Goal: Task Accomplishment & Management: Manage account settings

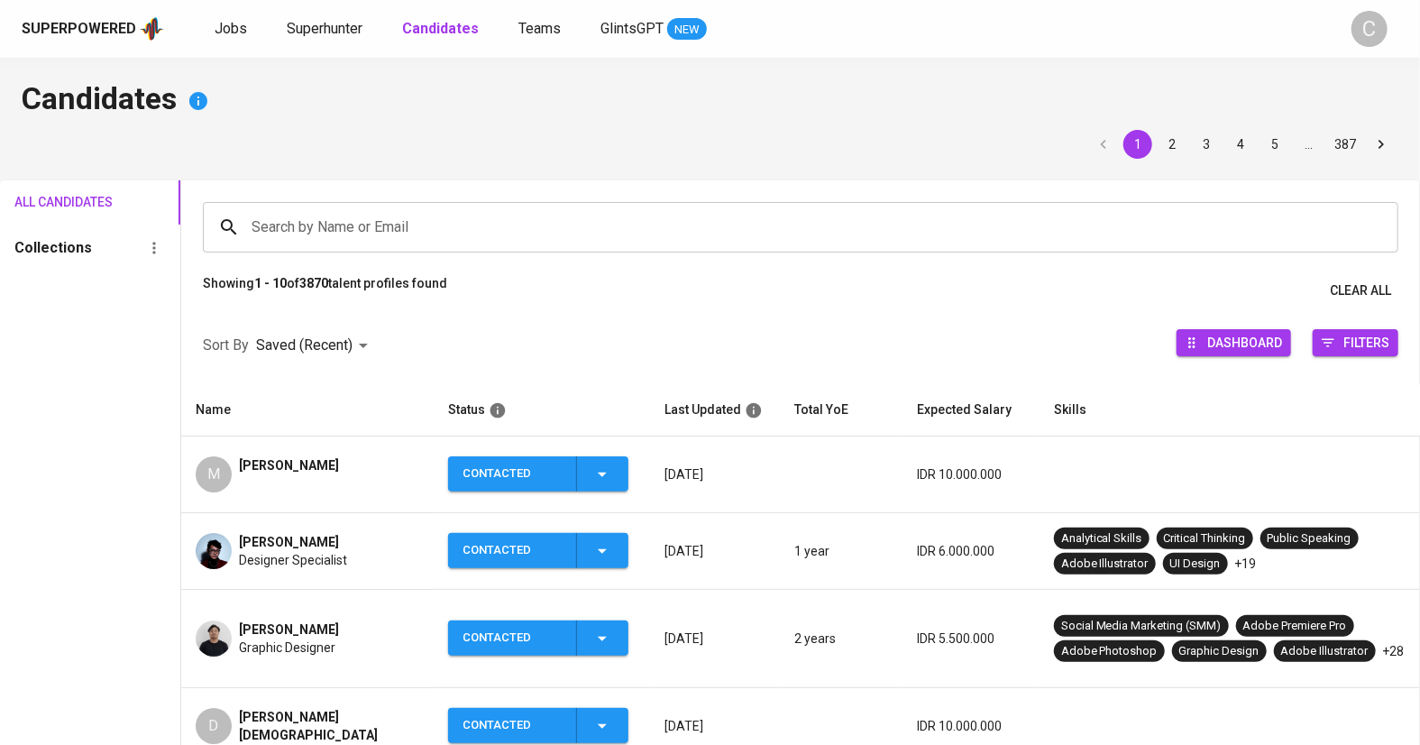
click at [395, 554] on div "Muhammad Luthfy Akbar Designer Specialist" at bounding box center [308, 551] width 224 height 36
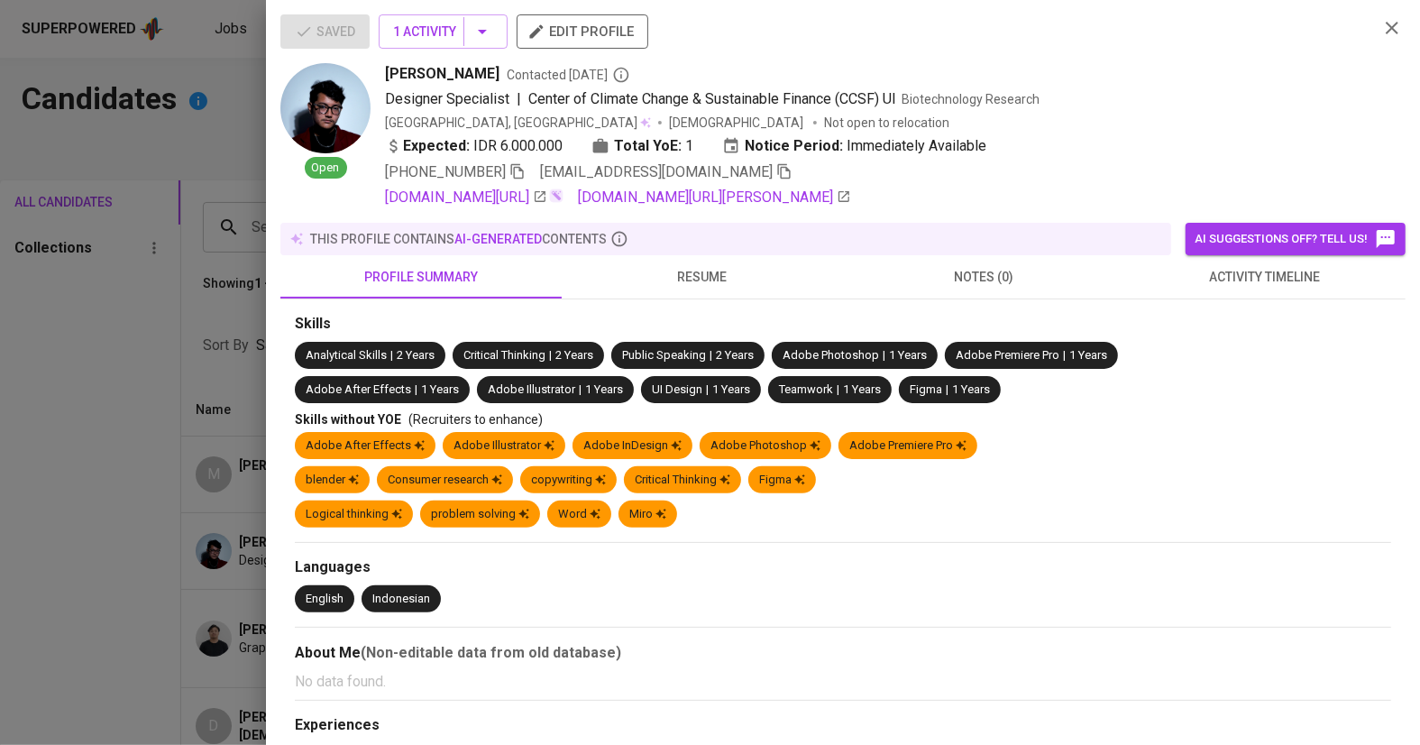
click at [134, 574] on div at bounding box center [710, 372] width 1420 height 745
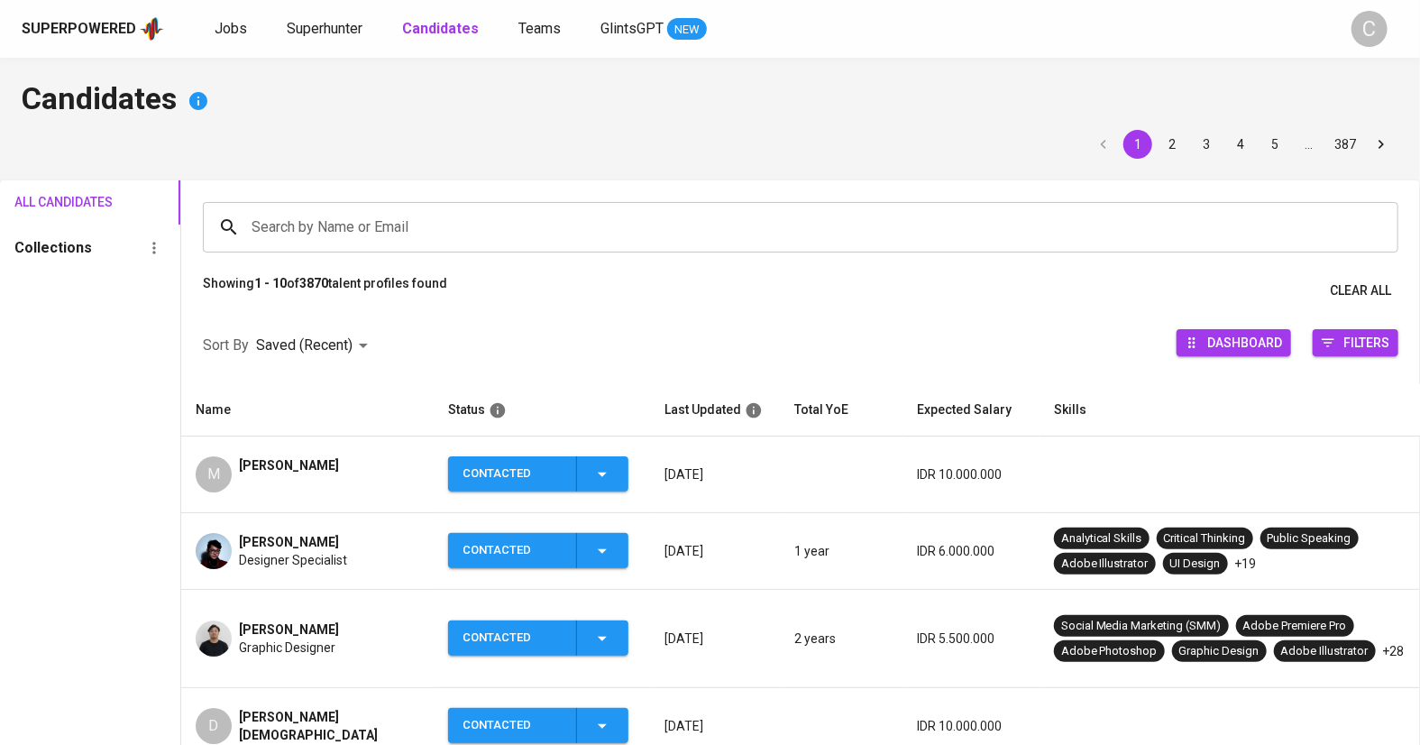
click at [311, 638] on span "Graphic Designer" at bounding box center [287, 647] width 96 height 18
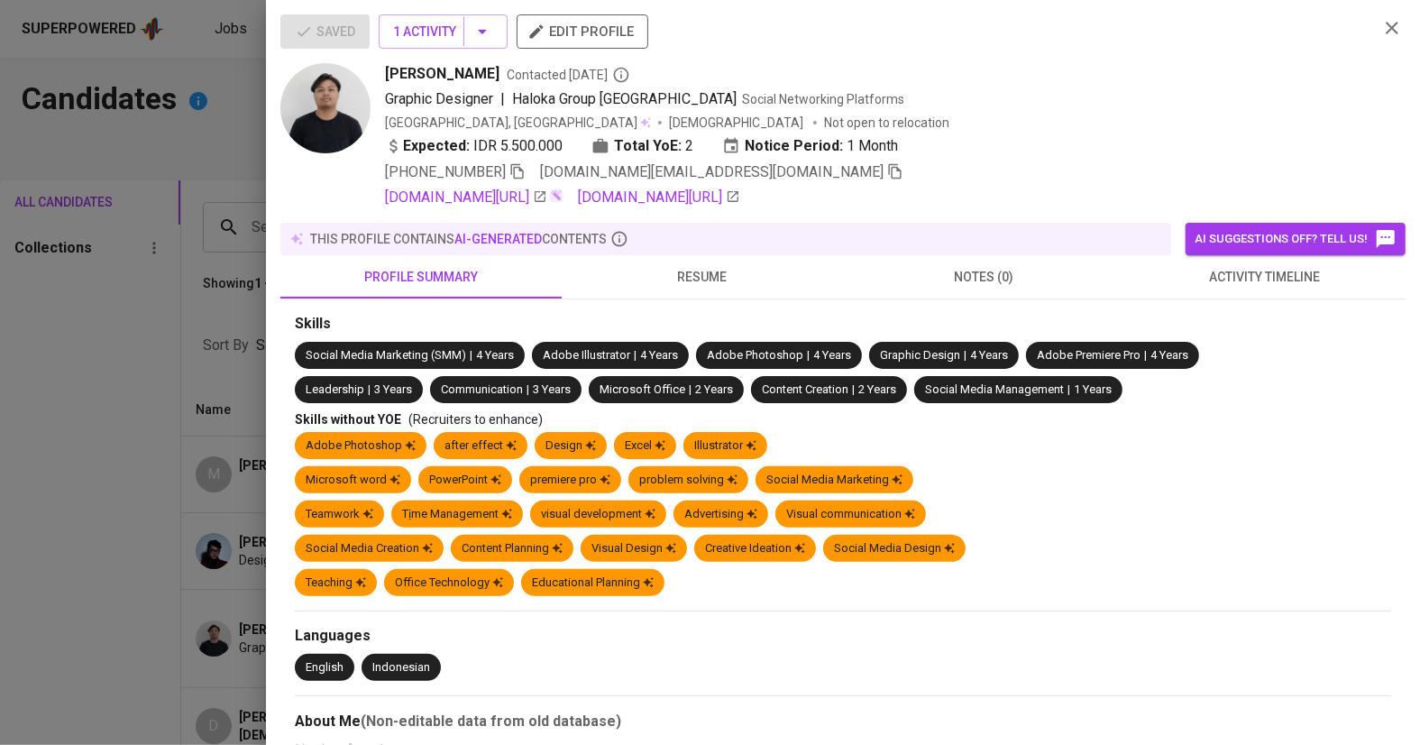
scroll to position [381, 0]
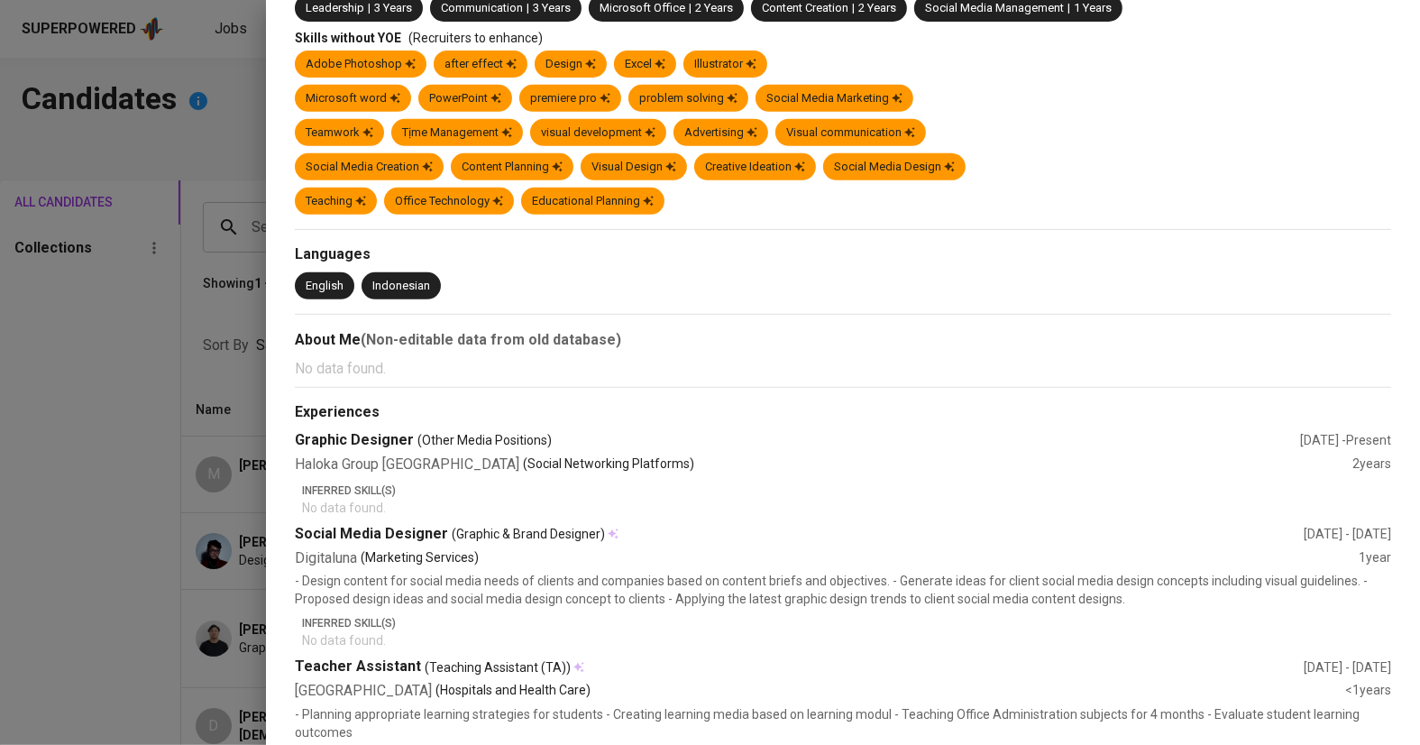
click at [171, 564] on div at bounding box center [710, 372] width 1420 height 745
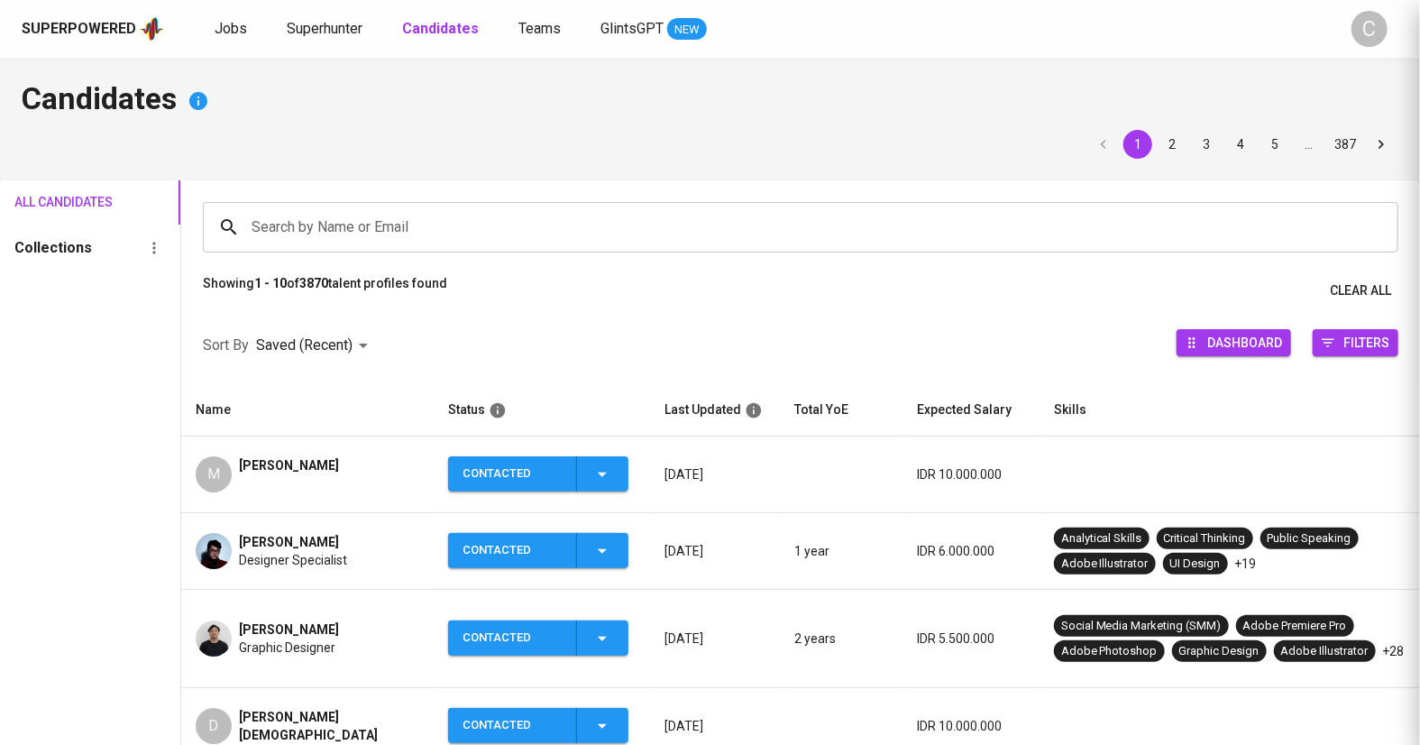
scroll to position [0, 0]
click at [839, 161] on div "Candidates 1 2 3 4 5 … 387 All Candidates Collections Search by Name or Email S…" at bounding box center [710, 677] width 1420 height 1239
click at [347, 560] on div "Designer Specialist" at bounding box center [293, 560] width 108 height 18
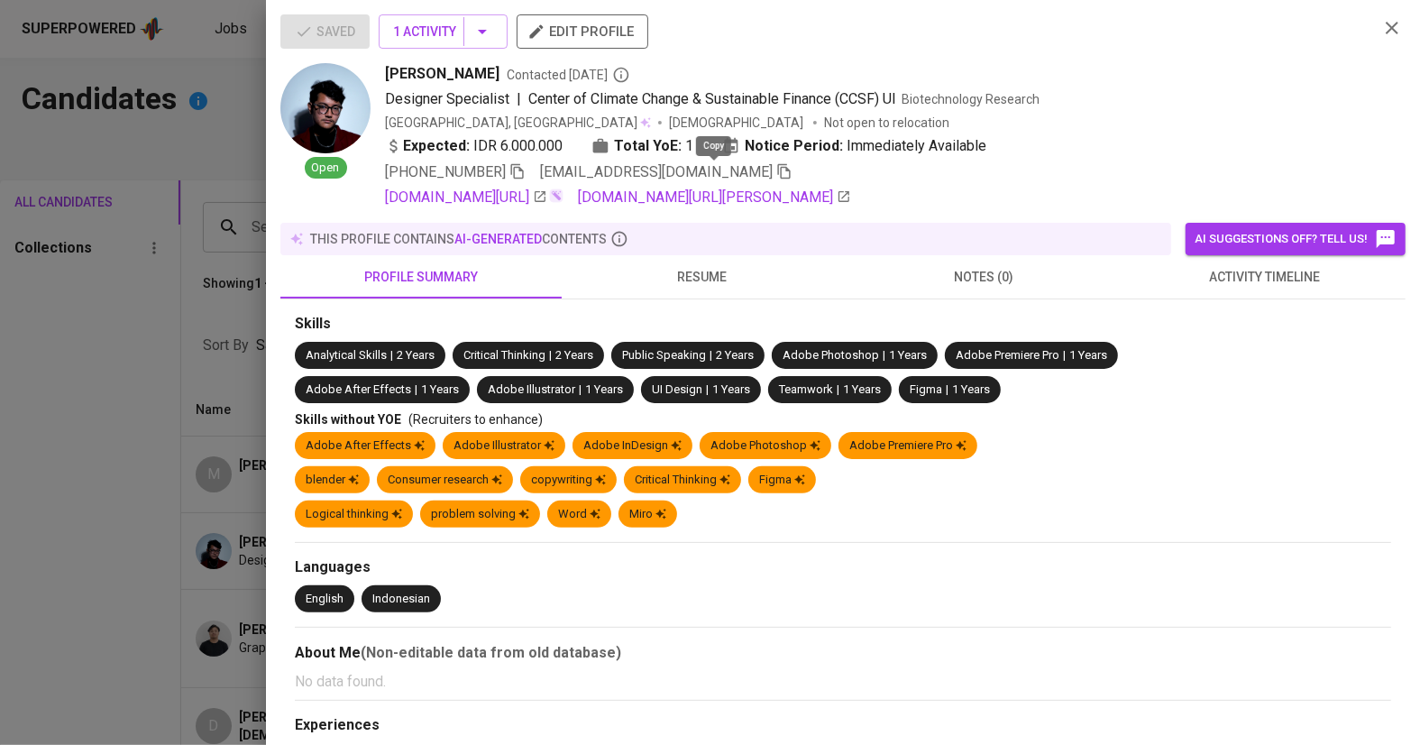
click at [776, 165] on icon "button" at bounding box center [784, 171] width 16 height 16
click at [468, 25] on span "1 Activity" at bounding box center [443, 32] width 100 height 23
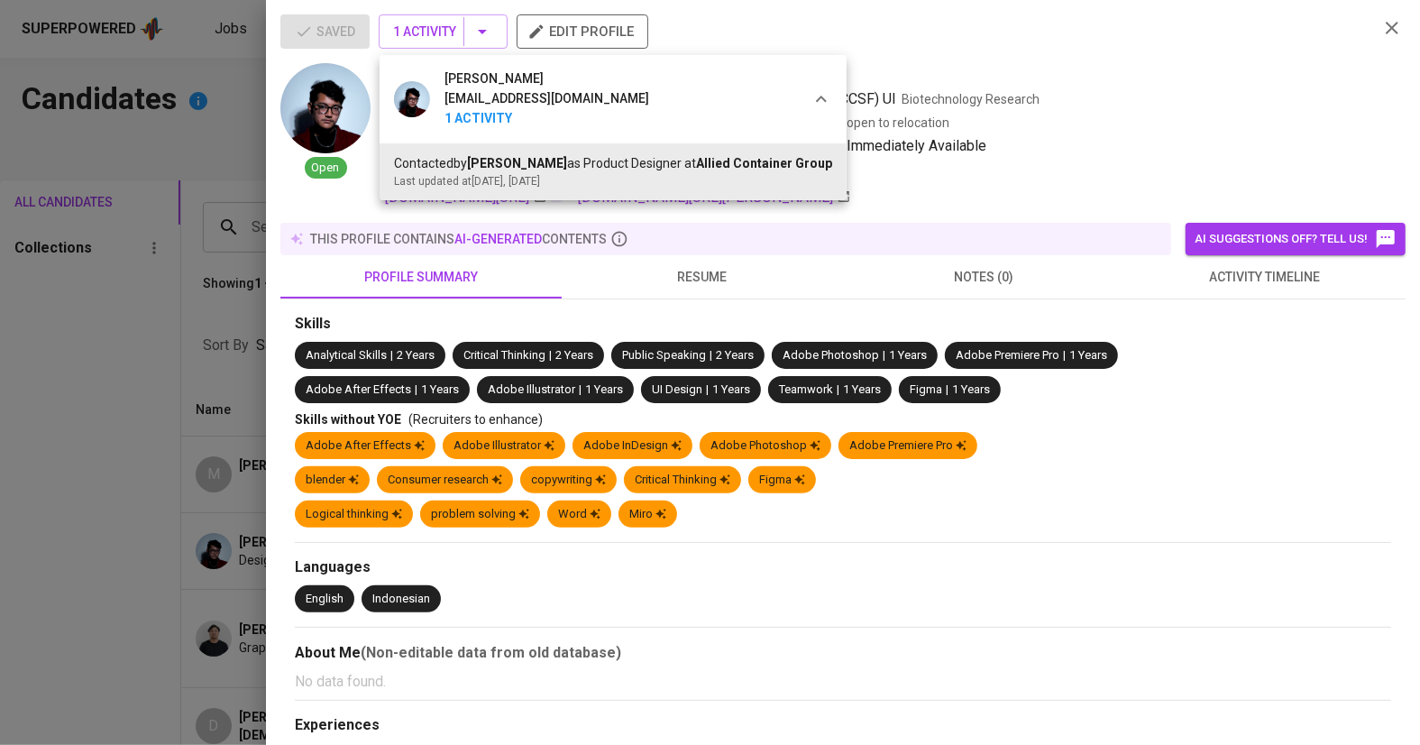
click at [50, 561] on div at bounding box center [710, 372] width 1420 height 745
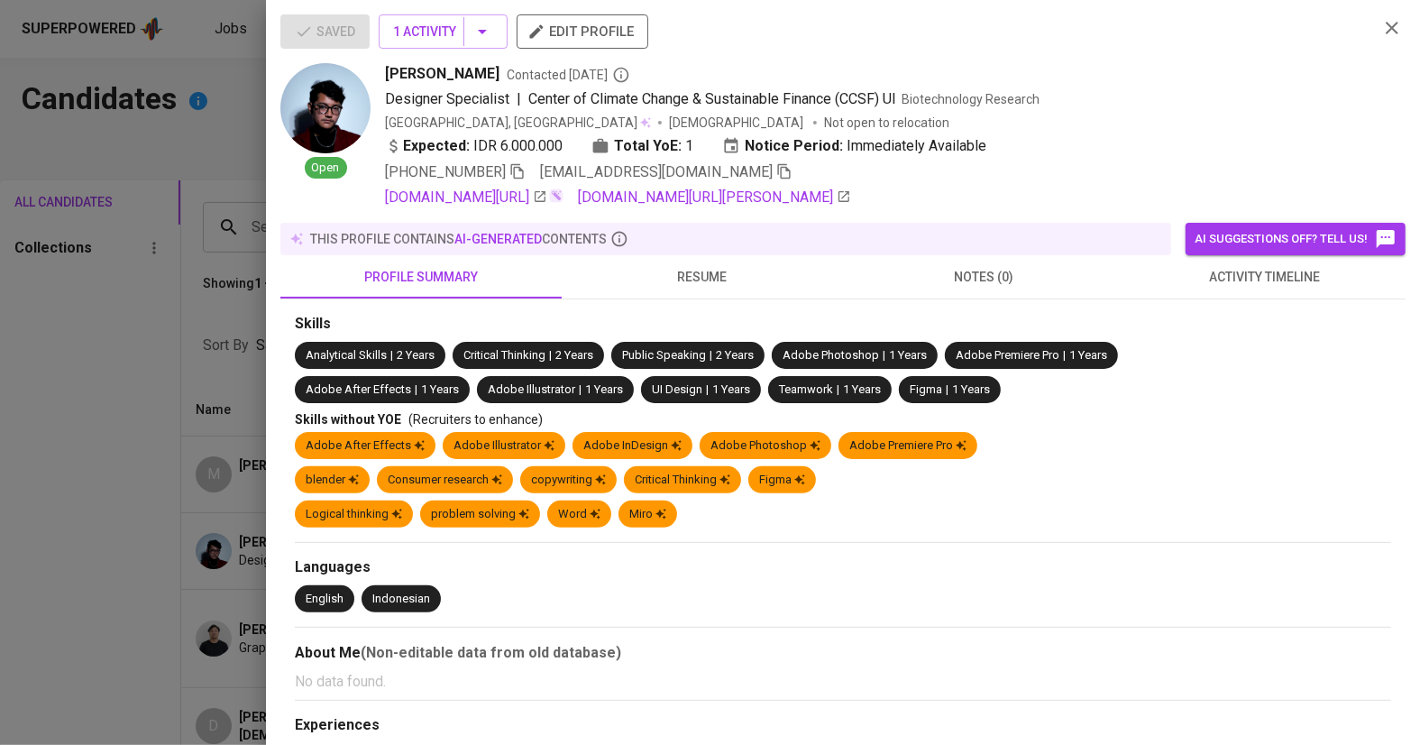
click at [50, 561] on div at bounding box center [710, 372] width 1420 height 745
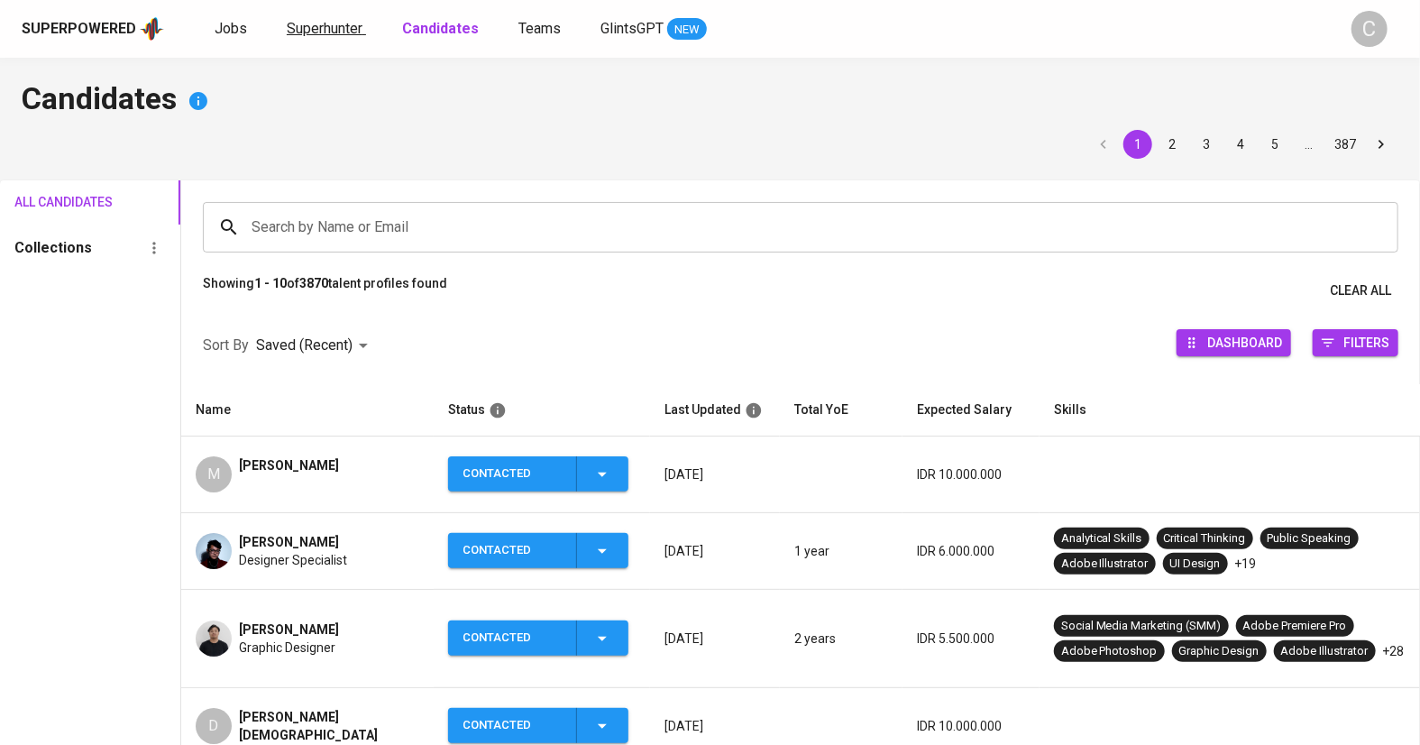
click at [318, 31] on span "Superhunter" at bounding box center [325, 28] width 76 height 17
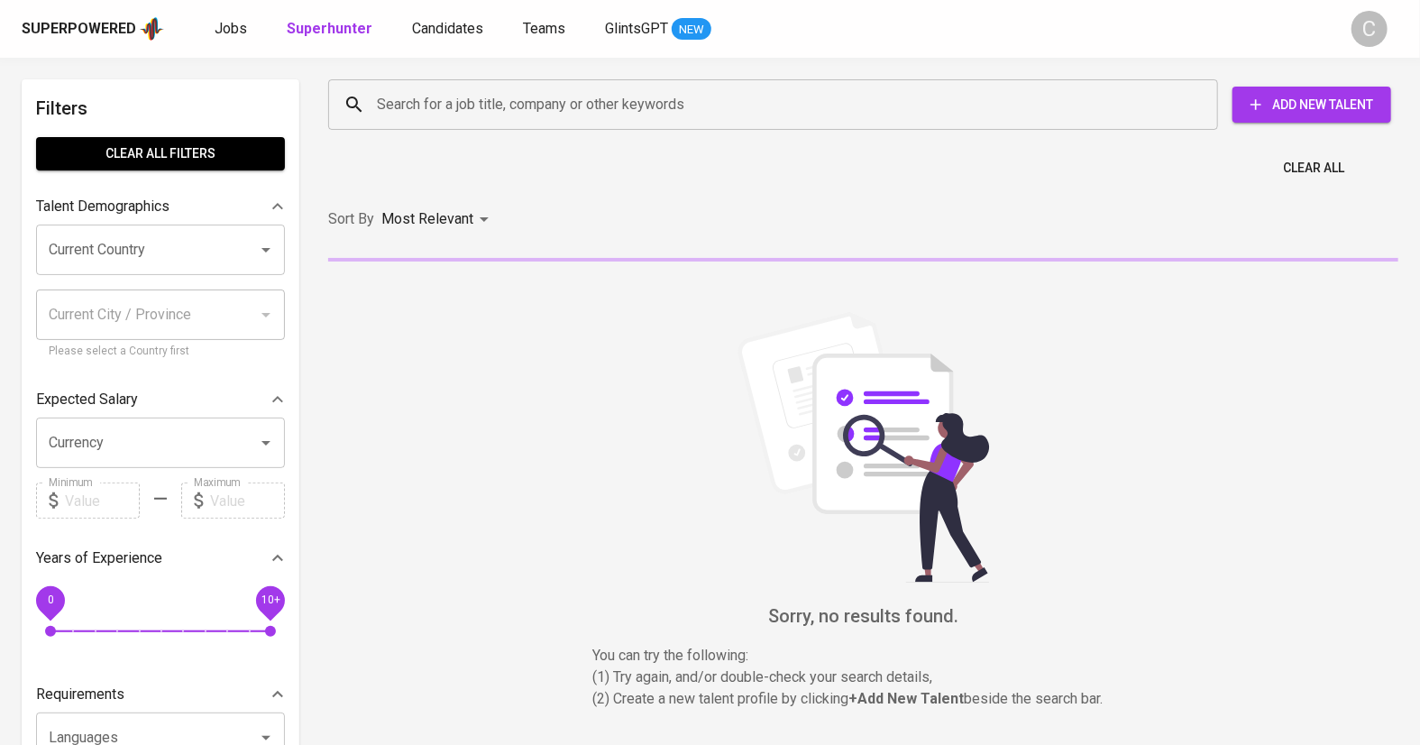
click at [504, 112] on input "Search for a job title, company or other keywords" at bounding box center [777, 104] width 811 height 34
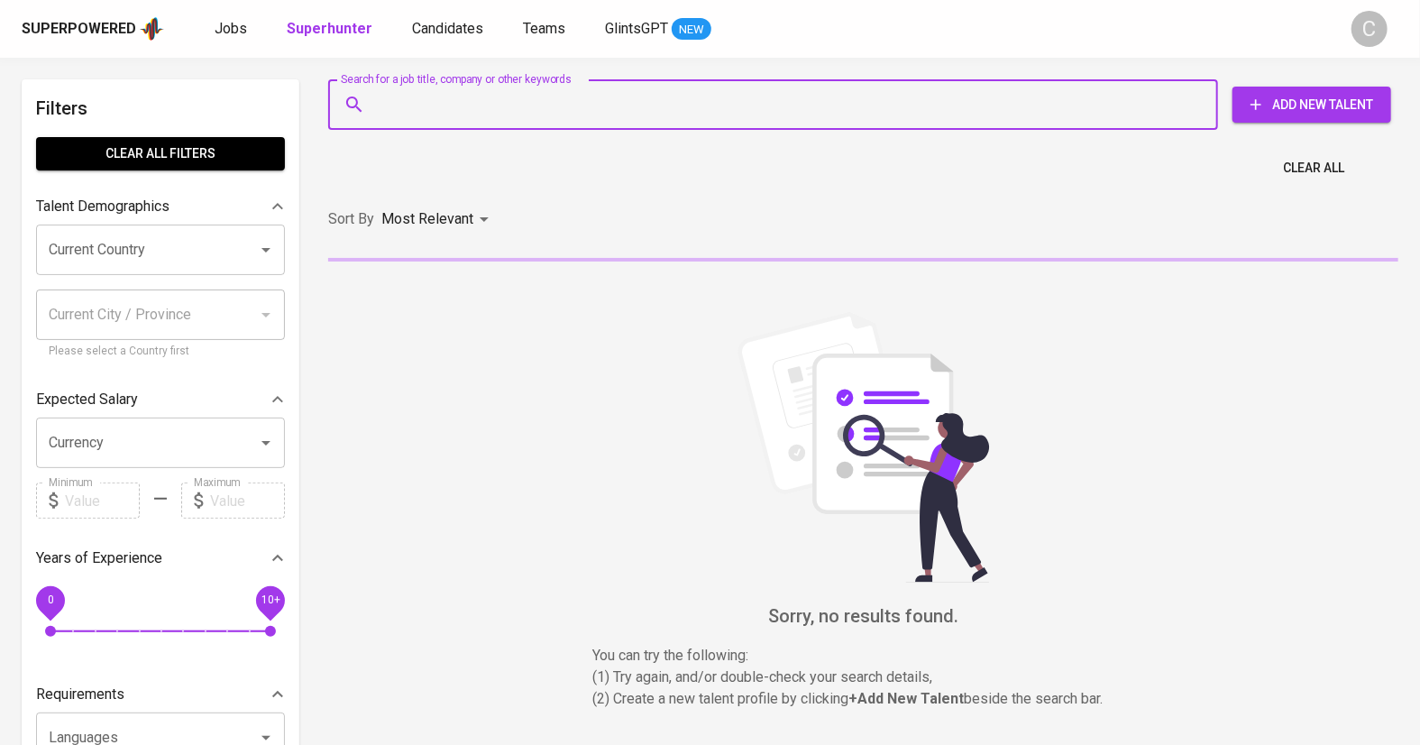
paste input "[EMAIL_ADDRESS][DOMAIN_NAME]"
type input "[EMAIL_ADDRESS][DOMAIN_NAME]"
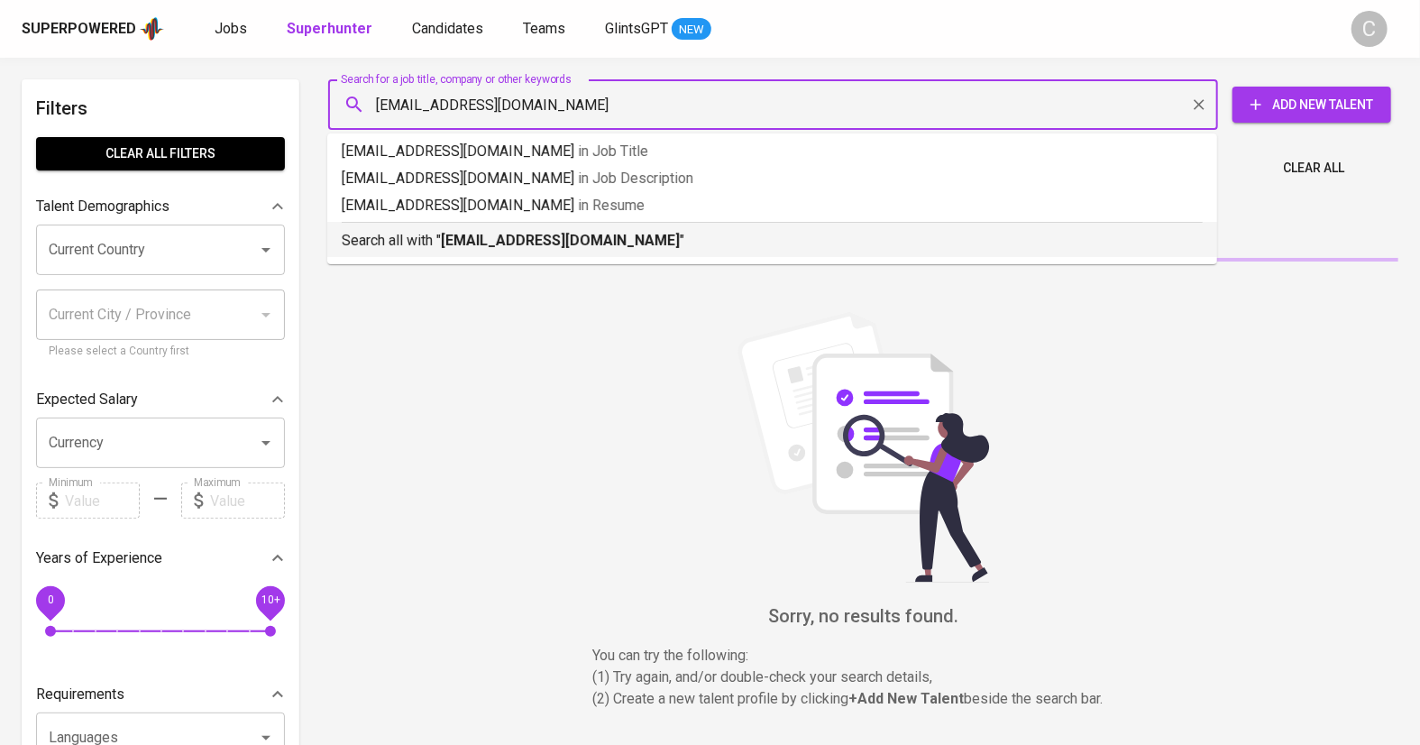
click at [525, 247] on b "[EMAIL_ADDRESS][DOMAIN_NAME]" at bounding box center [560, 240] width 239 height 17
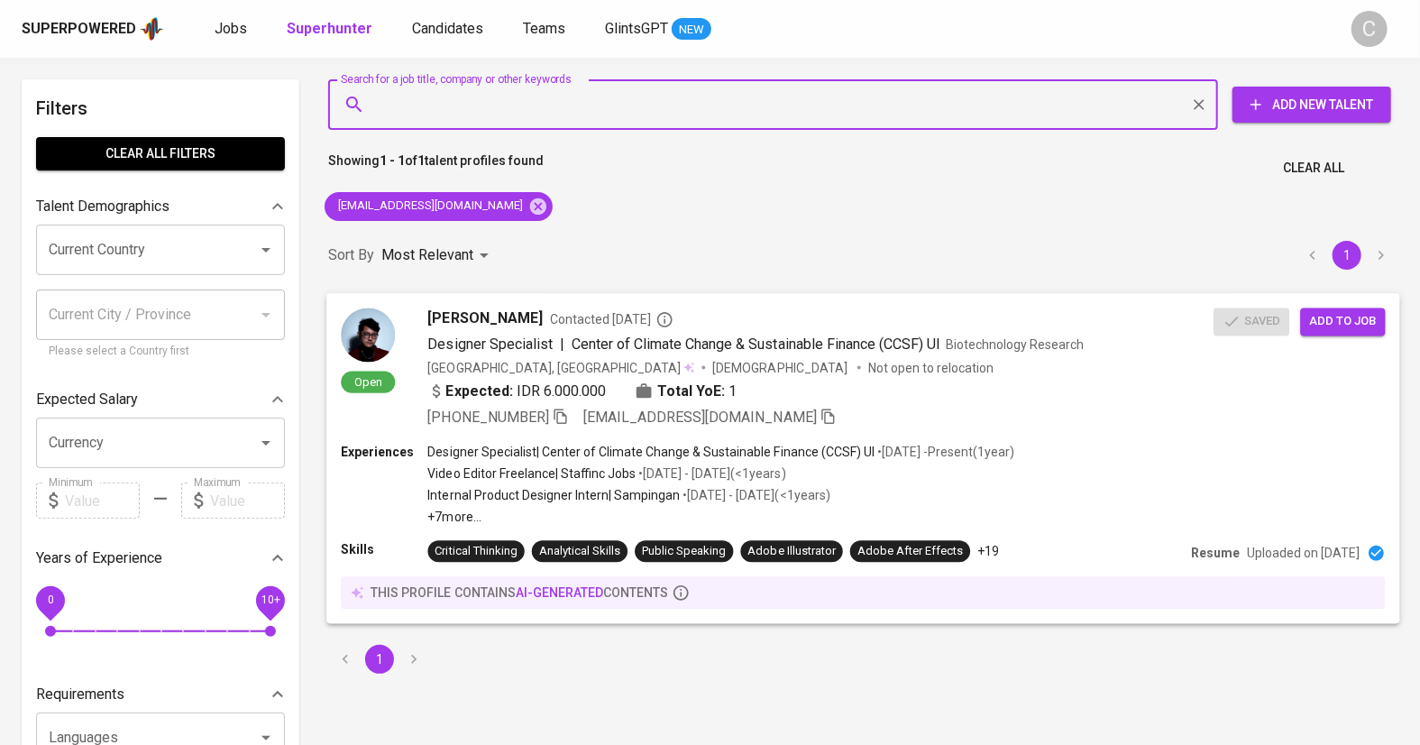
click at [1336, 319] on span "Add to job" at bounding box center [1342, 321] width 67 height 21
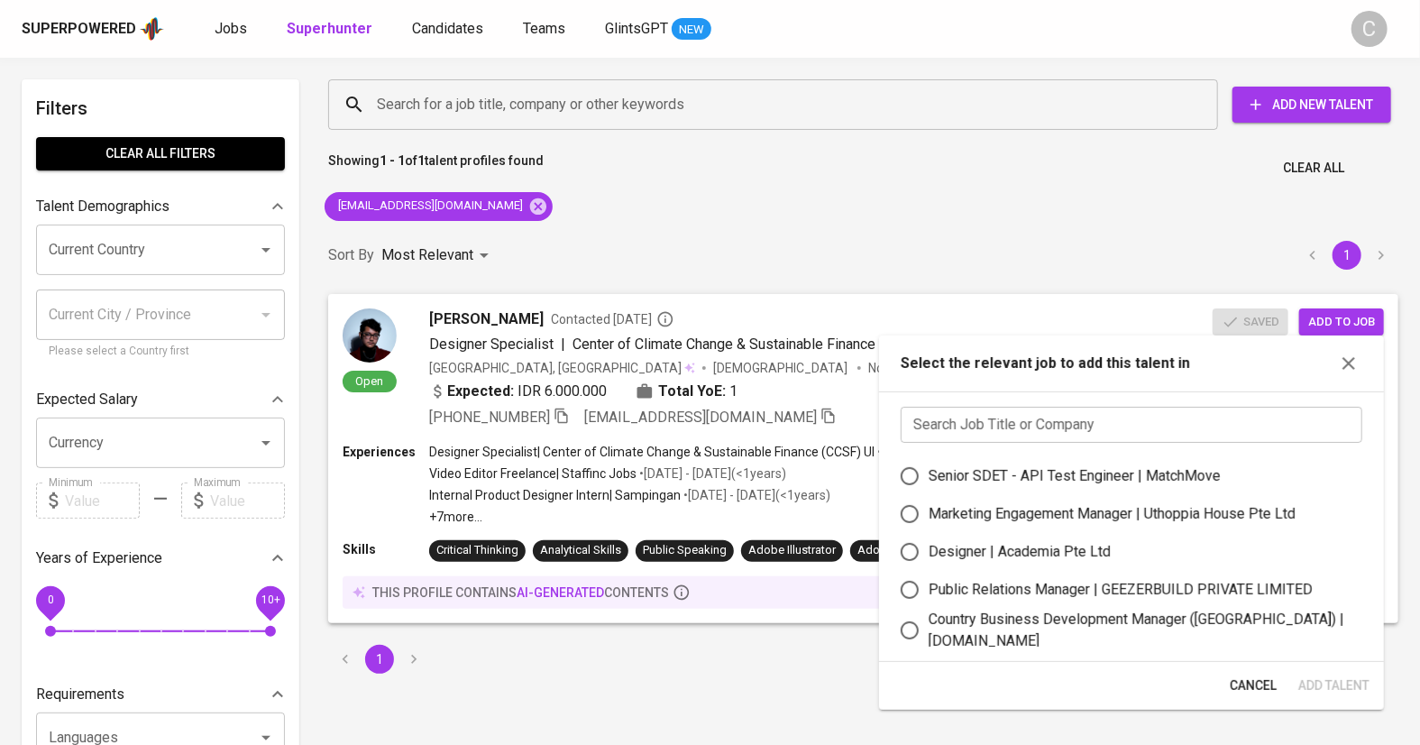
click at [1010, 564] on label "Designer | Academia Pte Ltd" at bounding box center [1119, 552] width 457 height 38
click at [929, 564] on input "Designer | Academia Pte Ltd" at bounding box center [910, 552] width 38 height 38
radio input "true"
click at [1339, 687] on span "Add Talent" at bounding box center [1333, 685] width 71 height 23
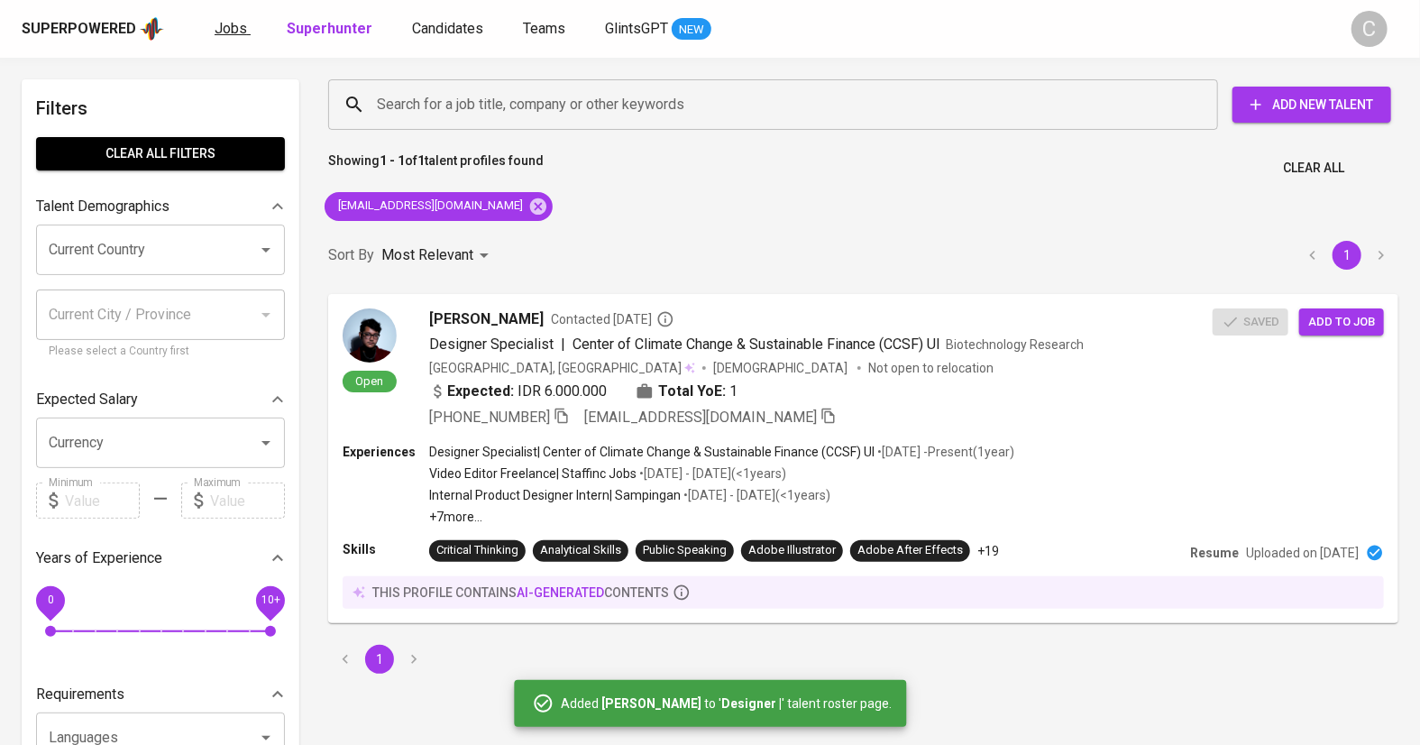
click at [233, 24] on span "Jobs" at bounding box center [231, 28] width 32 height 17
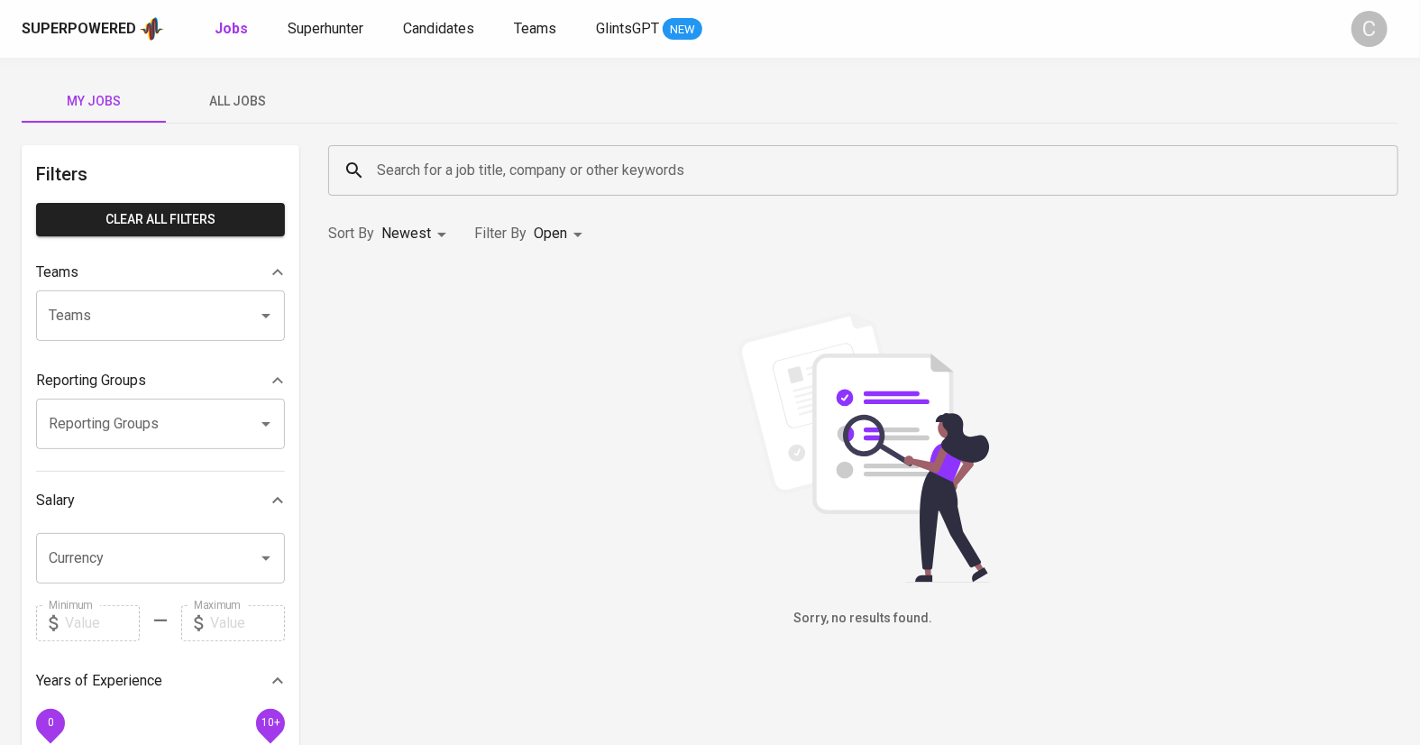
click at [234, 105] on span "All Jobs" at bounding box center [238, 101] width 123 height 23
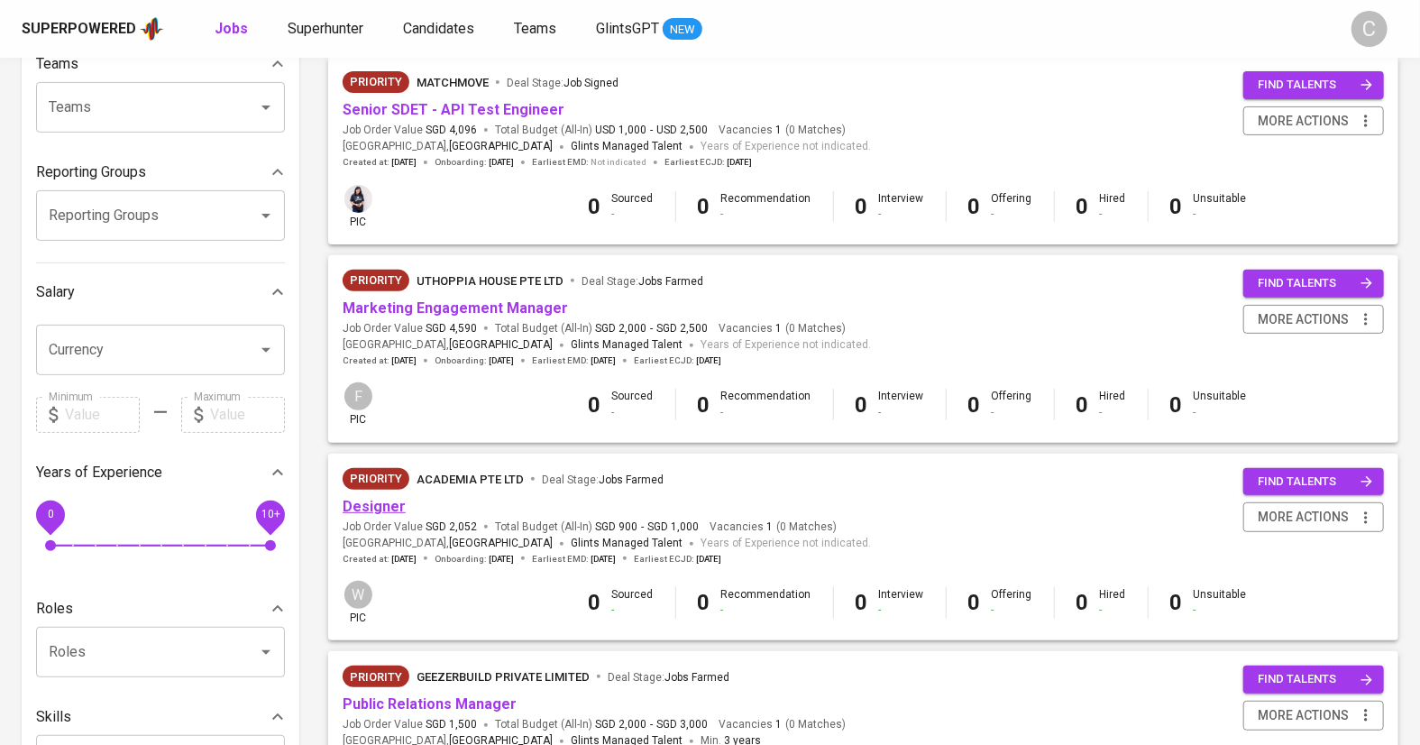
scroll to position [220, 0]
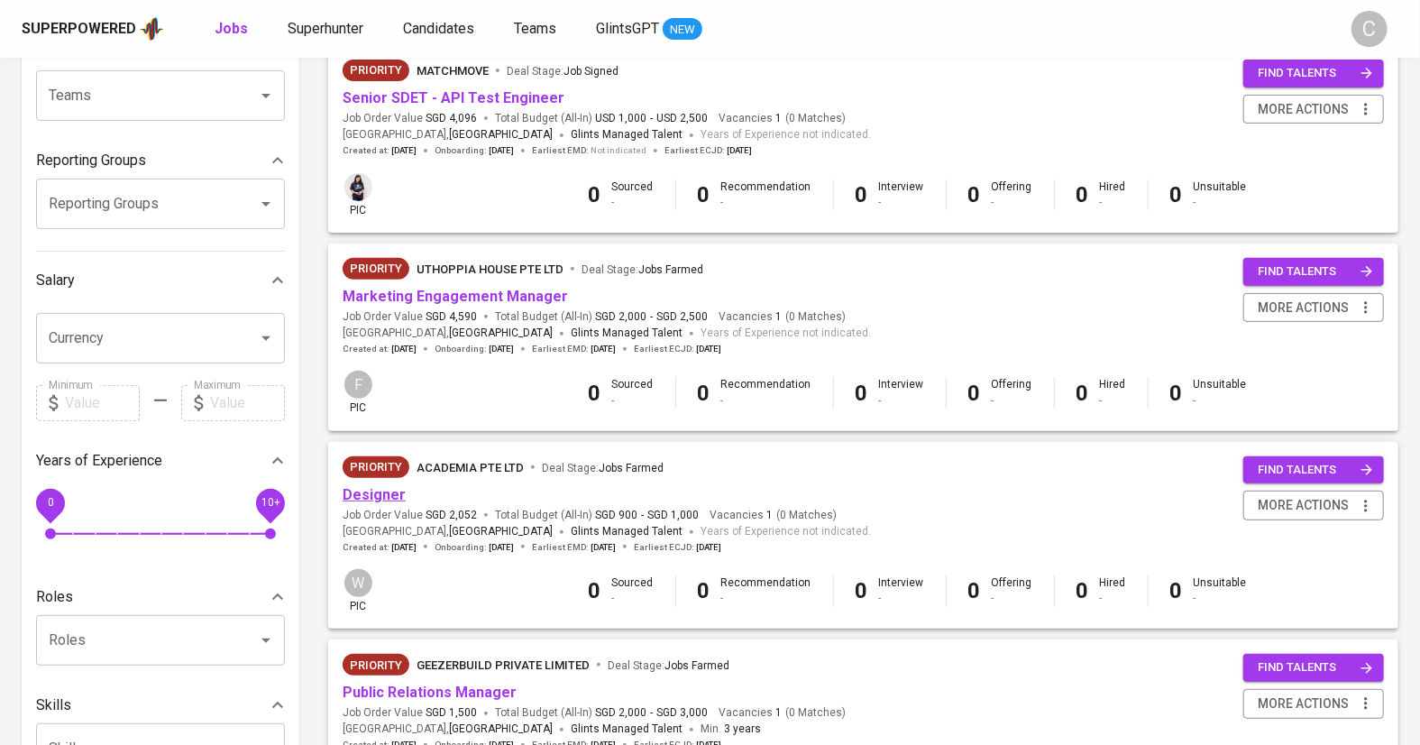
click at [361, 500] on link "Designer" at bounding box center [374, 494] width 63 height 17
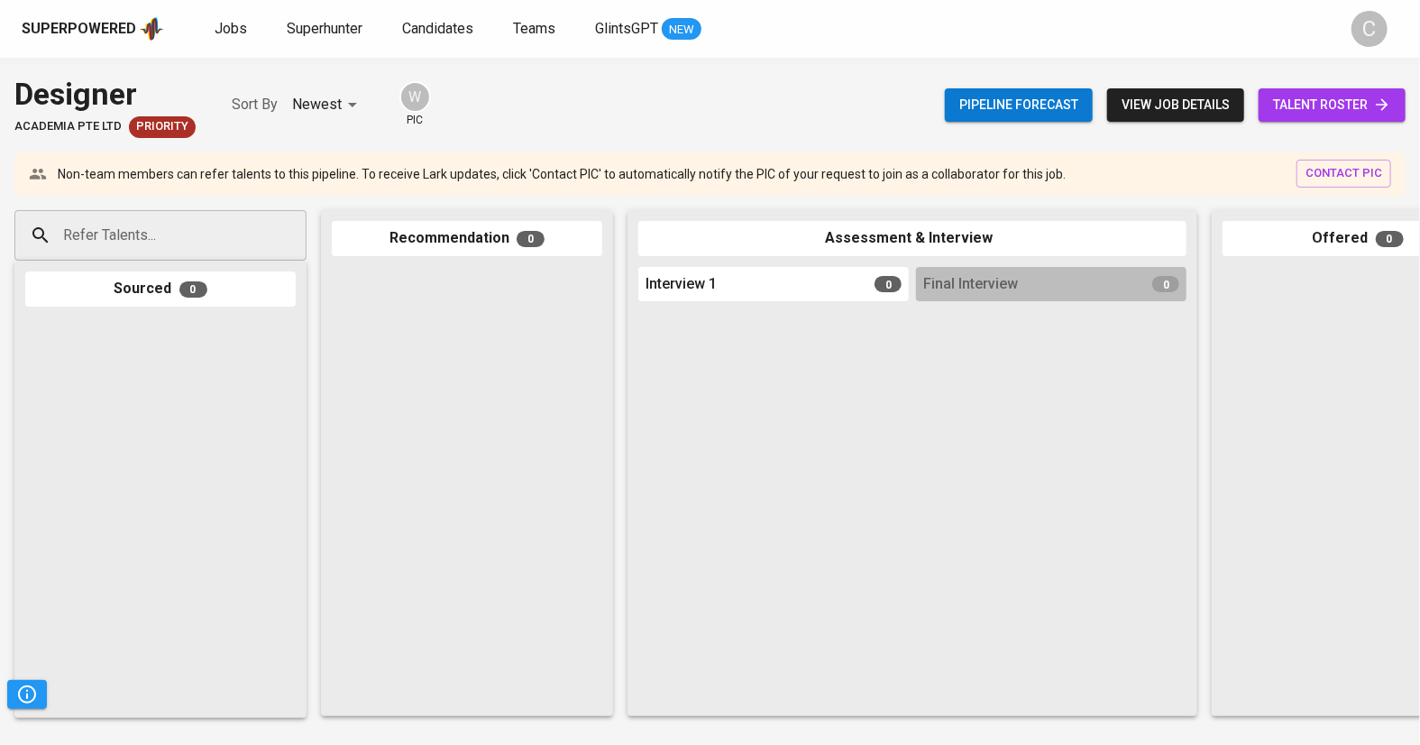
click at [1307, 97] on span "talent roster" at bounding box center [1332, 105] width 118 height 23
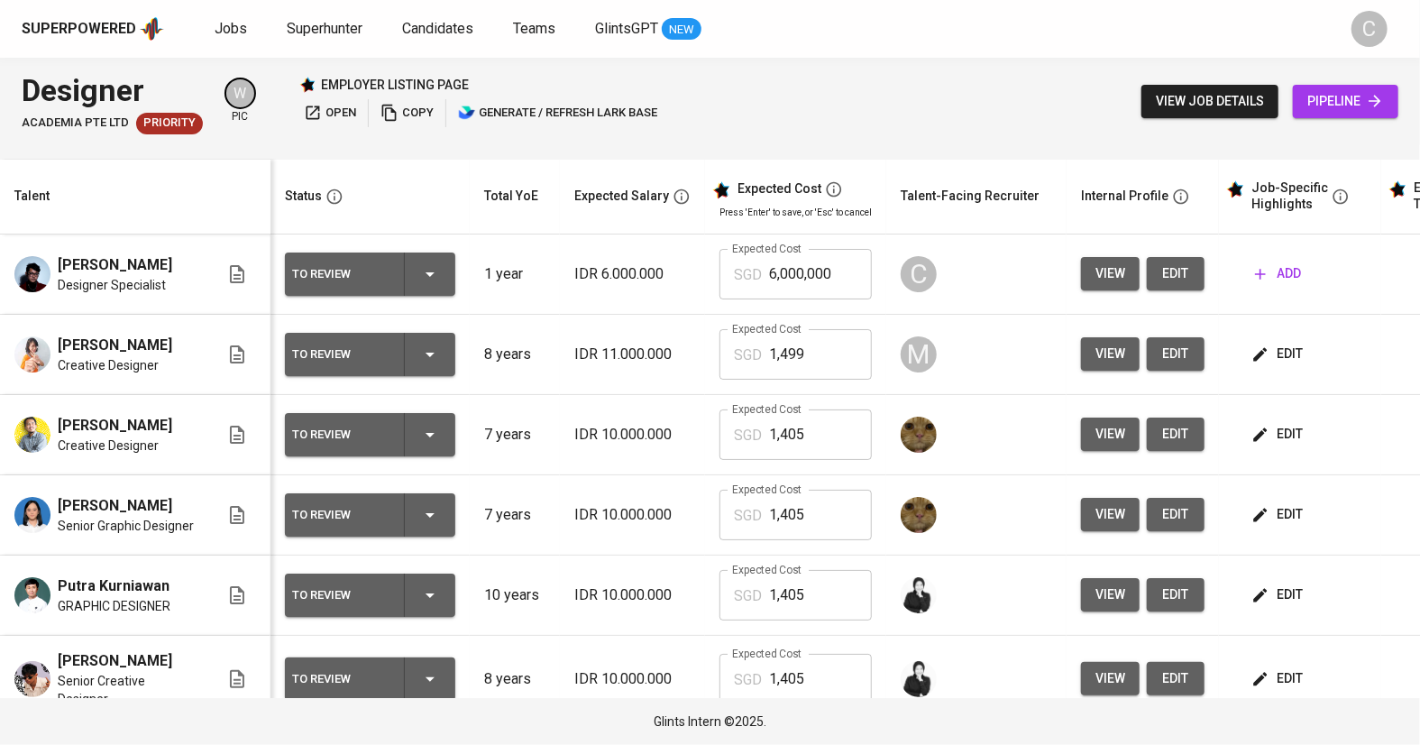
click at [1283, 343] on span "edit" at bounding box center [1279, 354] width 48 height 23
click at [1183, 257] on button "edit" at bounding box center [1176, 273] width 58 height 33
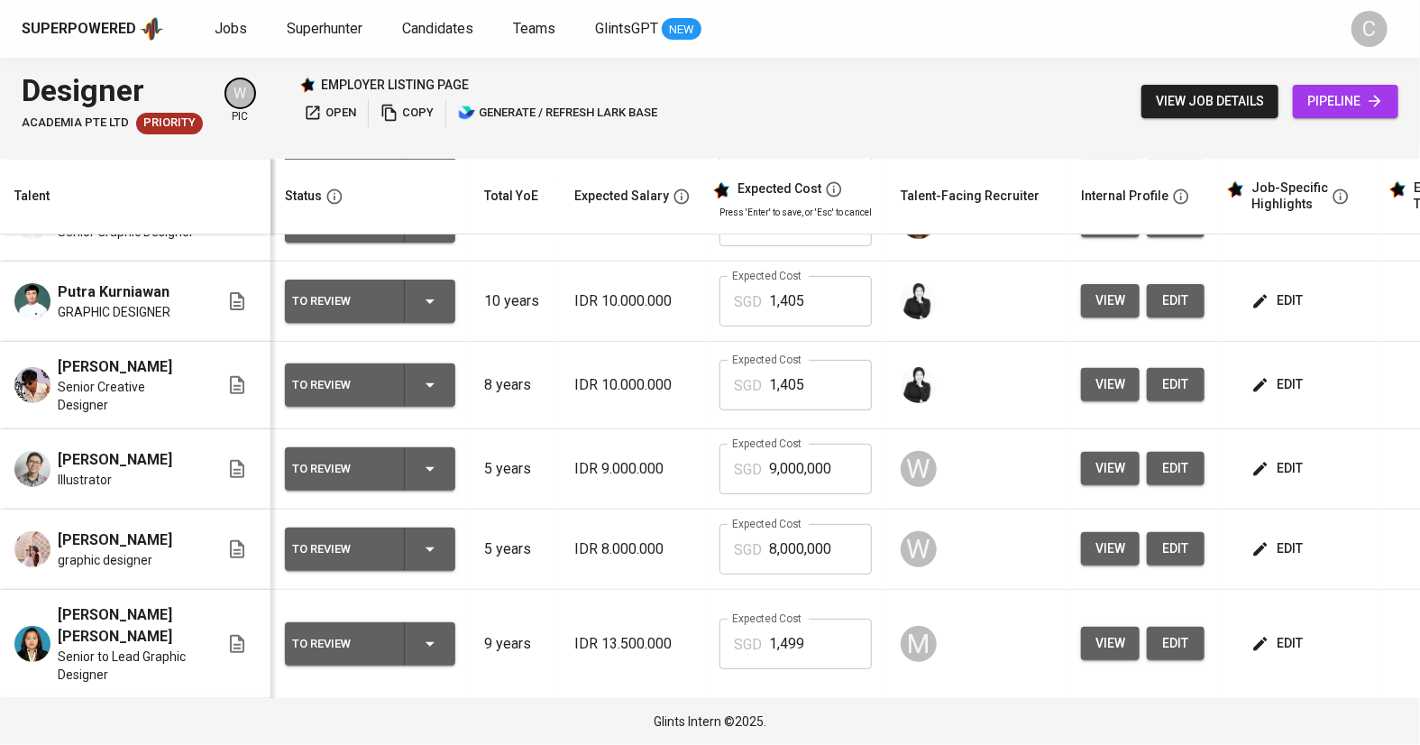
scroll to position [87, 0]
click at [1276, 730] on span "edit" at bounding box center [1279, 741] width 48 height 23
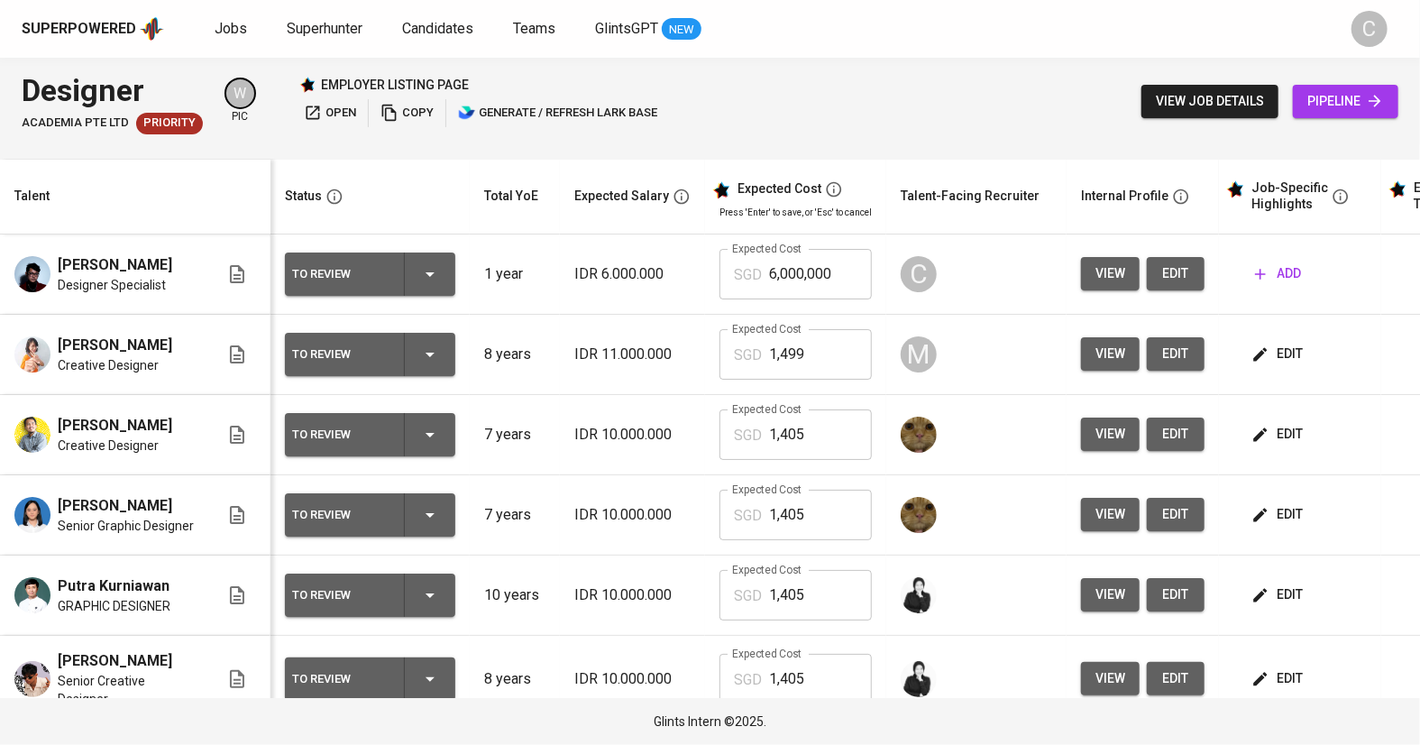
scroll to position [85, 0]
click at [363, 657] on div "To Review" at bounding box center [370, 678] width 156 height 43
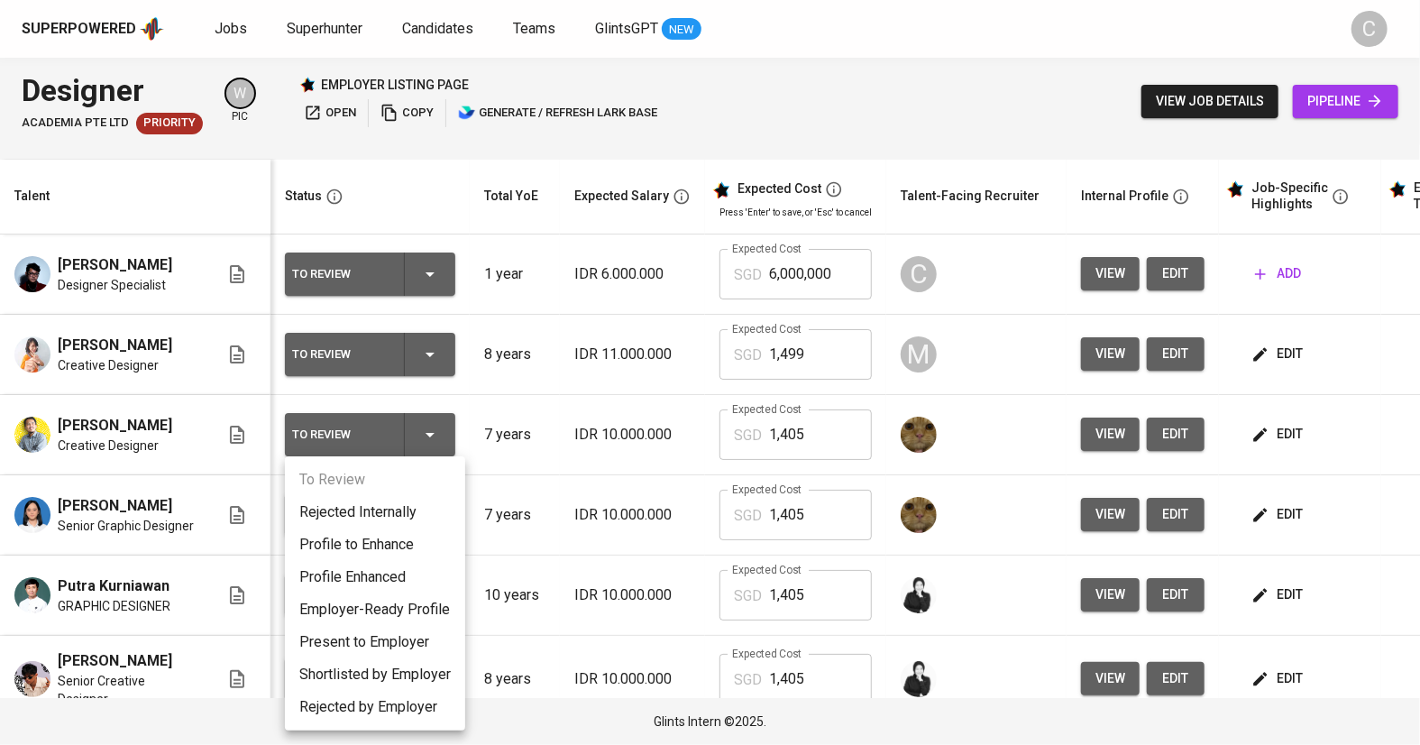
click at [339, 106] on div at bounding box center [710, 372] width 1420 height 745
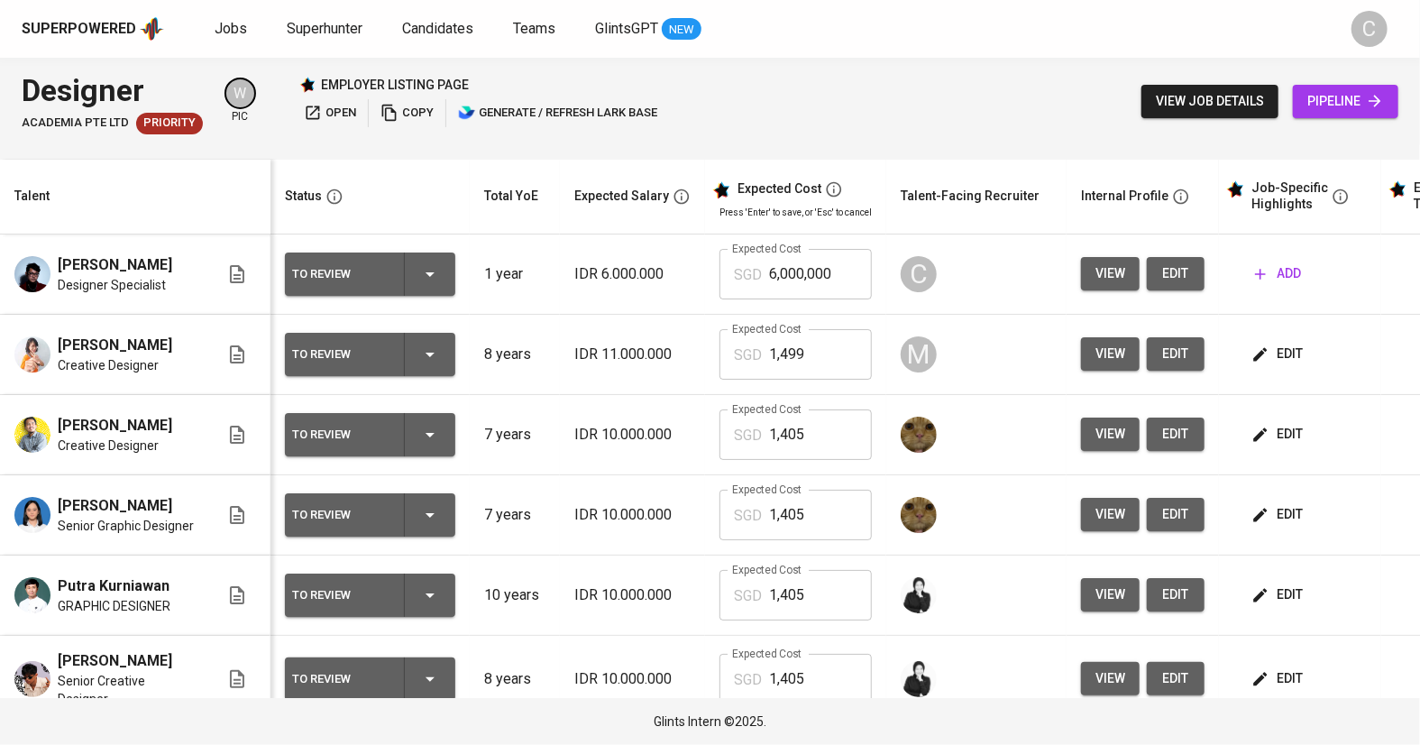
click at [339, 106] on span "open" at bounding box center [330, 113] width 52 height 21
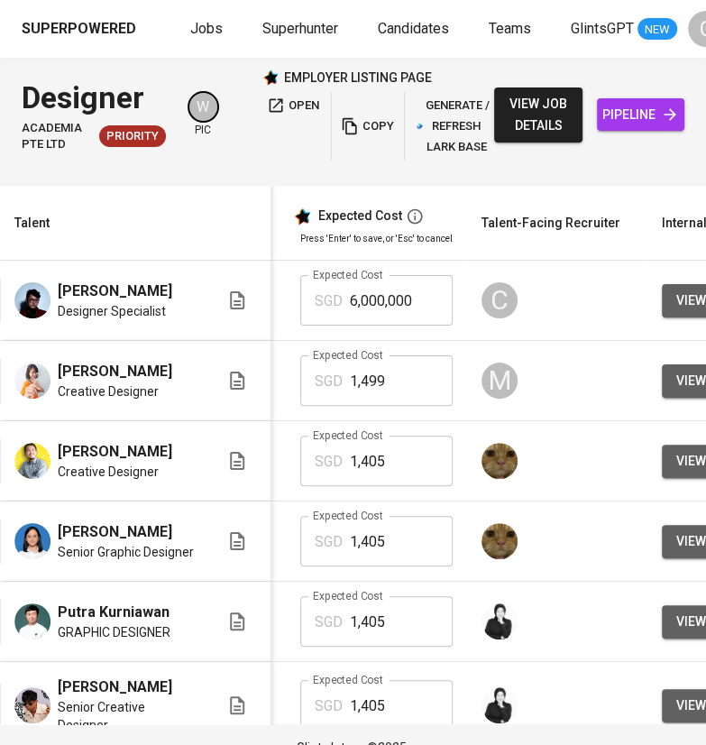
scroll to position [0, 582]
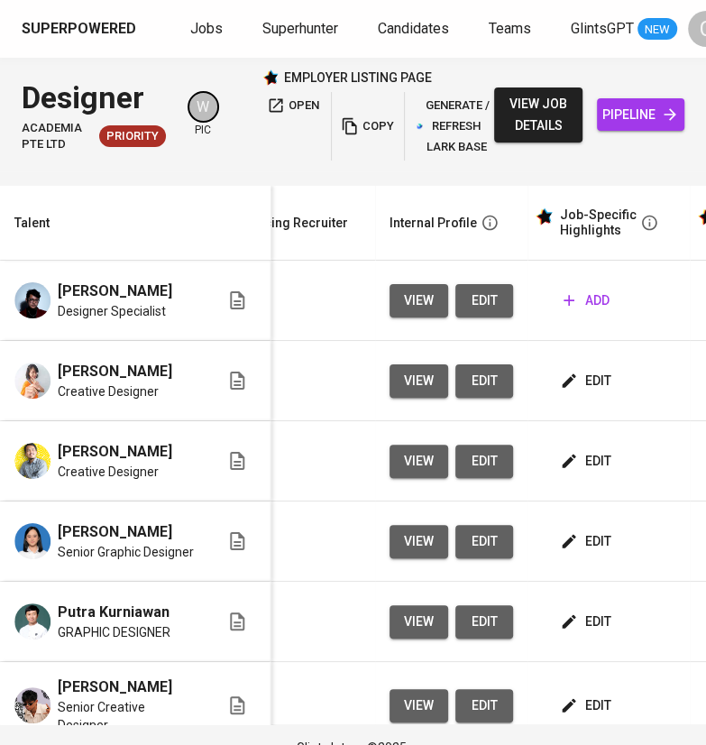
click at [485, 306] on span "edit" at bounding box center [484, 300] width 29 height 23
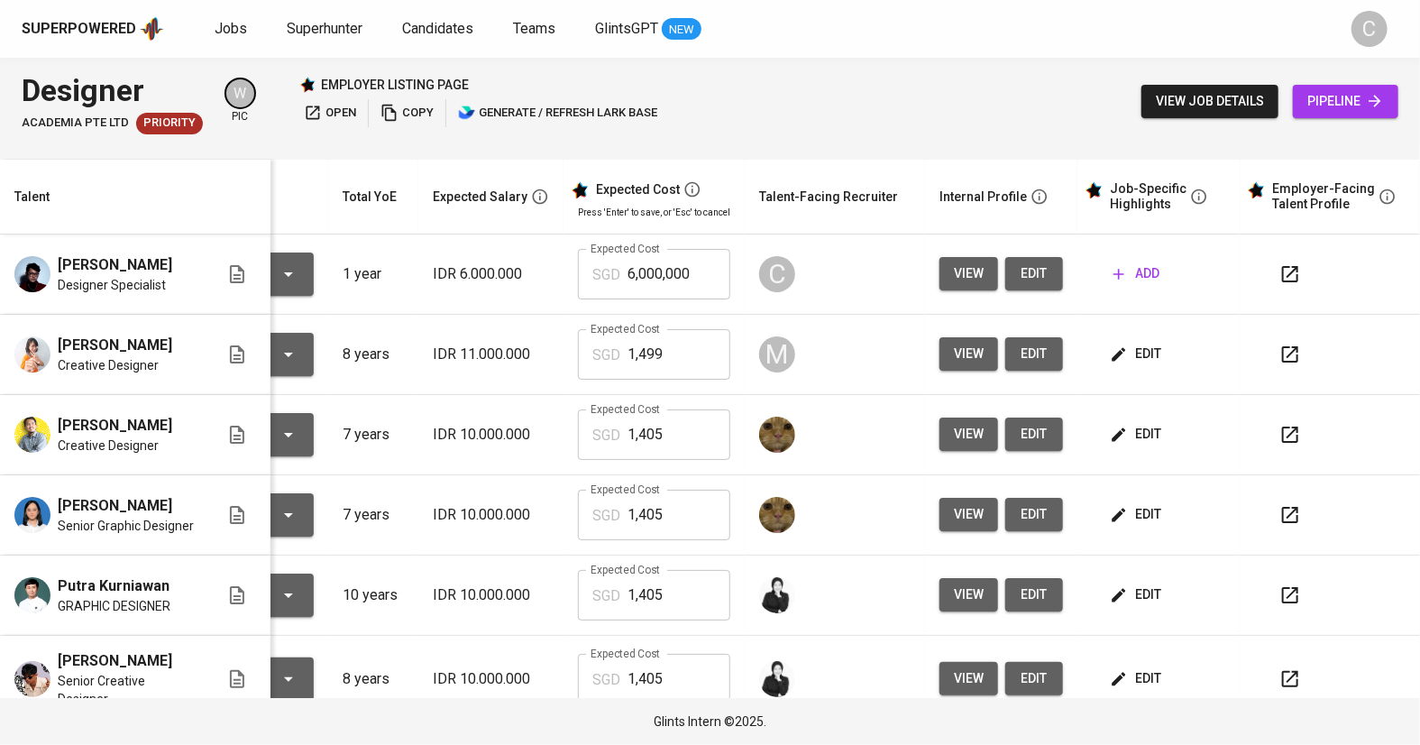
scroll to position [0, 135]
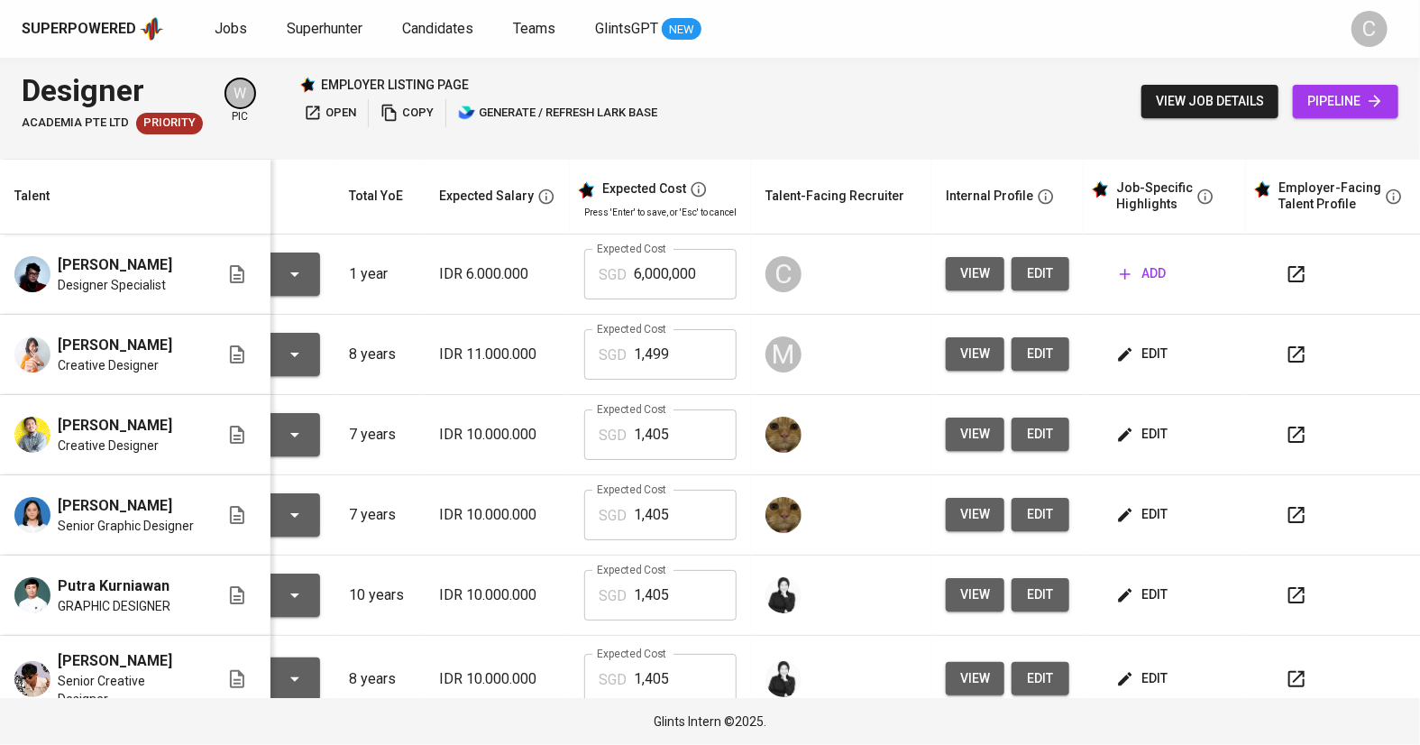
click at [1147, 290] on button "add" at bounding box center [1143, 273] width 60 height 33
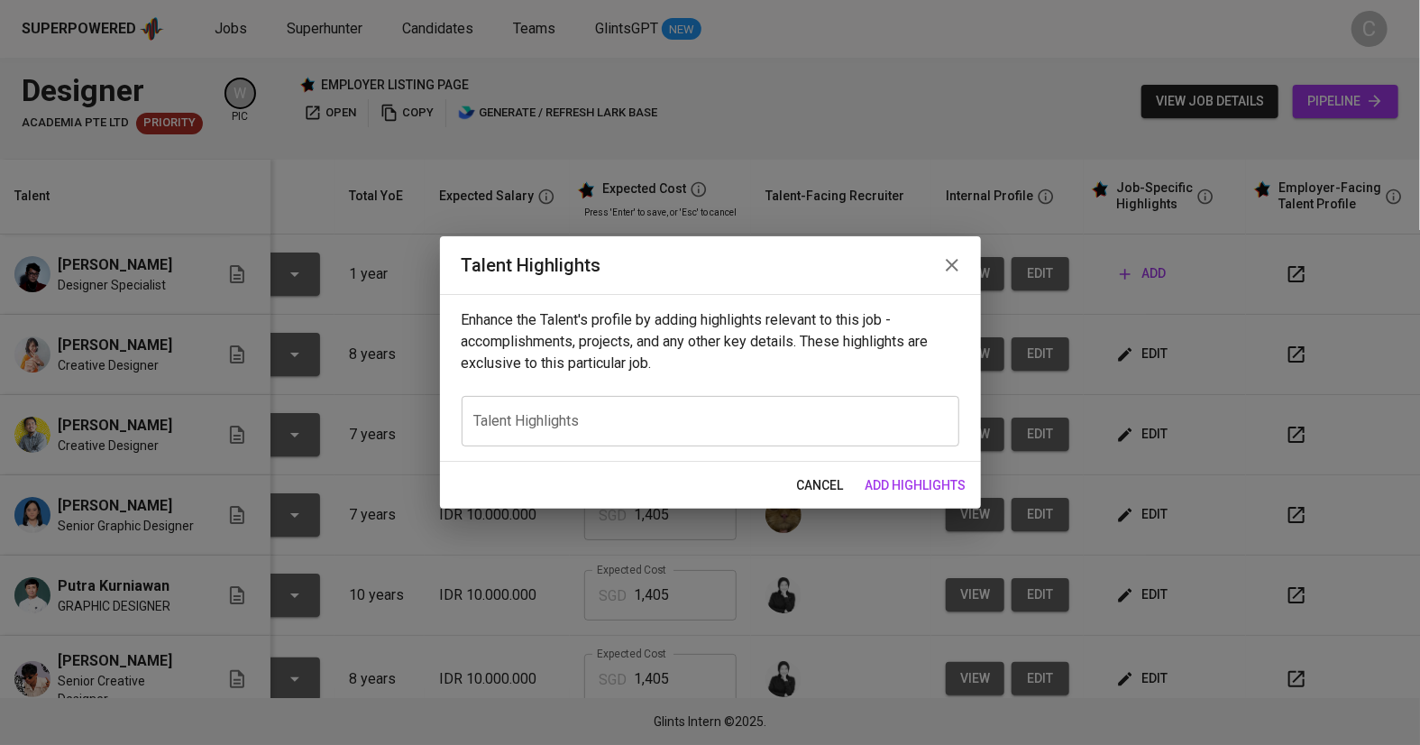
click at [603, 426] on textarea at bounding box center [710, 420] width 472 height 17
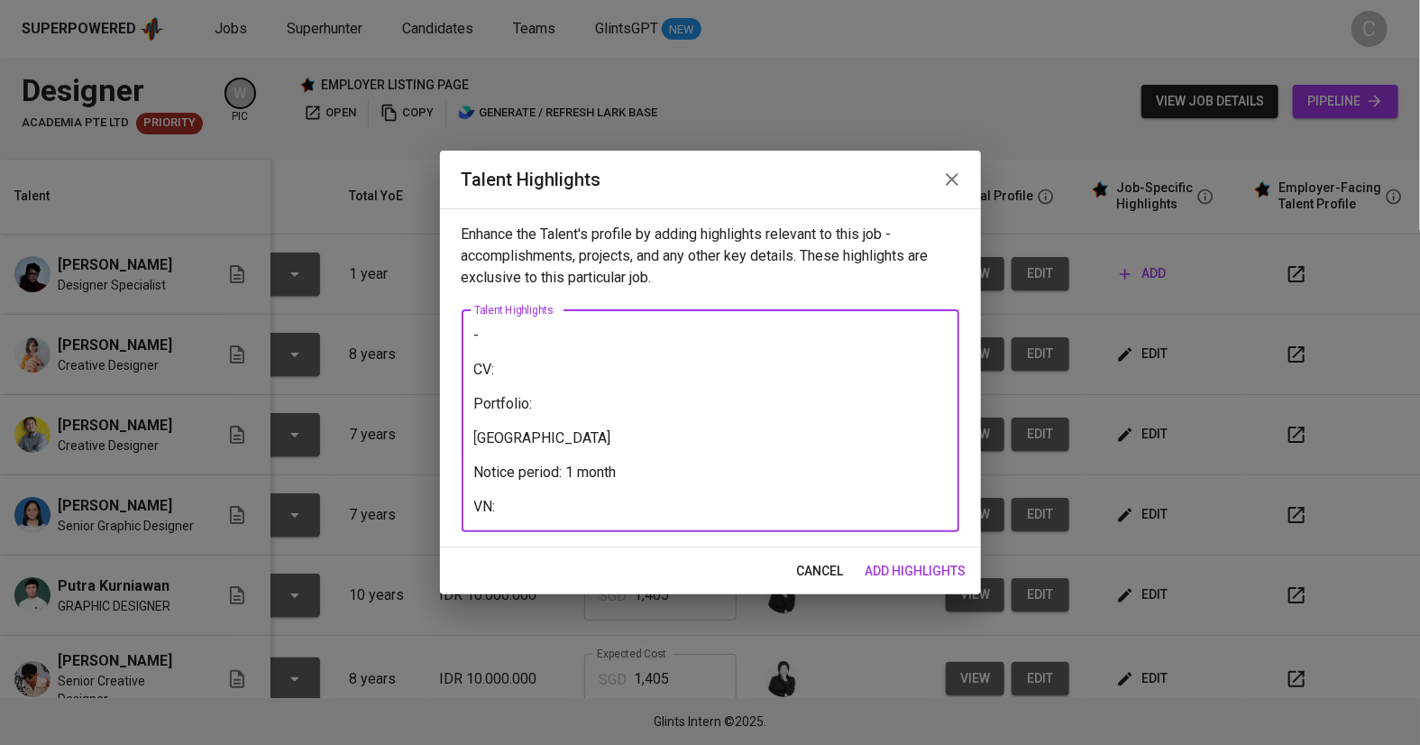
click at [532, 524] on div "- CV: Portfolio: Salary Notice period: 1 month VN: x Talent Highlights" at bounding box center [711, 421] width 498 height 222
paste textarea "https://glints.sg.larksuite.com/minutes/obsghig86oso8g22rt2m9ac4"
click at [542, 381] on textarea "- CV: Portfolio: Salary Notice period: 1 month VN: https://glints.sg.larksuite.…" at bounding box center [710, 420] width 472 height 188
click at [526, 370] on textarea "- CV: Portfolio: Salary Notice period: 1 month VN: https://glints.sg.larksuite.…" at bounding box center [710, 420] width 472 height 188
paste textarea "https://glints.sg.larksuite.com/wiki/CiwEwpz1diGPaWkfgOAlKW7Xgyh?from=from_copy…"
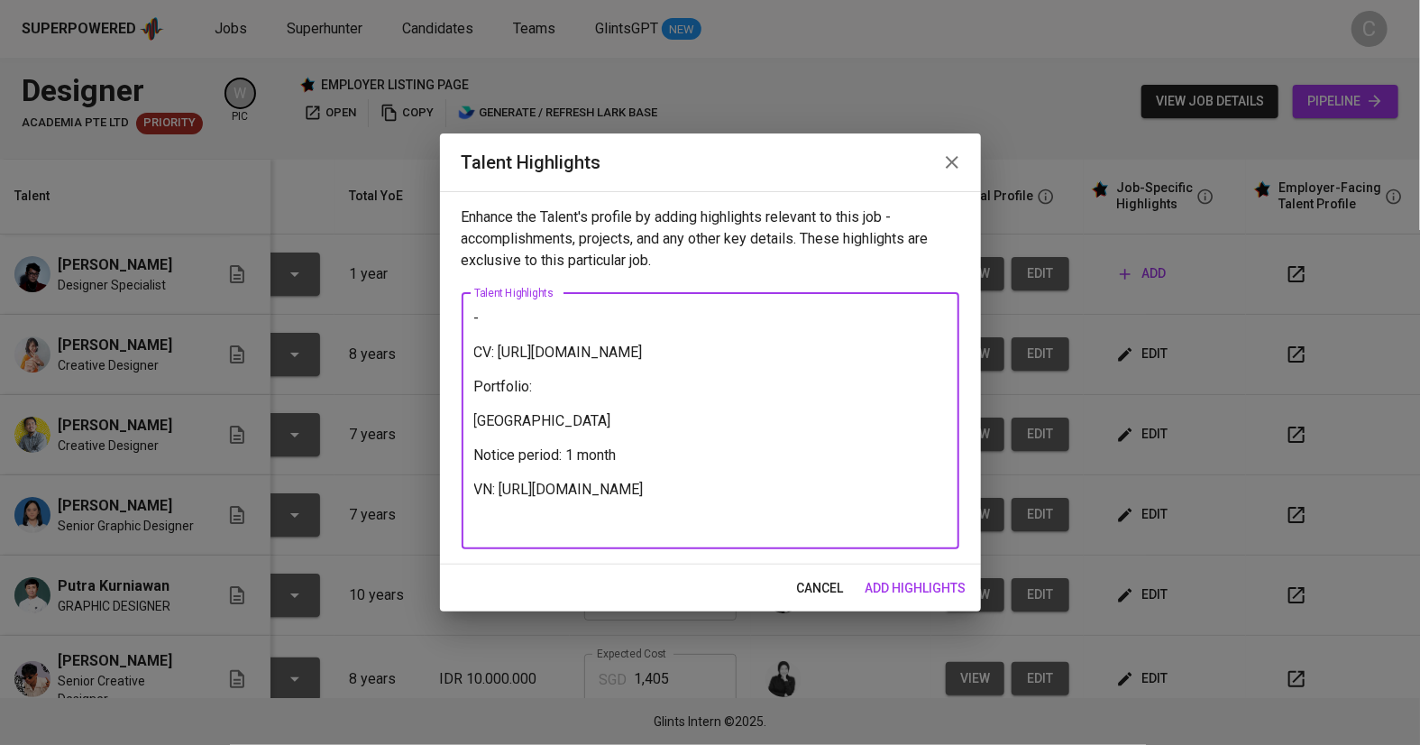
click at [511, 326] on textarea "- CV: https://glints.sg.larksuite.com/wiki/CiwEwpz1diGPaWkfgOAlKW7Xgyh?from=fro…" at bounding box center [710, 420] width 472 height 223
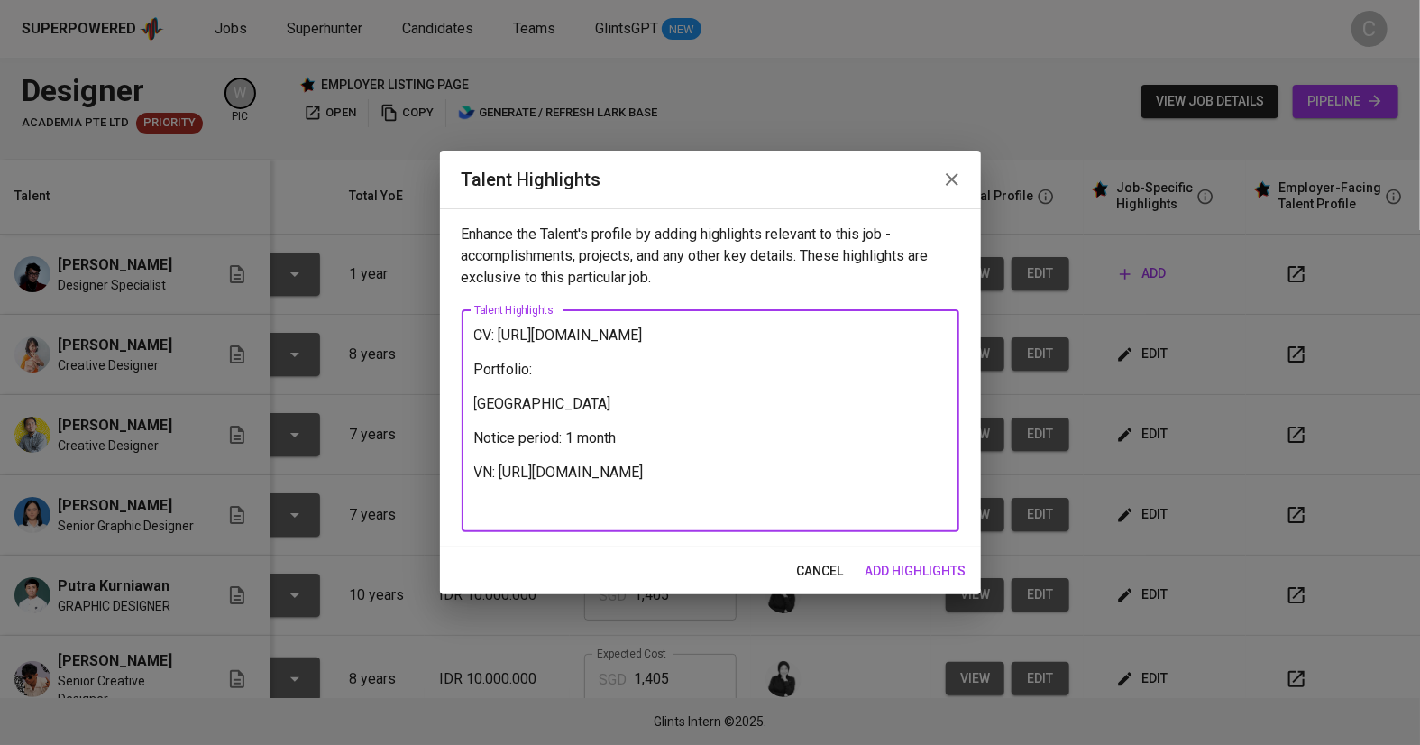
click at [472, 335] on div "CV: https://glints.sg.larksuite.com/wiki/CiwEwpz1diGPaWkfgOAlKW7Xgyh?from=from_…" at bounding box center [711, 421] width 498 height 222
click at [478, 334] on textarea "CV: https://glints.sg.larksuite.com/wiki/CiwEwpz1diGPaWkfgOAlKW7Xgyh?from=from_…" at bounding box center [710, 420] width 472 height 188
paste textarea "Loremi do s Ametcon Adipisci elit seddoeiusm temporin u labo etdol ma aliqua en…"
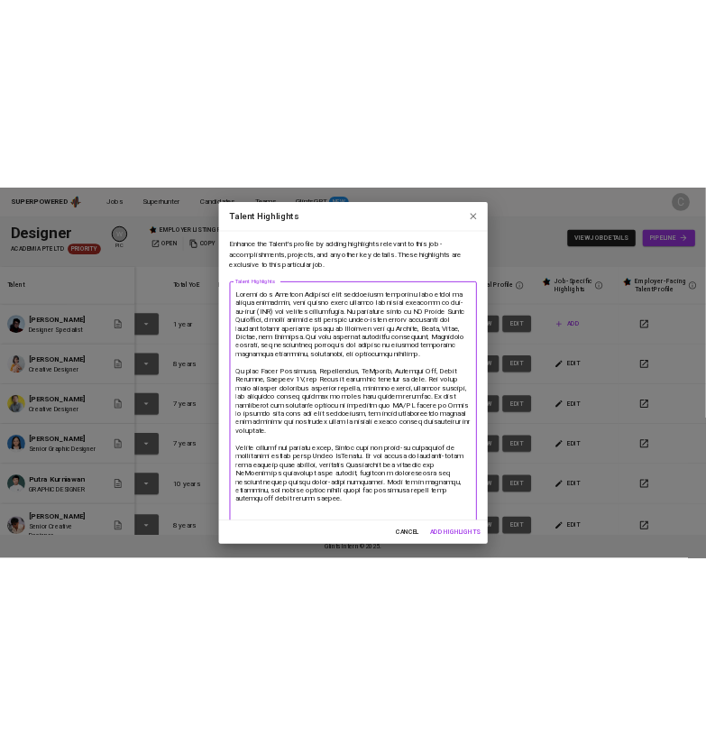
scroll to position [15, 0]
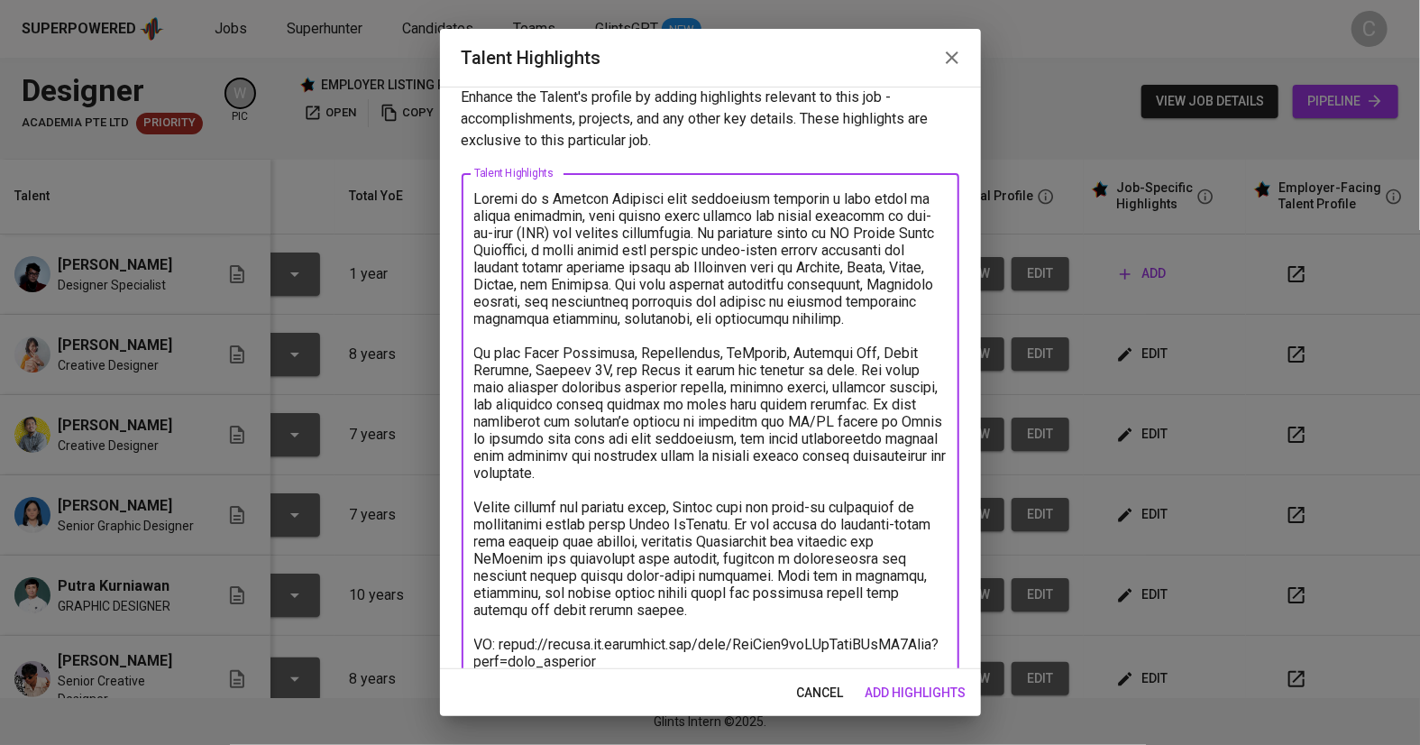
type textarea "Loremi do s Ametcon Adipisci elit seddoeiusm temporin u labo etdol ma aliqua en…"
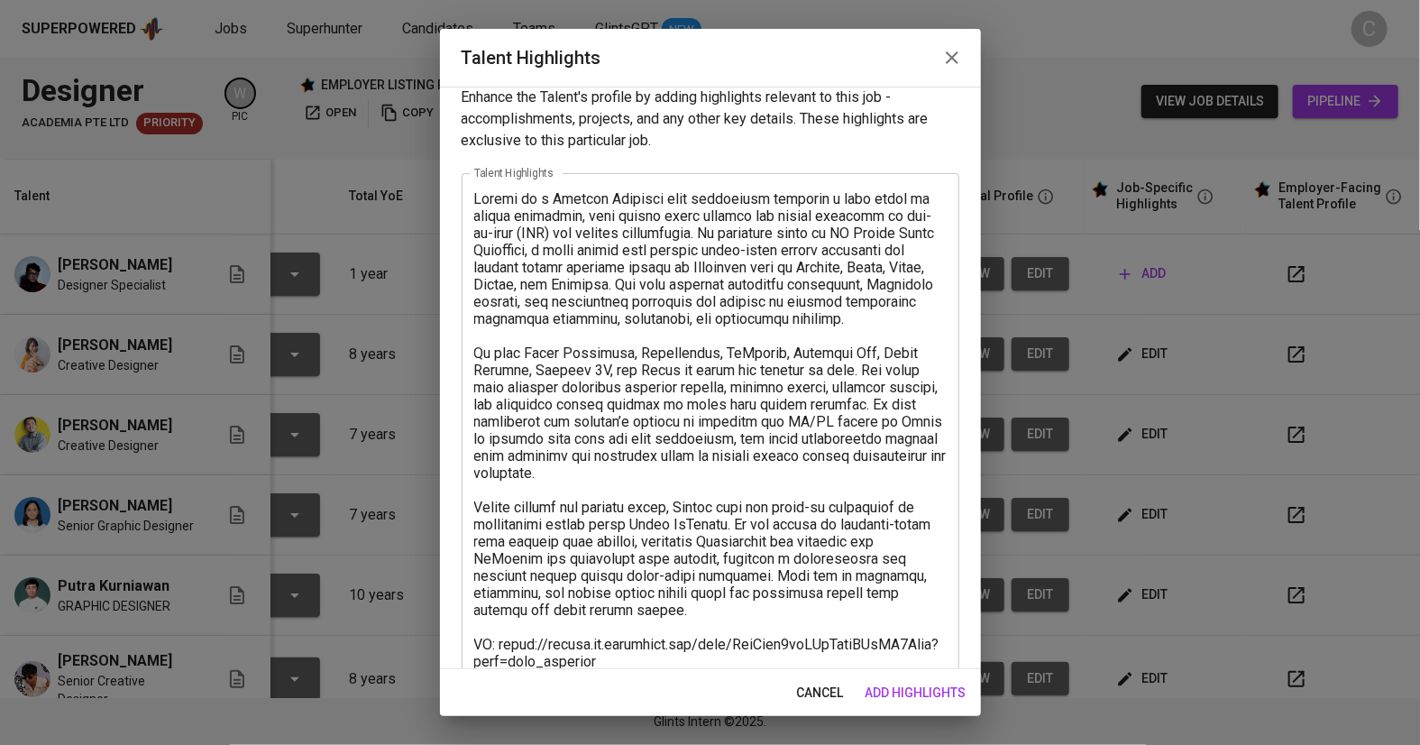
click at [0, 324] on html "Superpowered Jobs Superhunter Candidates Teams GlintsGPT NEW C Designer Academi…" at bounding box center [710, 372] width 1420 height 745
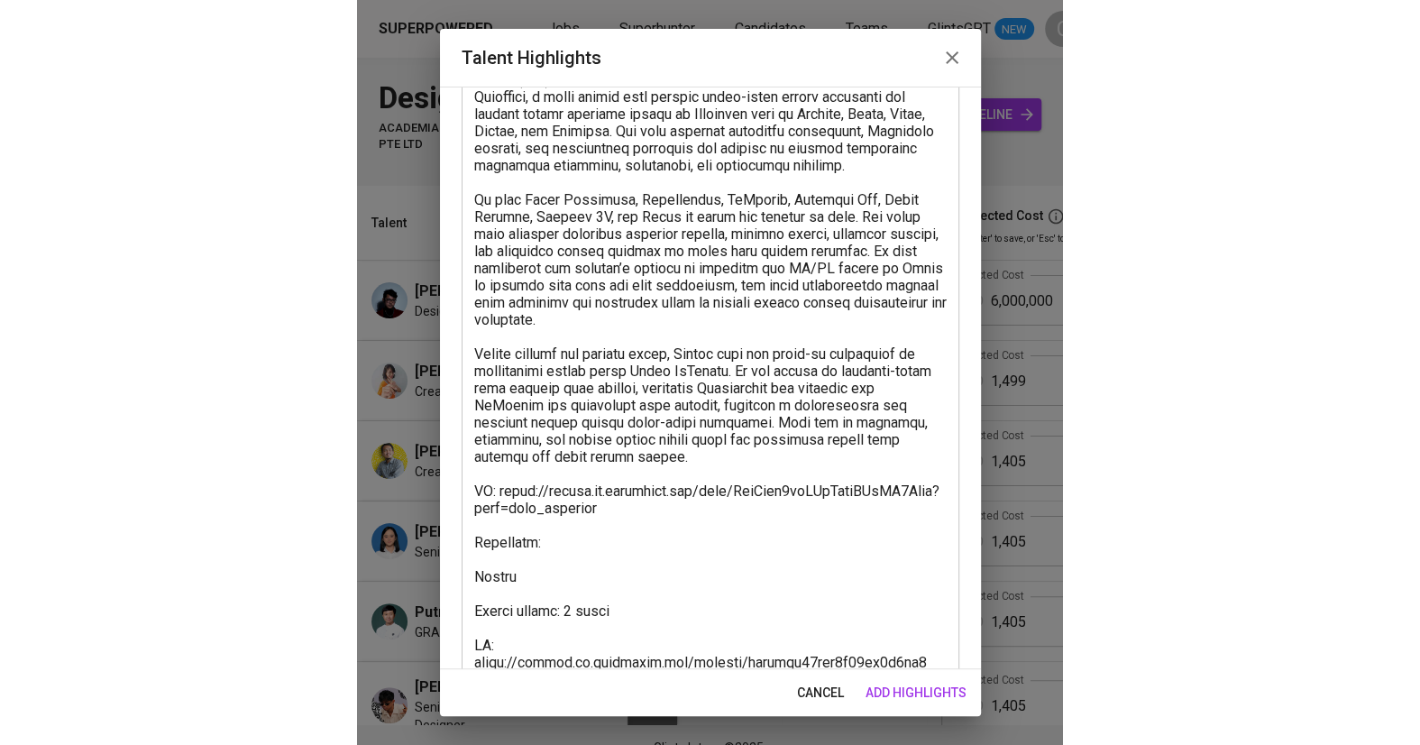
scroll to position [201, 0]
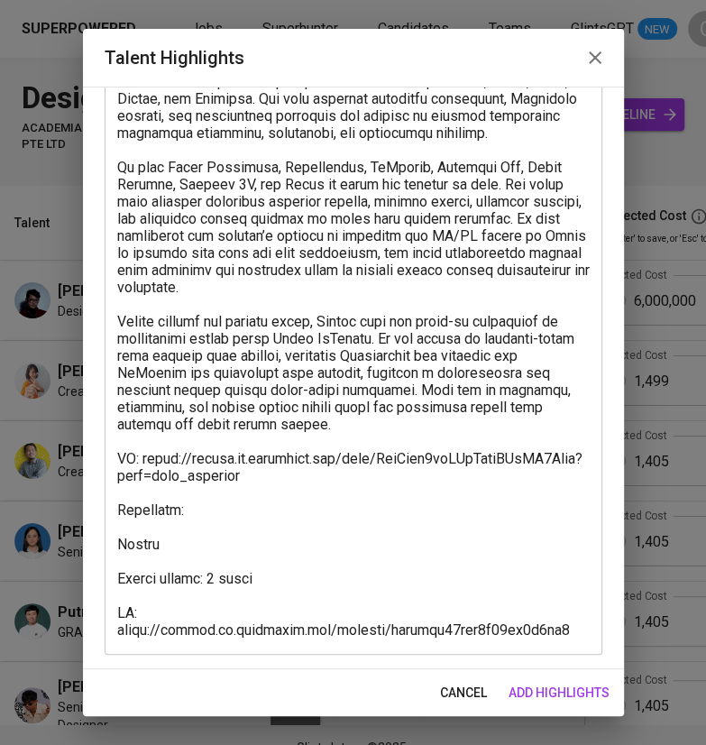
click at [635, 0] on html "Superpowered Jobs Superhunter Candidates Teams GlintsGPT NEW C Designer Academi…" at bounding box center [353, 385] width 706 height 771
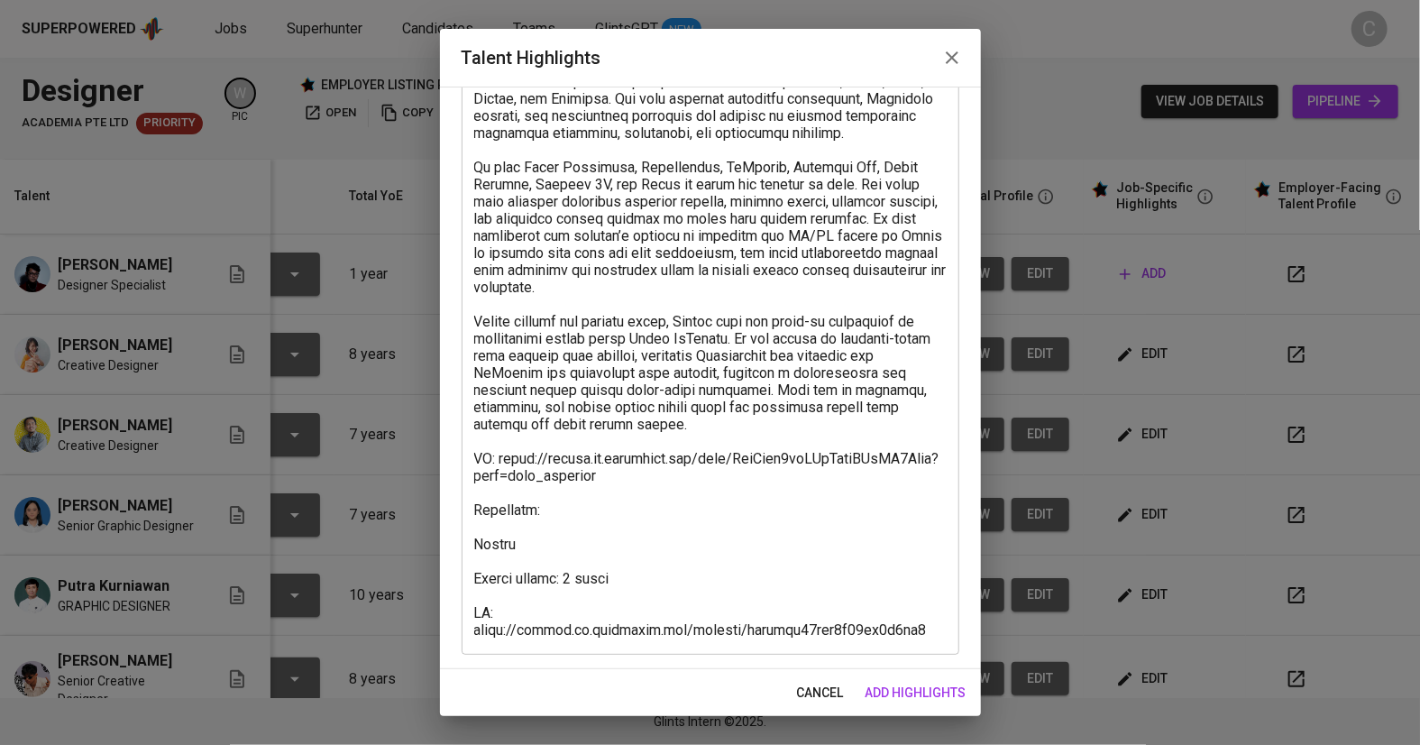
click at [922, 699] on span "add highlights" at bounding box center [916, 693] width 101 height 23
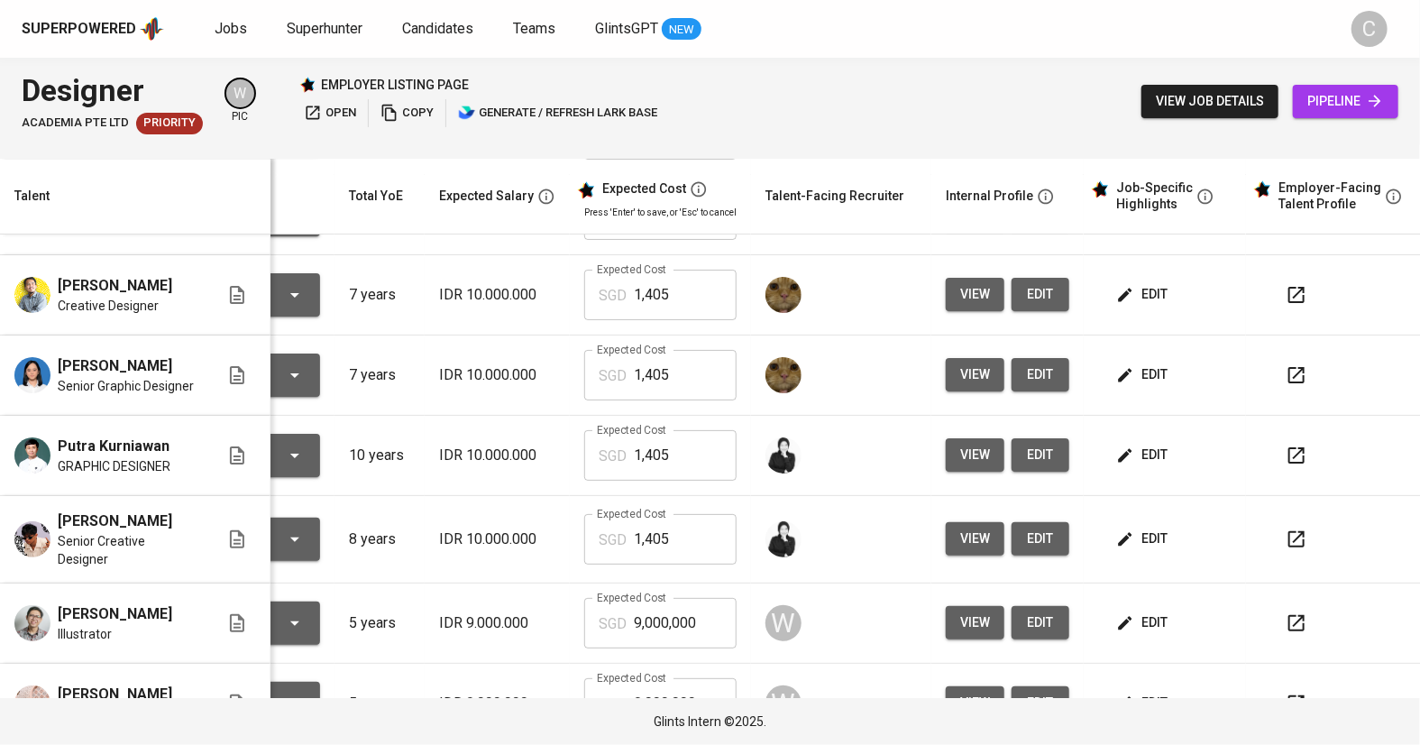
scroll to position [0, 135]
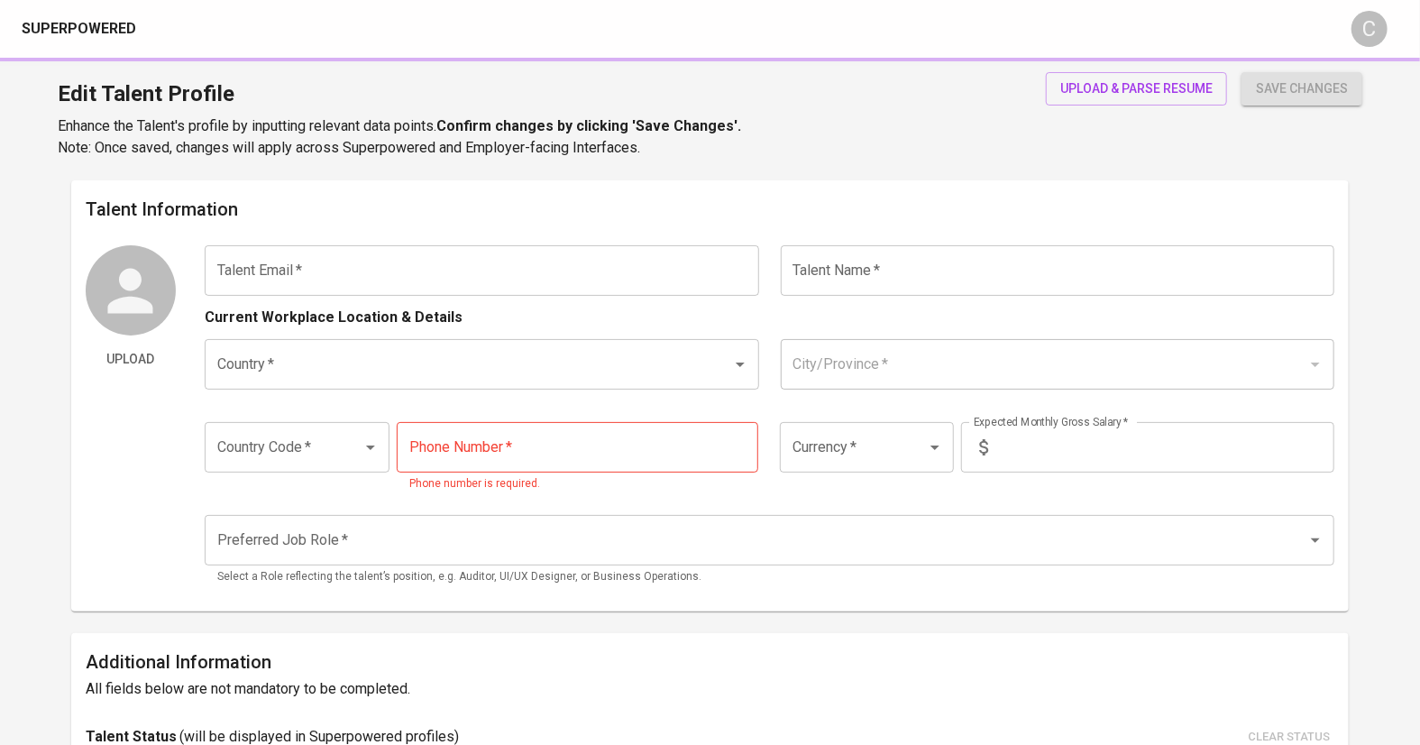
type input "[EMAIL_ADDRESS][DOMAIN_NAME]"
type input "[PERSON_NAME]"
type input "[GEOGRAPHIC_DATA]"
type input "Depok, [GEOGRAPHIC_DATA]"
type input "+62"
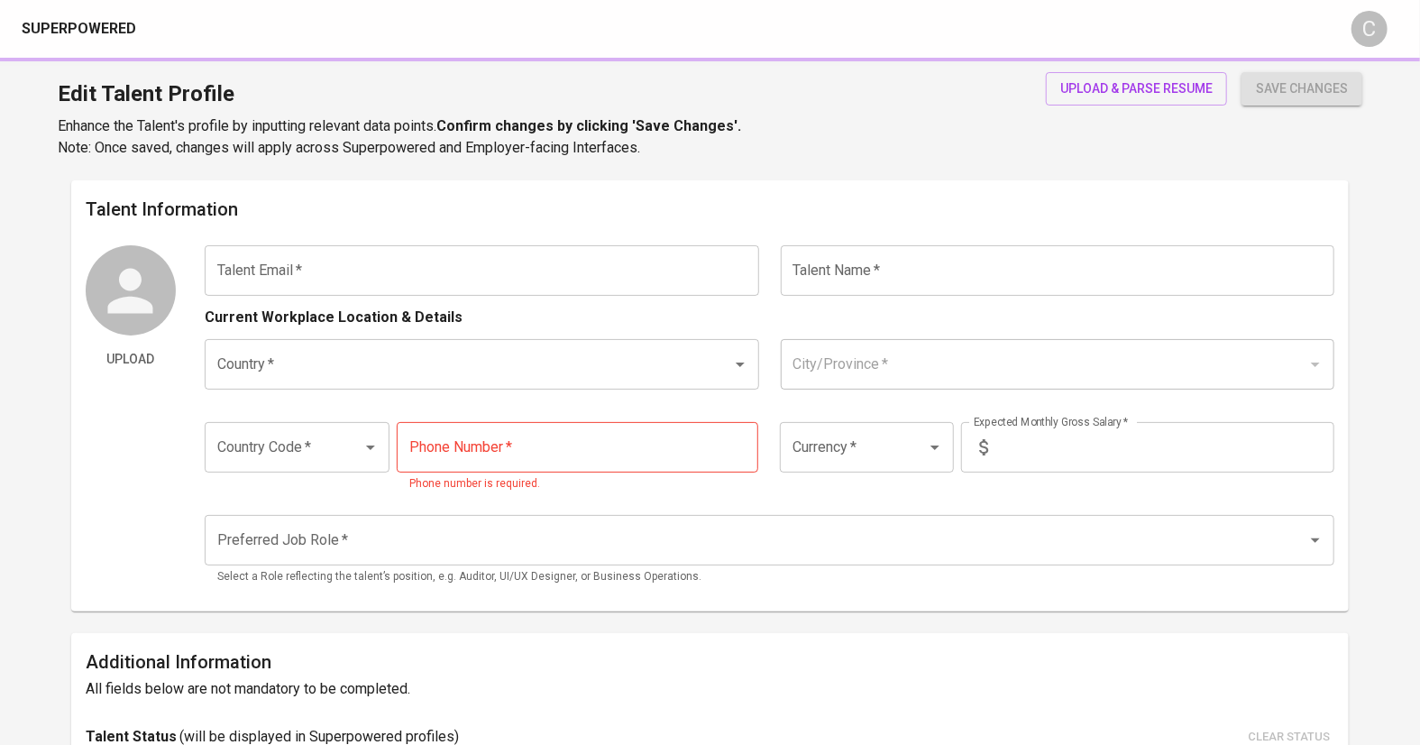
type input "857-1719-3327"
type input "IDR"
radio input "true"
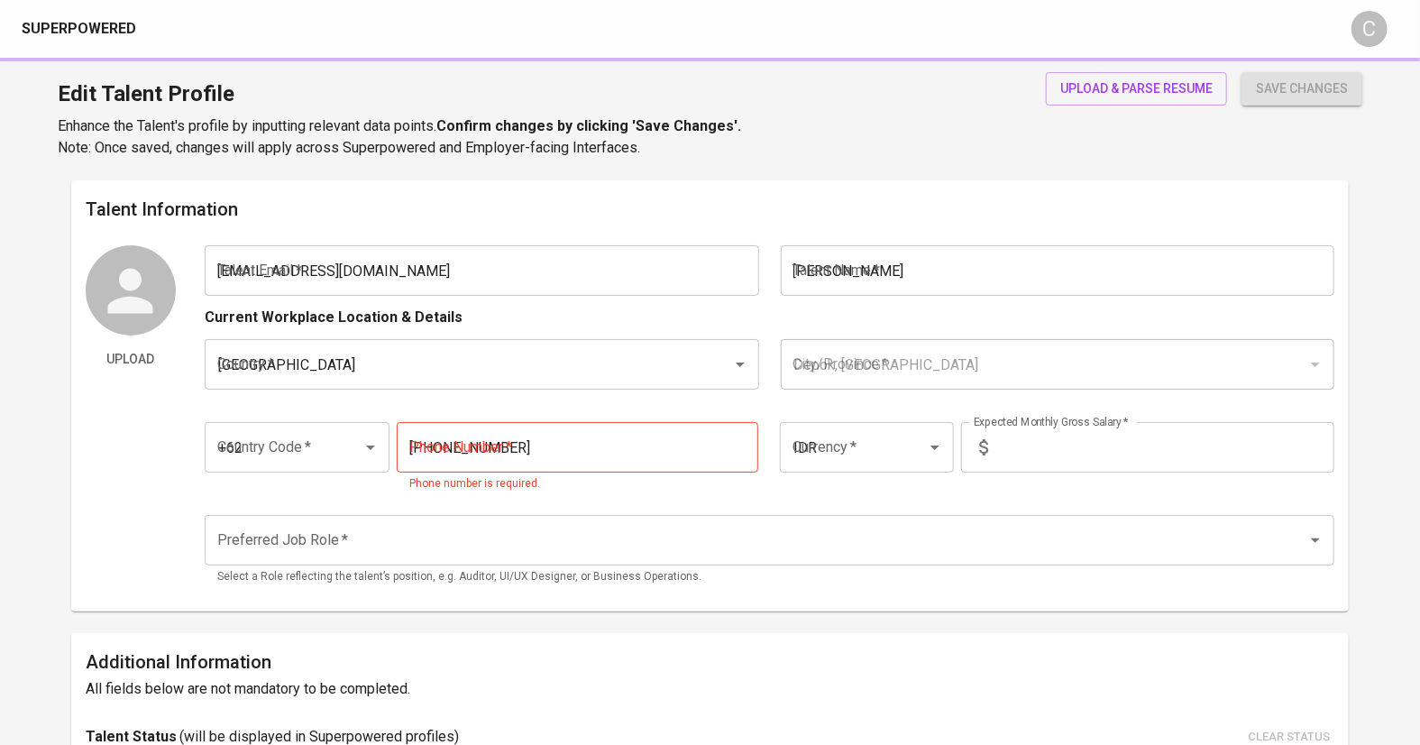
type input "1"
type input "Immediately Available"
type input "https://www.linkedin.com/in/luthfyakbar/"
type input "https://www.behance.net/gallery/182111139/Portfolio-2023-Luthfy-Akbar"
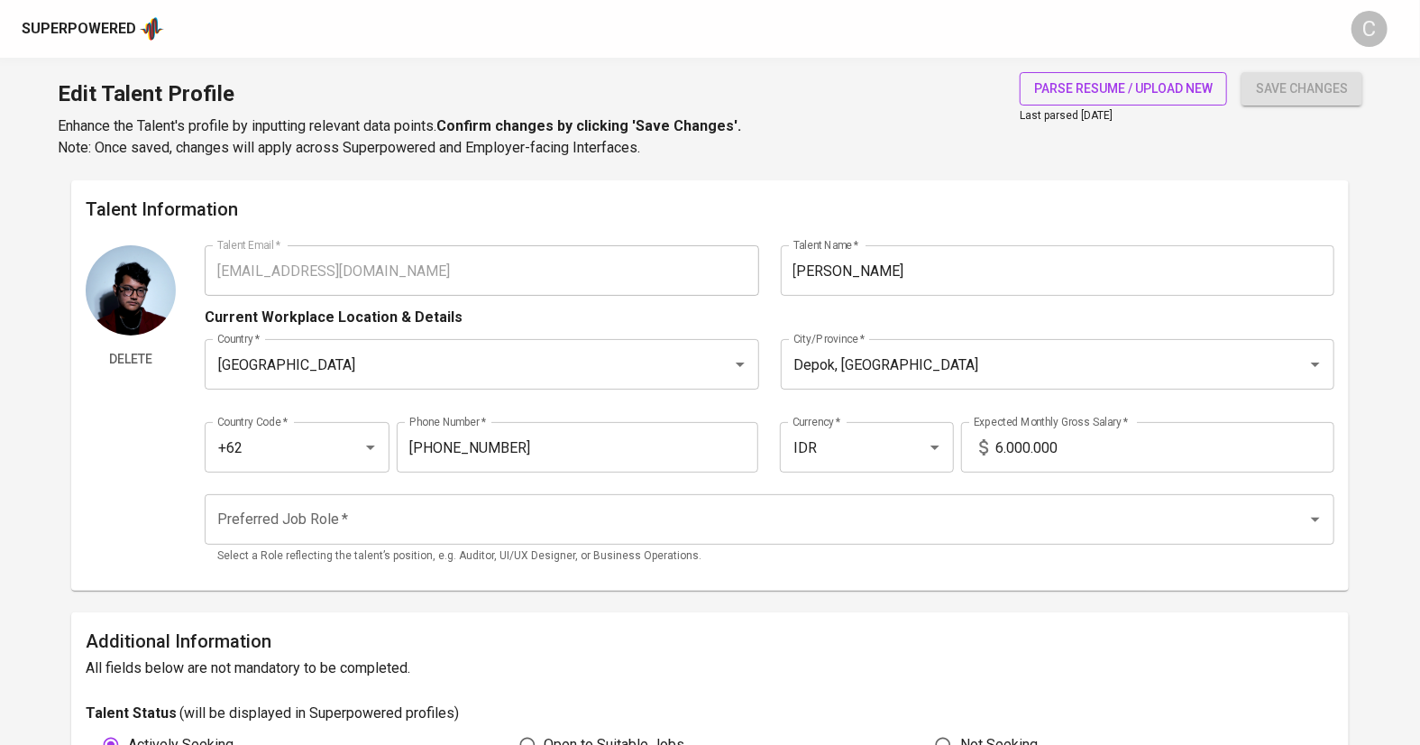
click at [1101, 89] on span "parse resume / upload new" at bounding box center [1123, 89] width 179 height 23
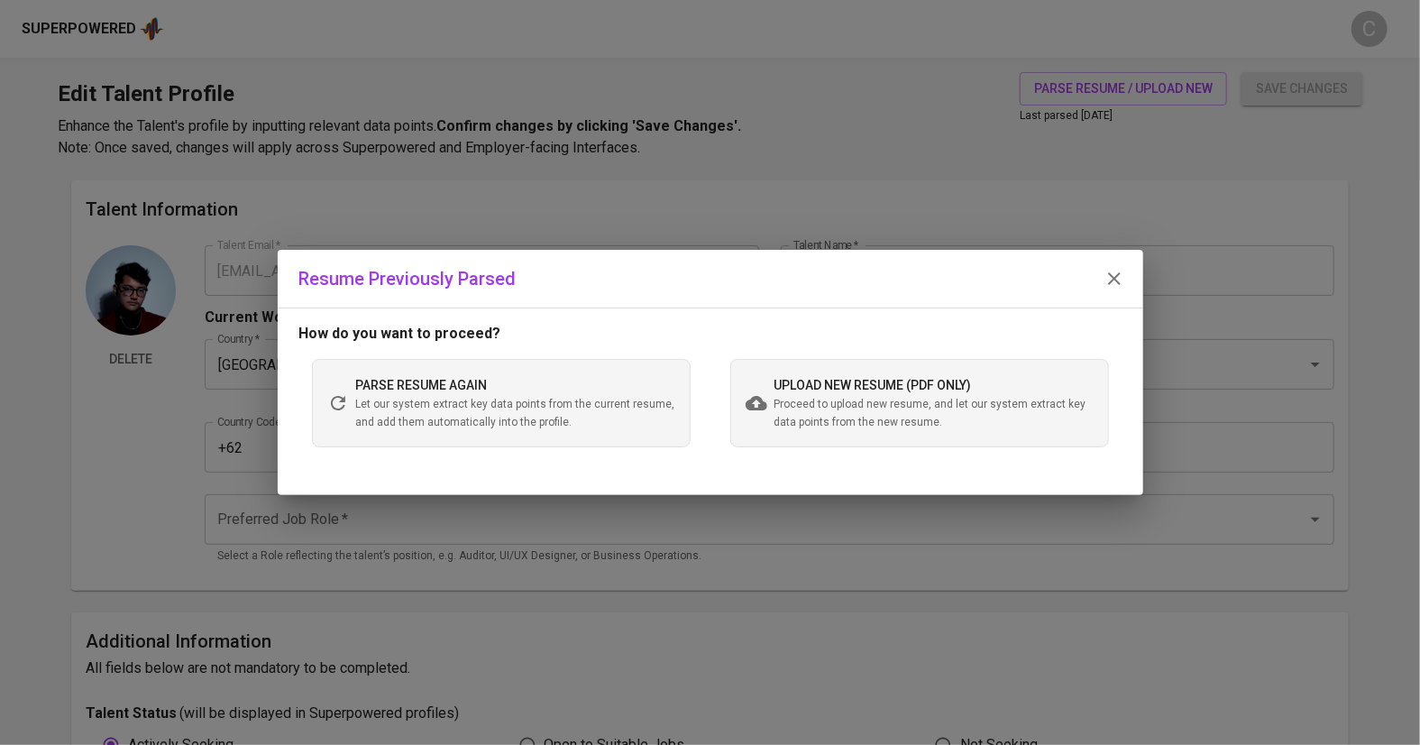
click at [834, 426] on span "Proceed to upload new resume, and let our system extract key data points from t…" at bounding box center [933, 414] width 319 height 36
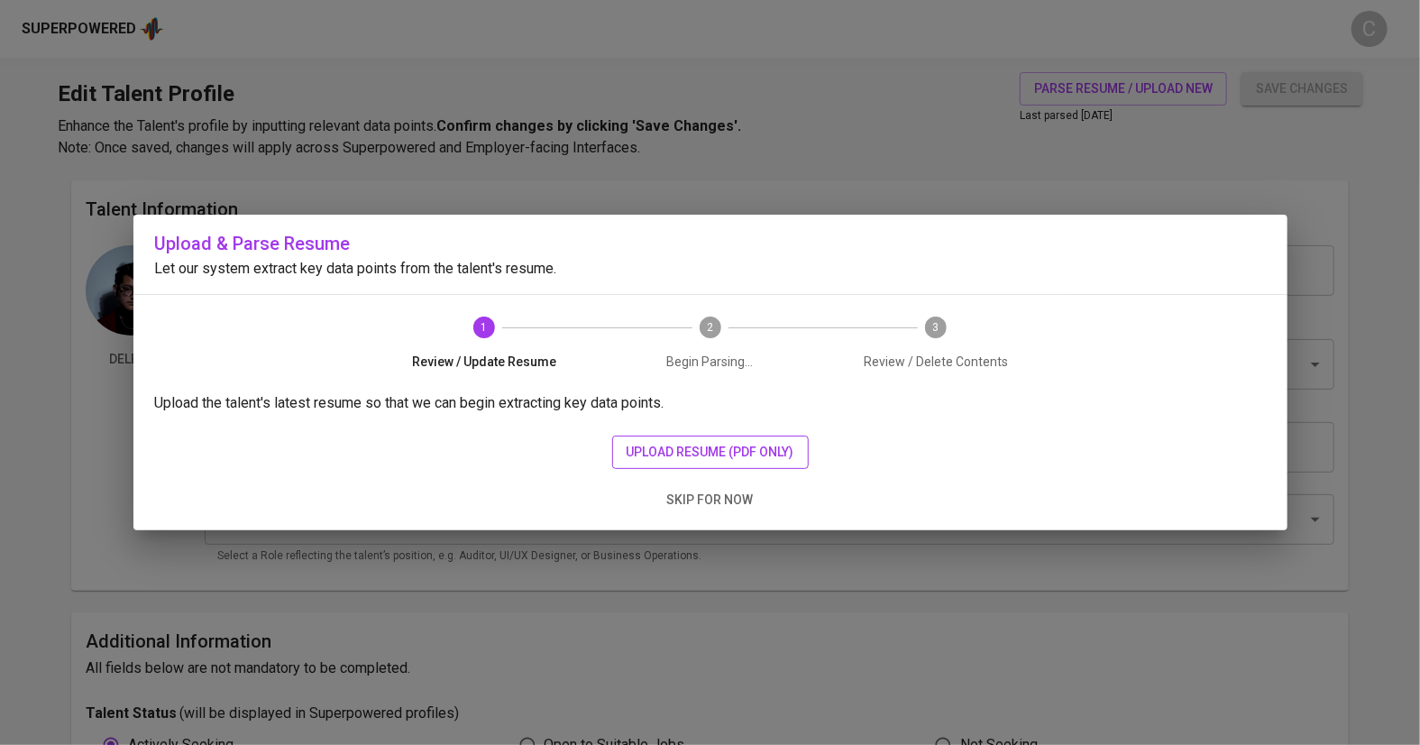
click at [738, 459] on span "upload resume (pdf only)" at bounding box center [711, 452] width 168 height 23
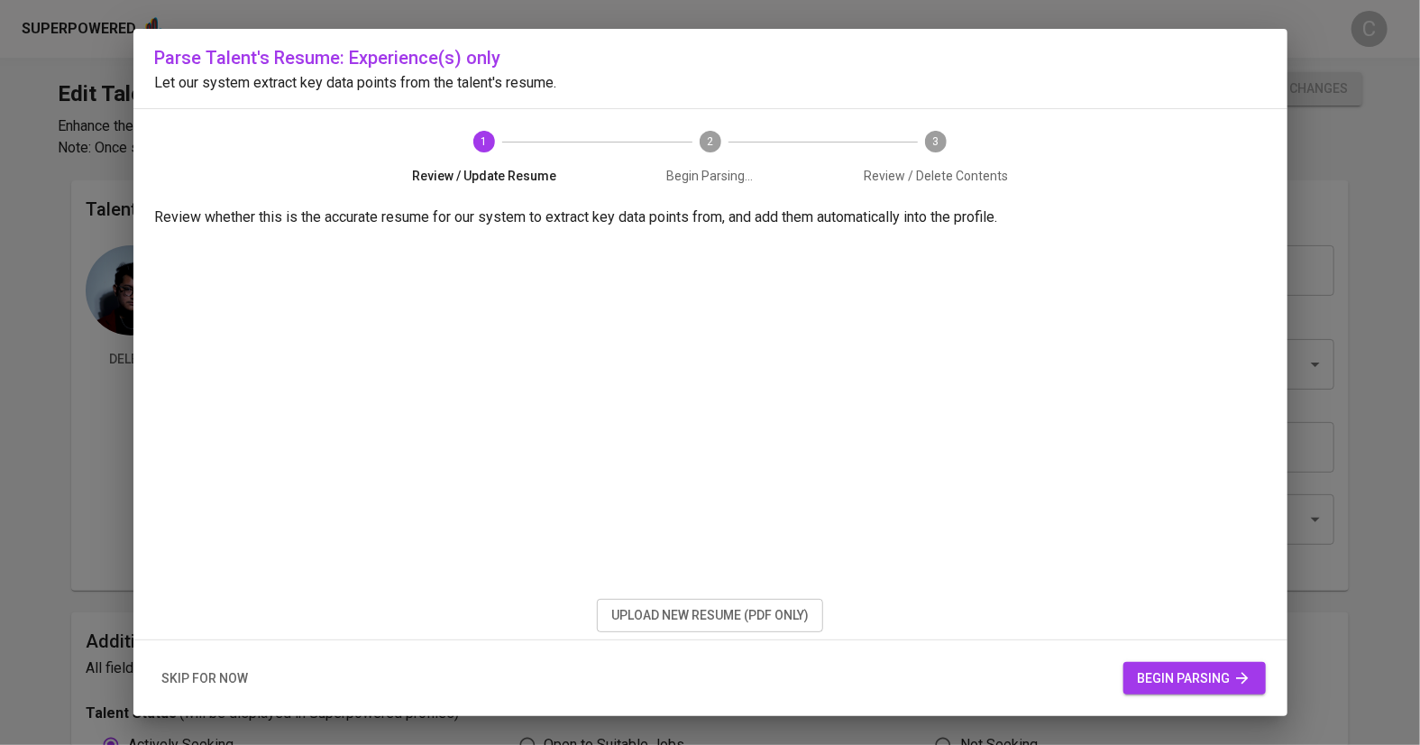
click at [1177, 691] on button "begin parsing" at bounding box center [1194, 678] width 142 height 33
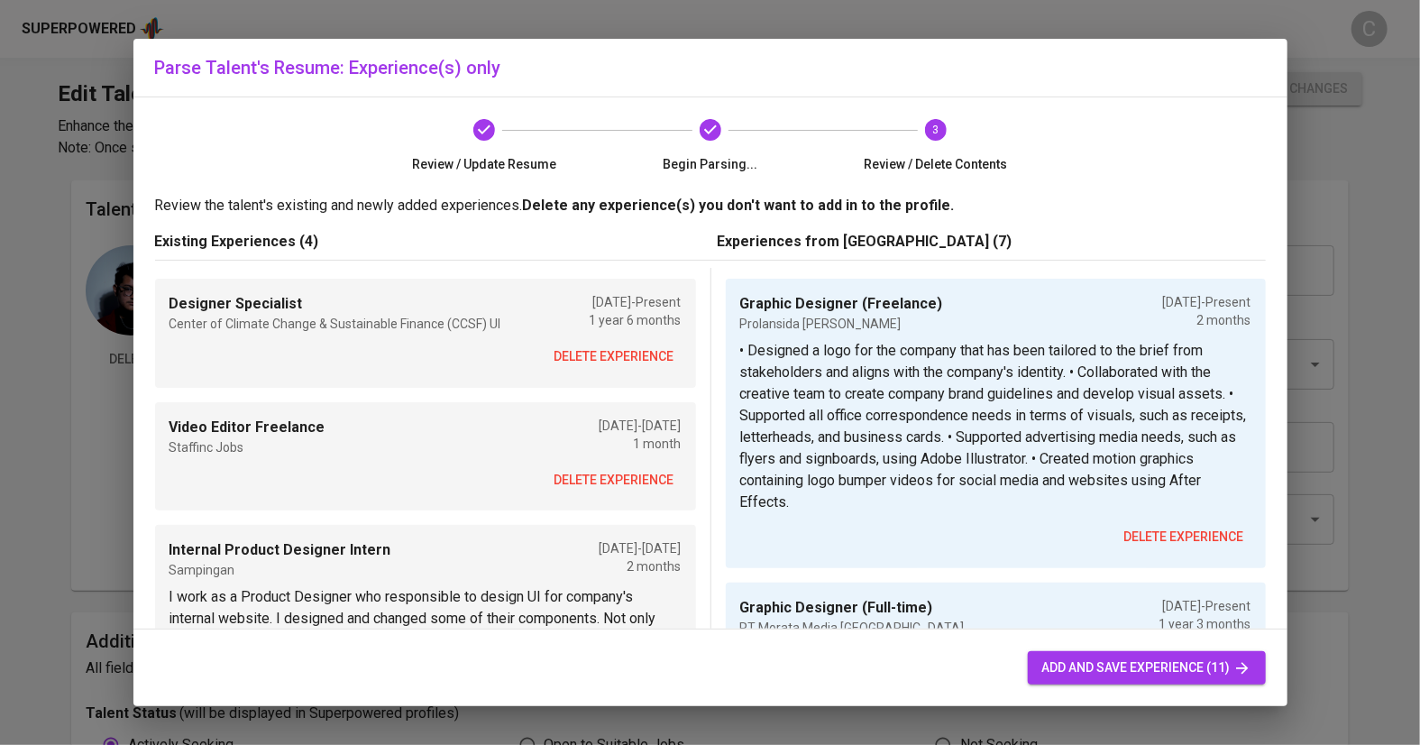
click at [640, 359] on span "delete experience" at bounding box center [614, 356] width 120 height 23
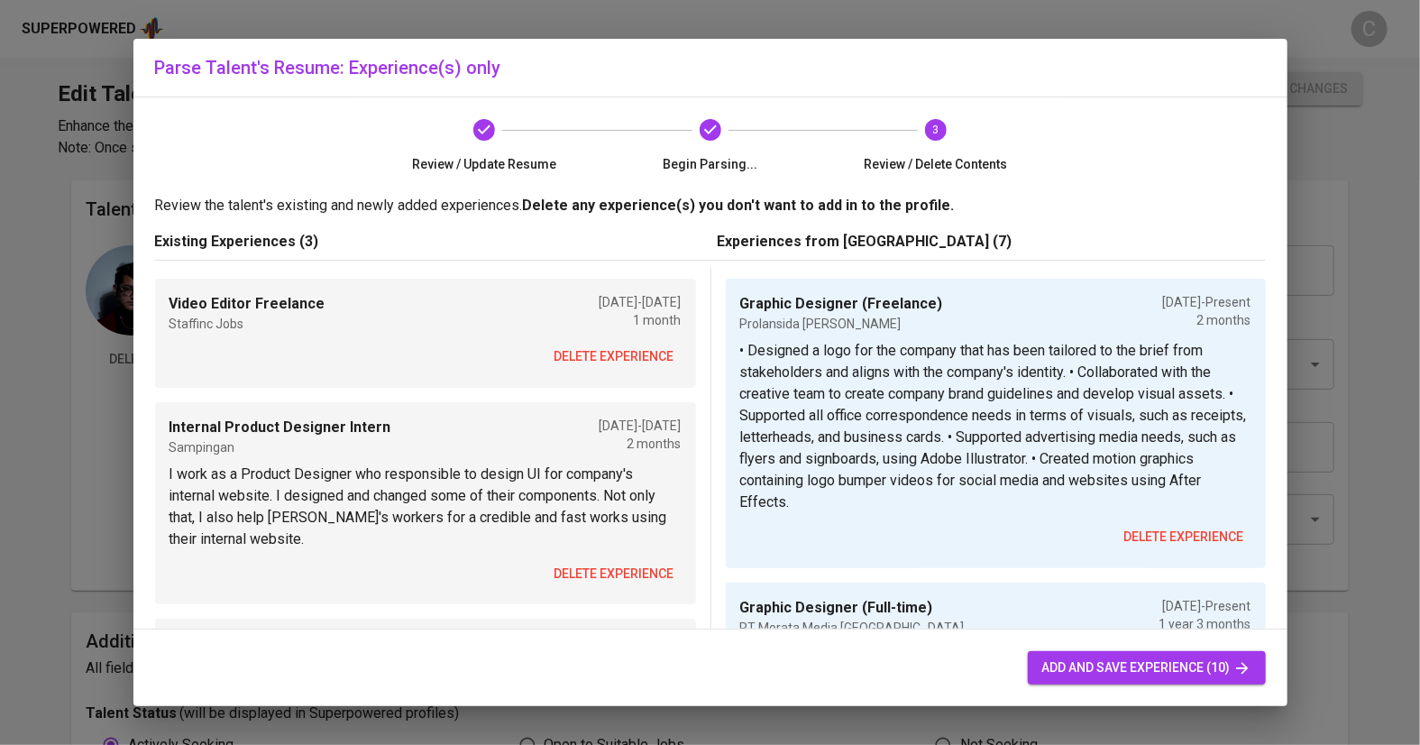
click at [622, 347] on span "delete experience" at bounding box center [614, 356] width 120 height 23
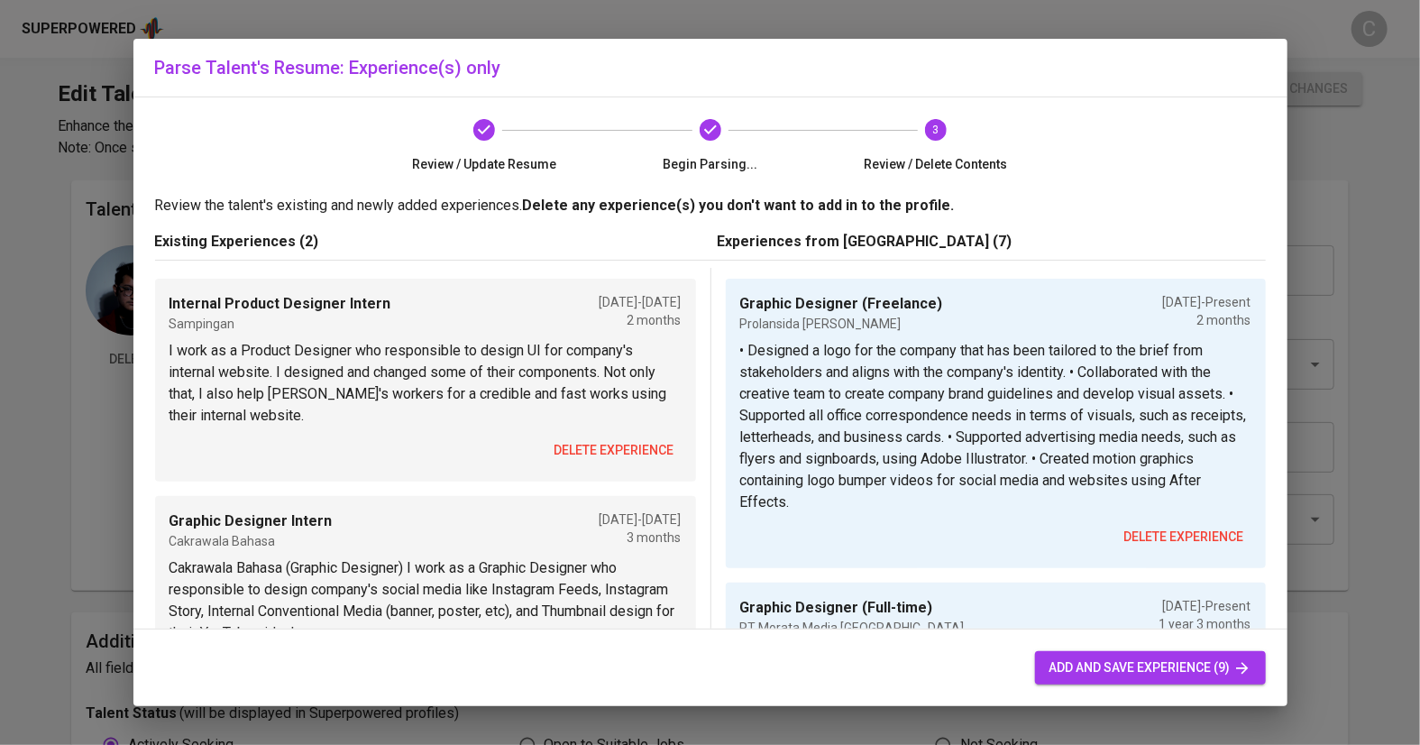
click at [619, 471] on div "Internal Product Designer Intern Sampingan Aug 2022 - Oct 2022 2 months I work …" at bounding box center [425, 380] width 541 height 203
click at [606, 445] on span "delete experience" at bounding box center [614, 450] width 120 height 23
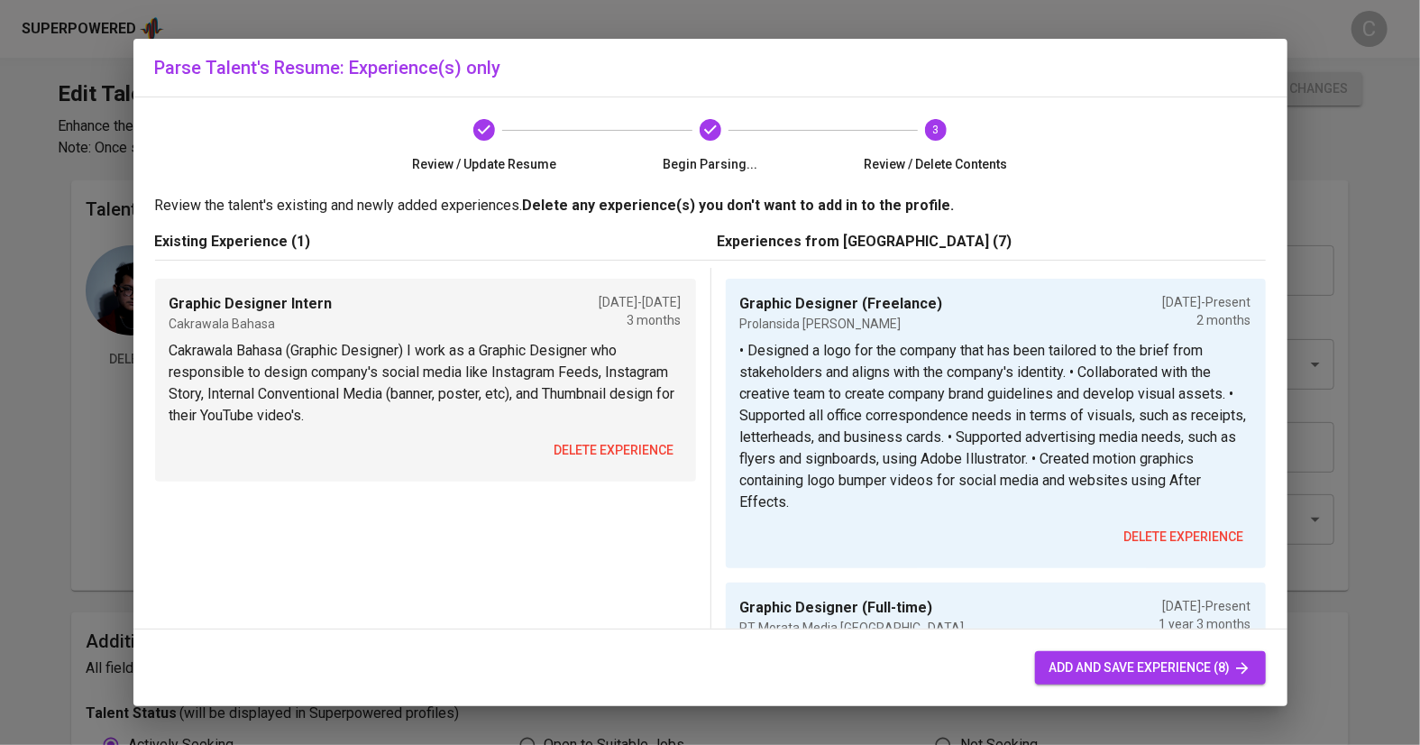
click at [606, 445] on span "delete experience" at bounding box center [614, 450] width 120 height 23
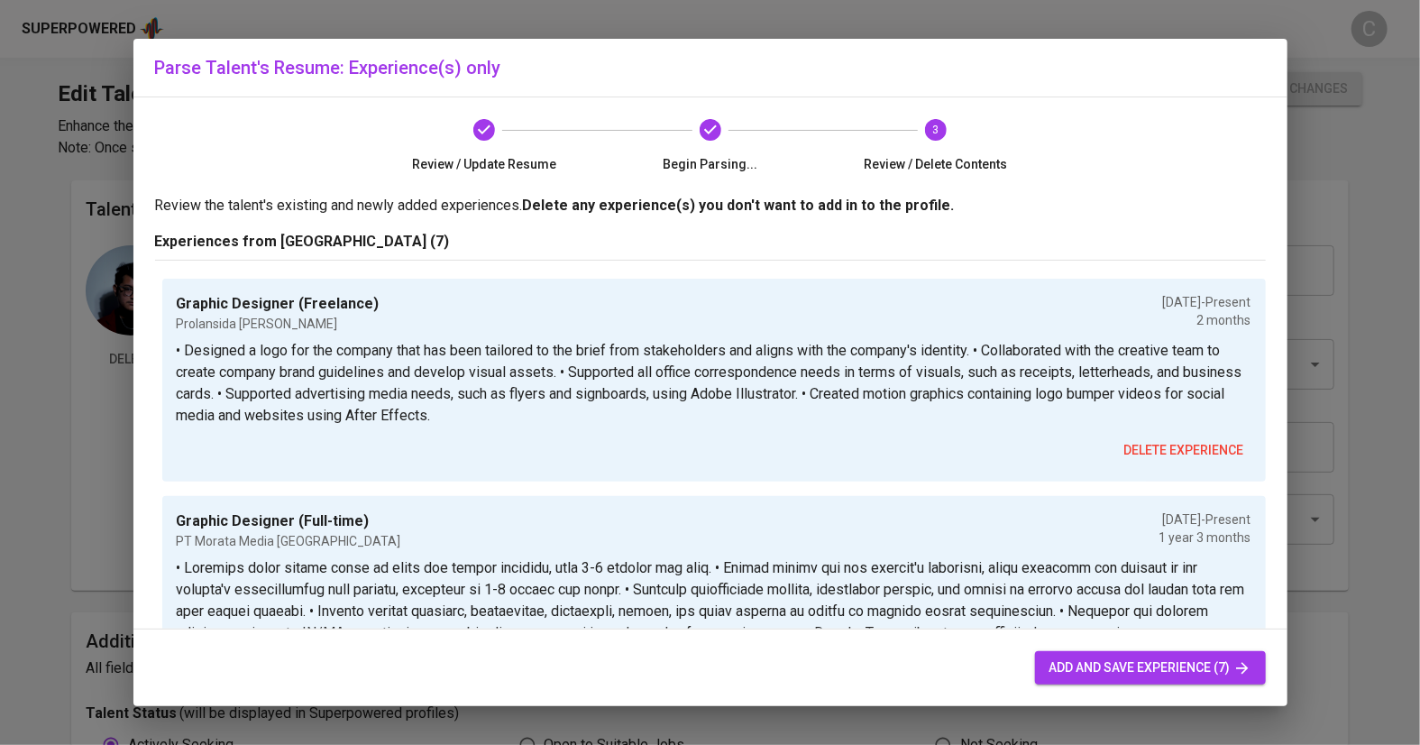
click at [1094, 675] on span "add and save experience (7)" at bounding box center [1150, 667] width 202 height 23
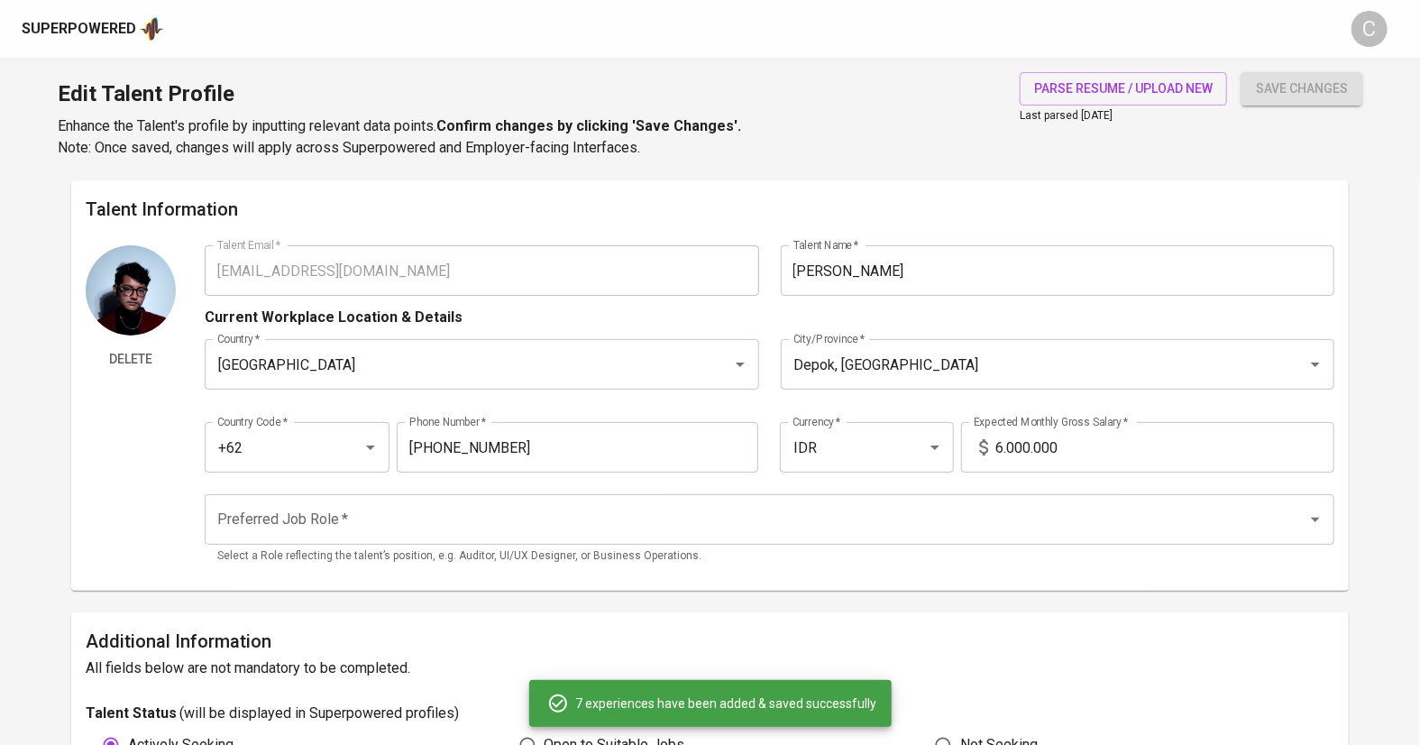
type input "Graphic Designer (Freelance)"
type input "Prolansida Jaya Mandiri"
type input "08/01/2025"
type textarea "• Designed a logo for the company that has been tailored to the brief from stak…"
type input "Graphic Designer (Full-time)"
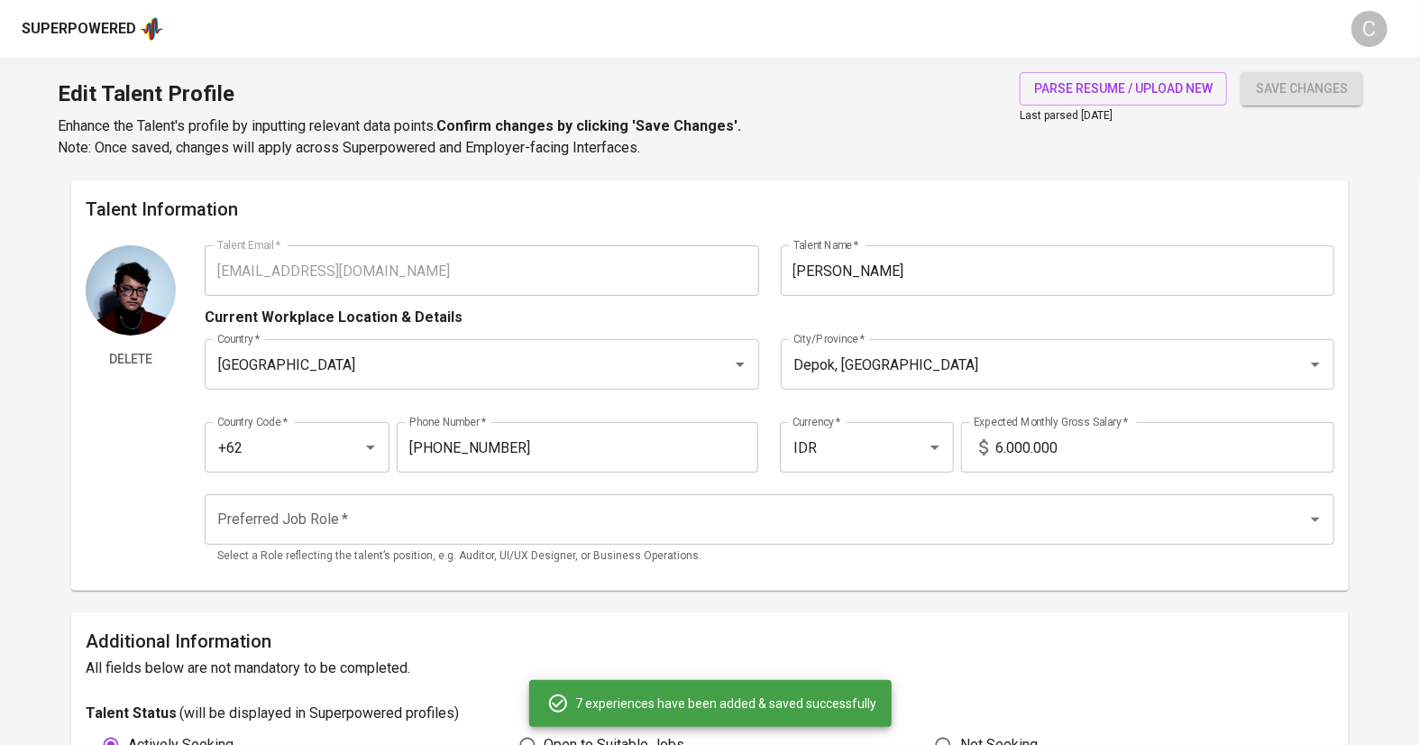
type input "PT Morata Media Indonesia"
checkbox input "true"
type input "07/01/2024"
type textarea "• Designed media social posts in feeds and motion graphics, with 3-4 designs pe…"
type input "Design Specialist (Part-time)"
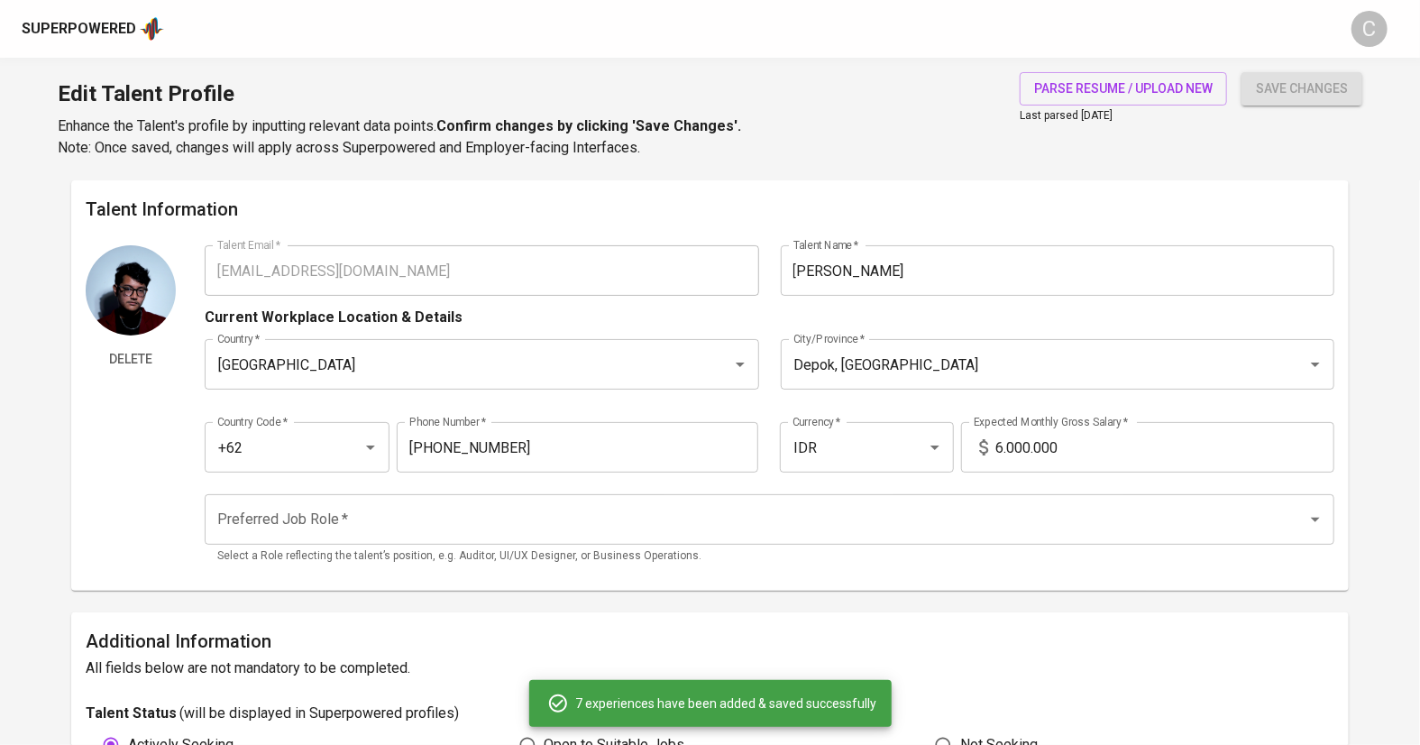
type input "Center for Climate and Sustainable Finance Universitas Indonesia (CCSF UI)"
type input "04/01/2024"
type input "08/01/2024"
type textarea "• Designed Instagram posts in the form of feeds, with 2-3 designs per week, usi…"
type input "Administrasi Humas Intern"
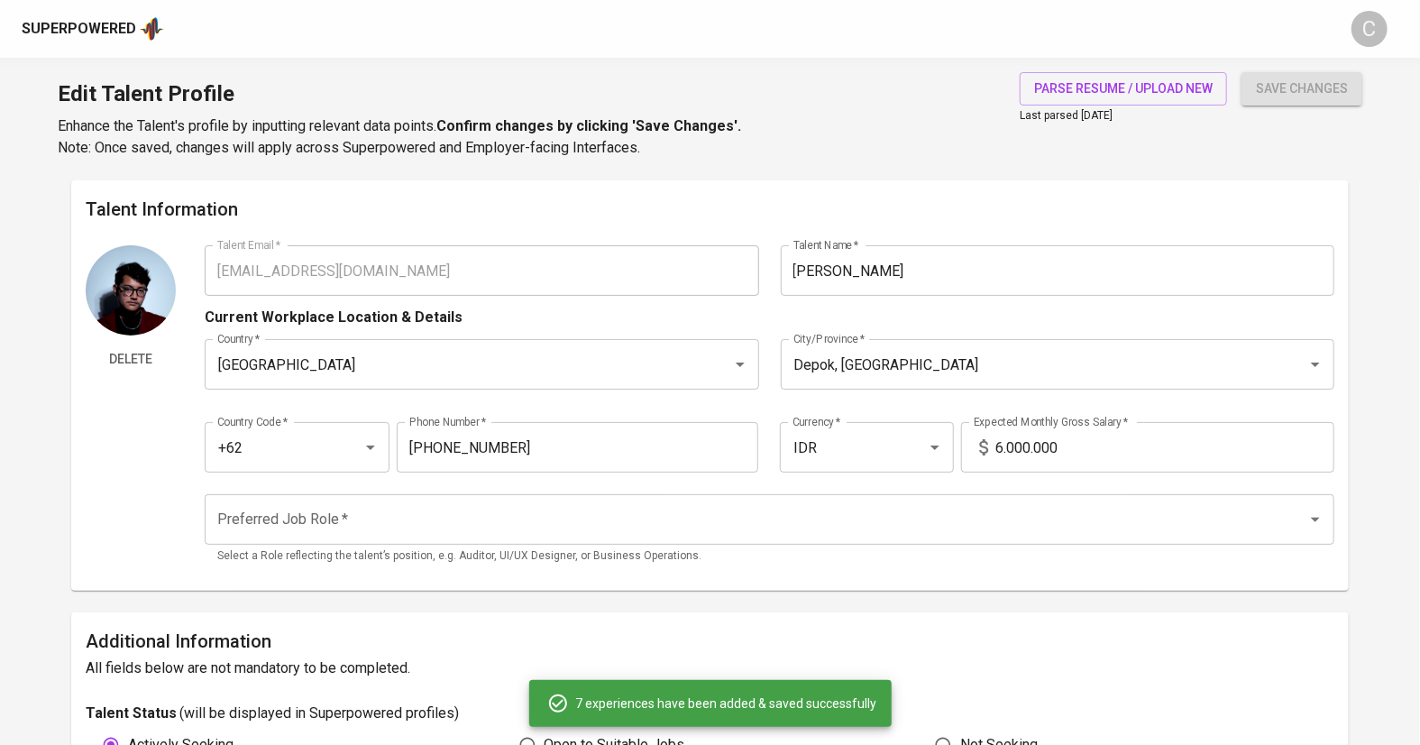
type input "PT. Pupuk Indonesia Utilitas"
type input "11/01/2023"
type input "07/01/2024"
type textarea "• Designed Instagram posts in feed and reel formats, creating 2-3 designs per w…"
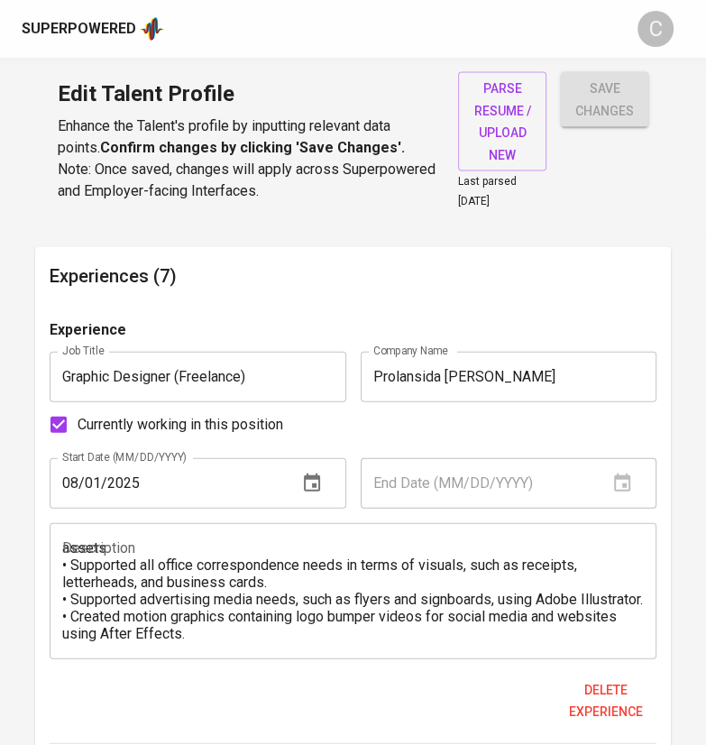
scroll to position [1732, 0]
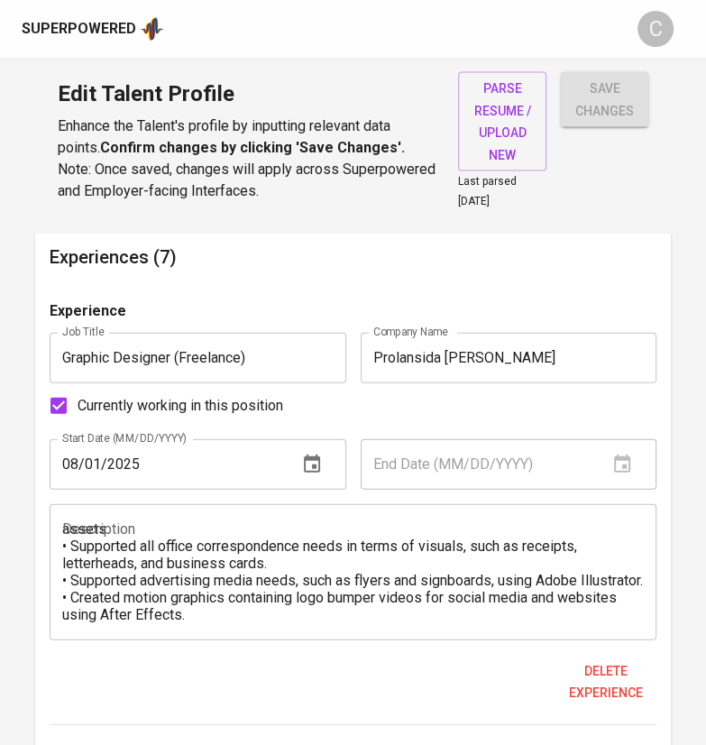
click at [622, 461] on div "End Date (MM/DD/YYYY)" at bounding box center [509, 464] width 296 height 50
click at [194, 412] on span "Currently working in this position" at bounding box center [181, 406] width 206 height 22
click at [78, 412] on input "Currently working in this position" at bounding box center [59, 406] width 38 height 38
checkbox input "false"
click at [448, 478] on input "text" at bounding box center [477, 464] width 233 height 50
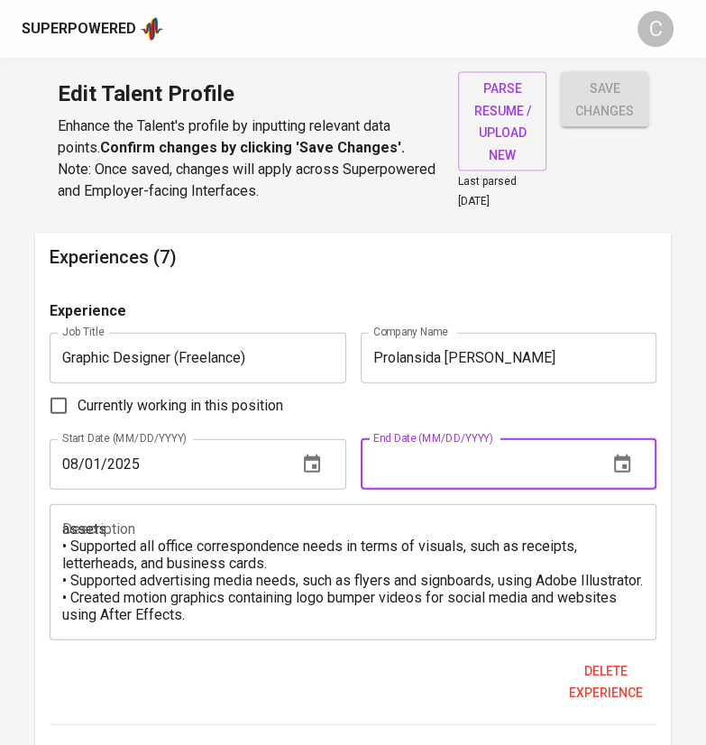
click at [631, 463] on icon "button" at bounding box center [622, 464] width 22 height 22
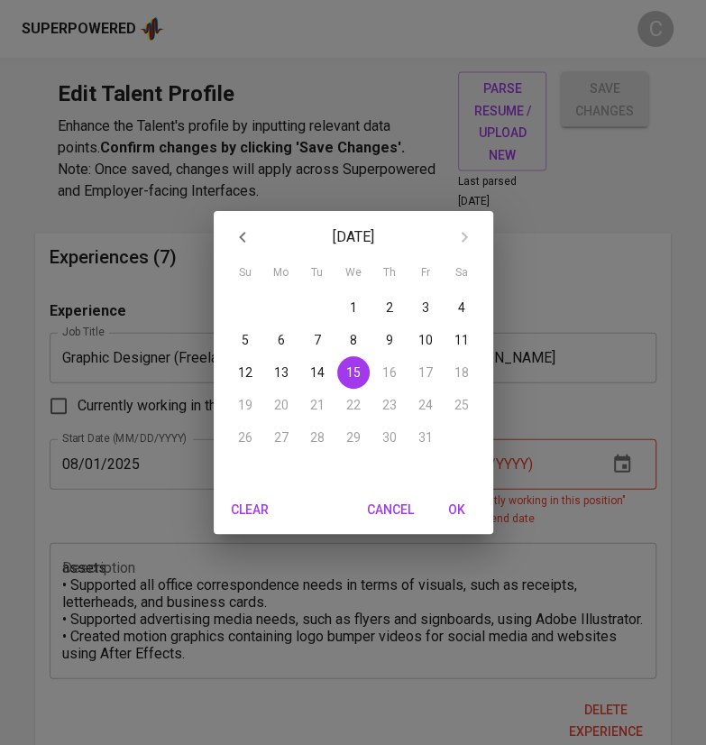
click at [241, 243] on icon "button" at bounding box center [243, 237] width 22 height 22
click at [323, 437] on p "30" at bounding box center [317, 437] width 14 height 18
type input "09/30/2025"
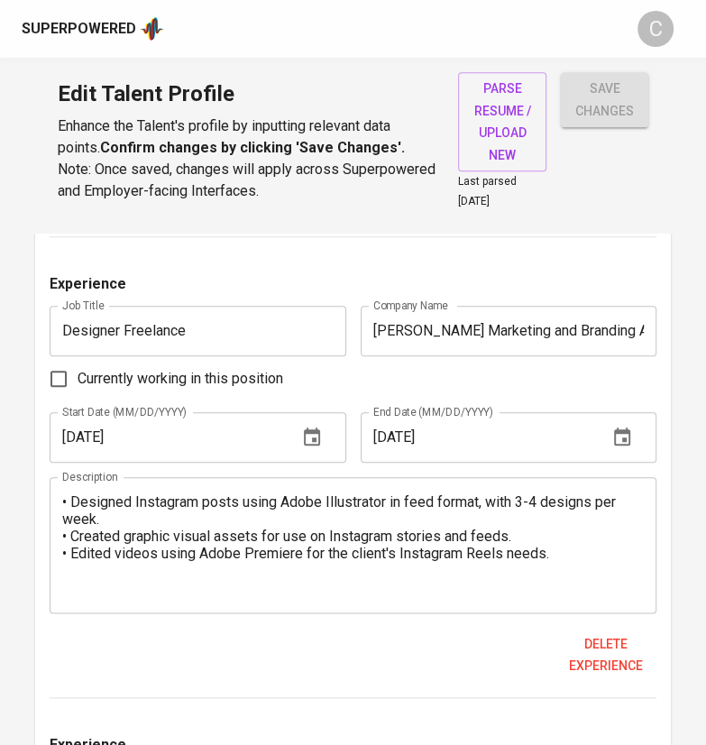
scroll to position [3603, 0]
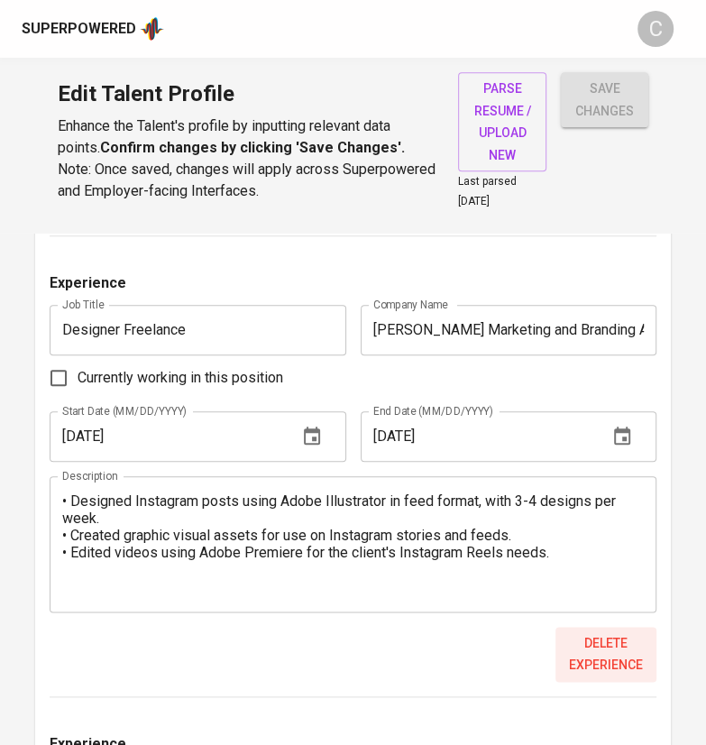
click at [600, 644] on span "Delete experience" at bounding box center [606, 654] width 87 height 44
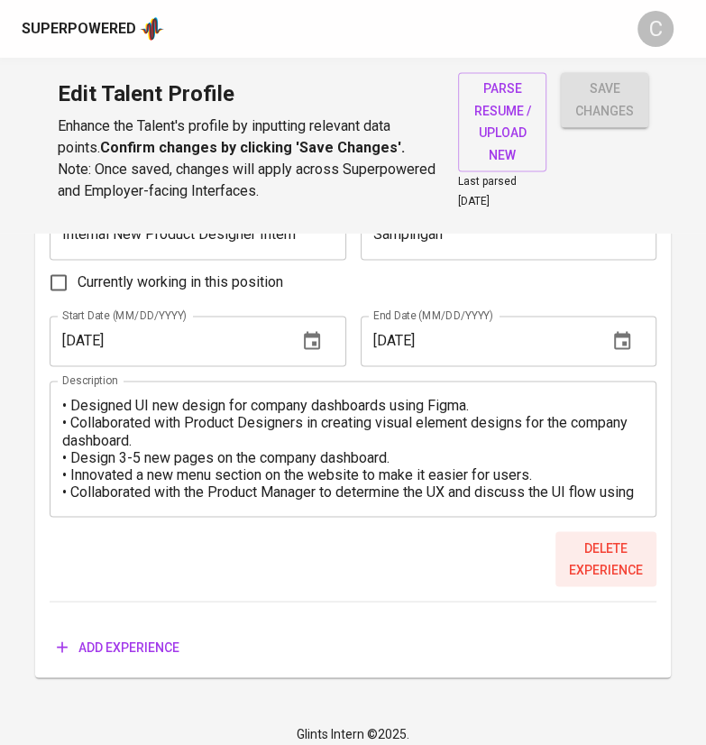
click at [601, 568] on span "Delete experience" at bounding box center [606, 558] width 87 height 44
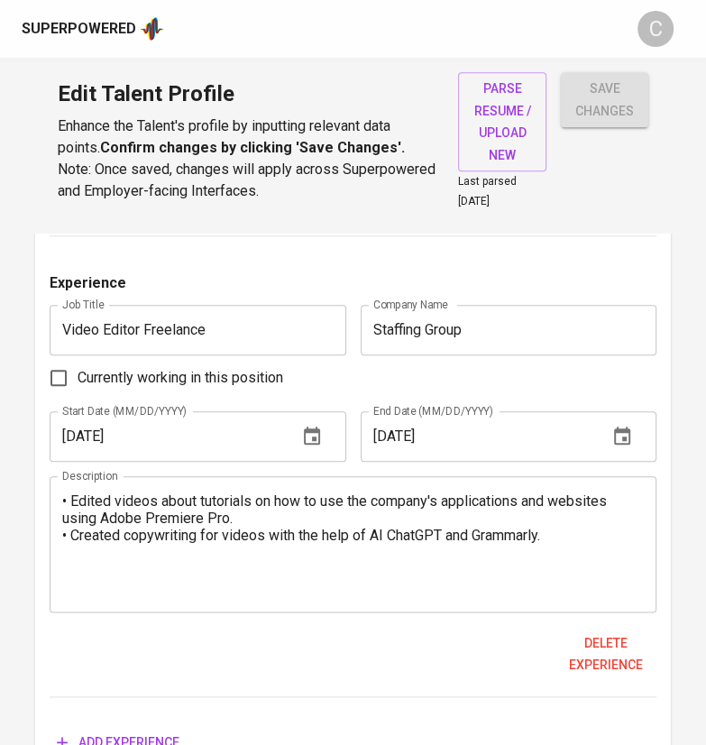
scroll to position [3592, 0]
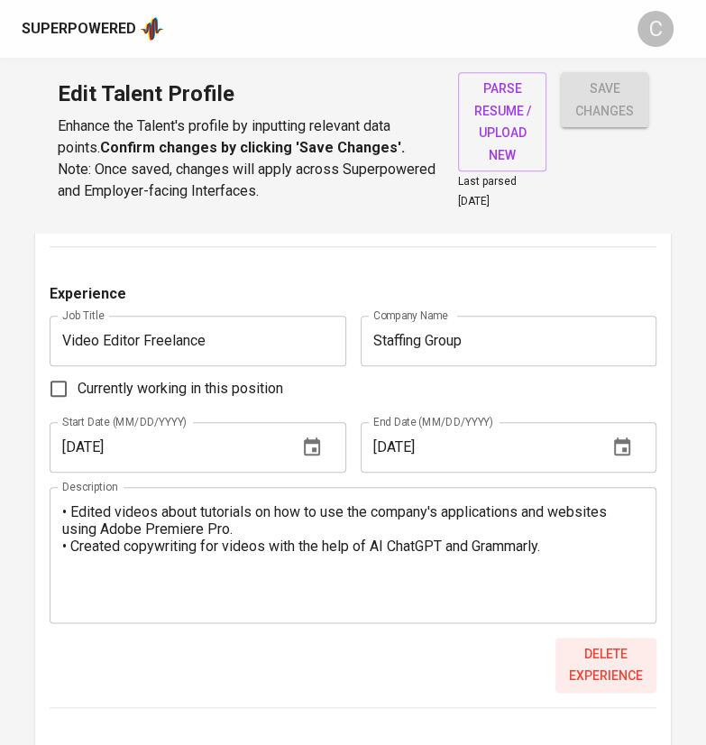
click at [611, 655] on span "Delete experience" at bounding box center [606, 665] width 87 height 44
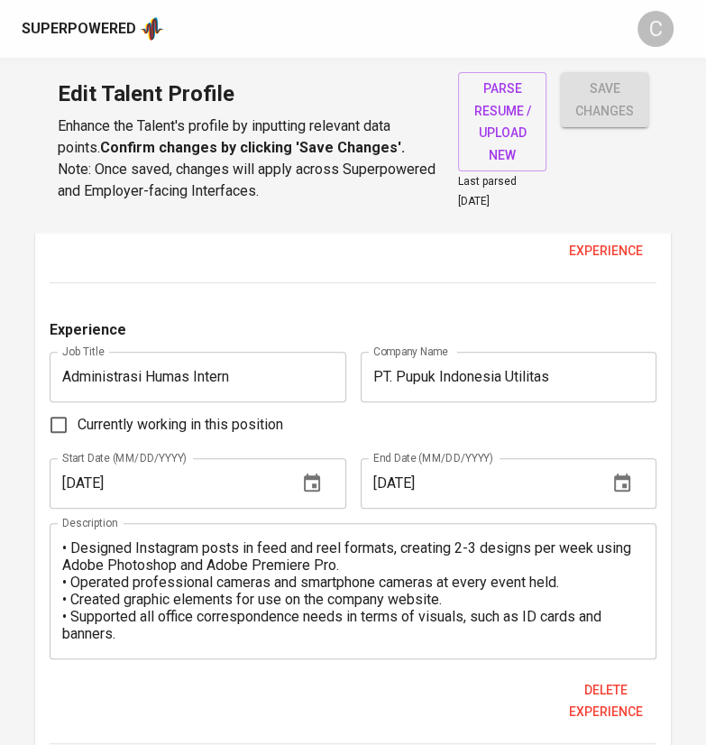
scroll to position [3092, 0]
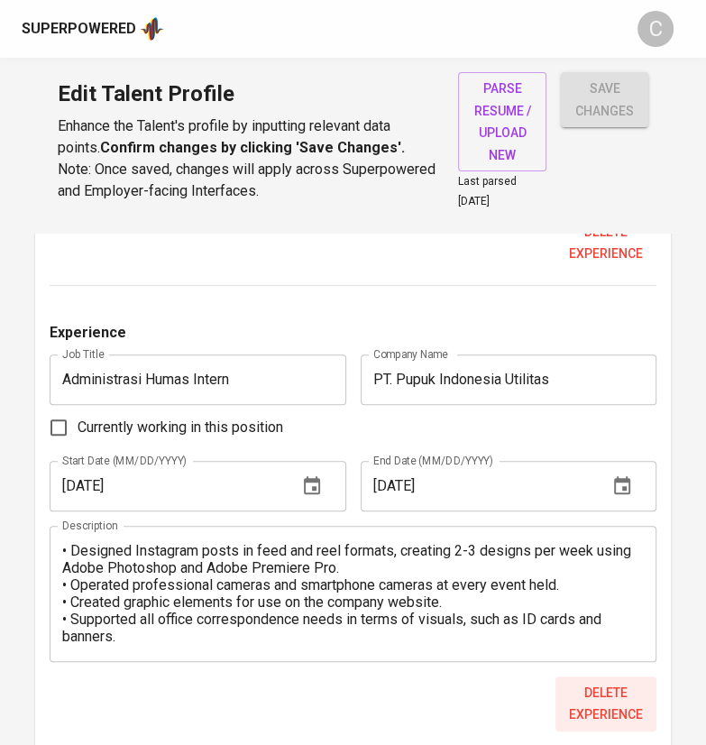
click at [593, 695] on span "Delete experience" at bounding box center [606, 704] width 87 height 44
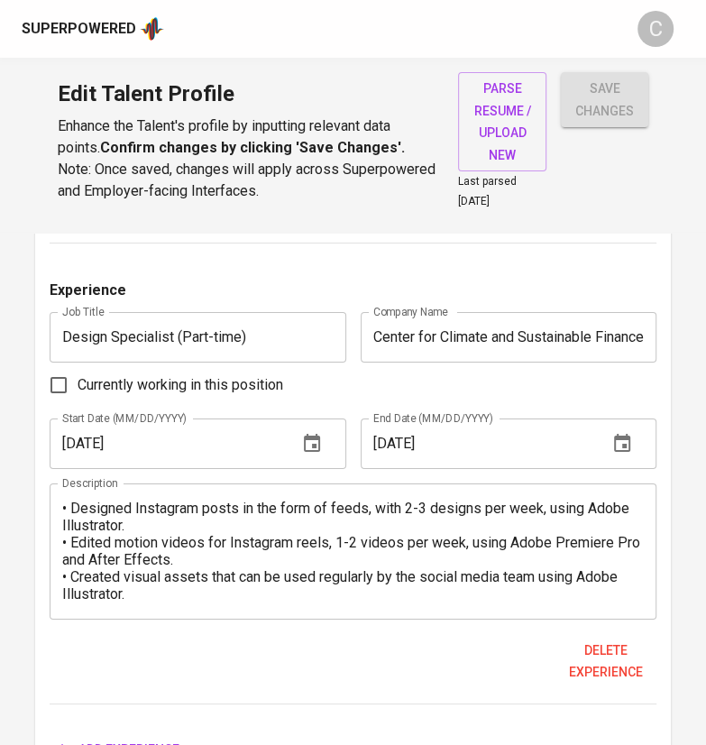
scroll to position [2675, 0]
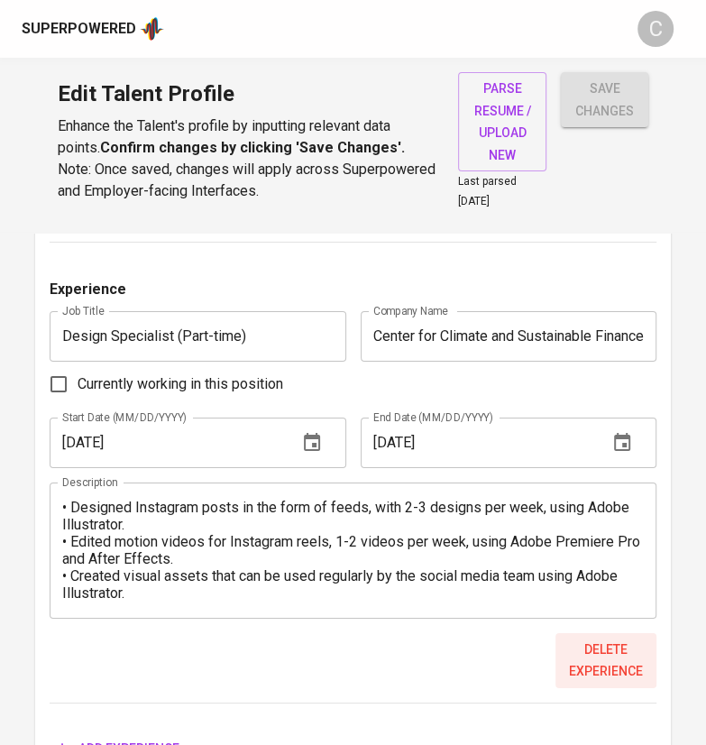
click at [606, 651] on span "Delete experience" at bounding box center [606, 660] width 87 height 44
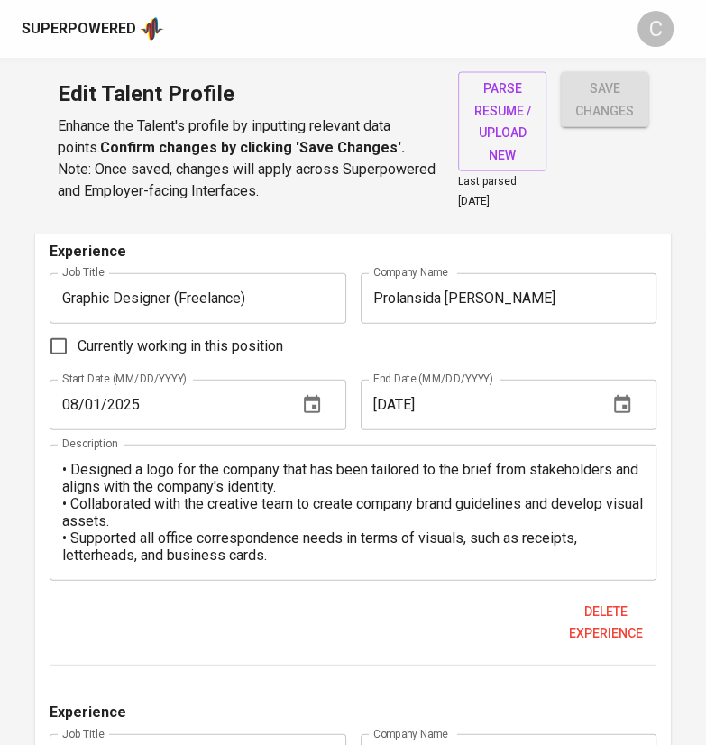
scroll to position [1789, 0]
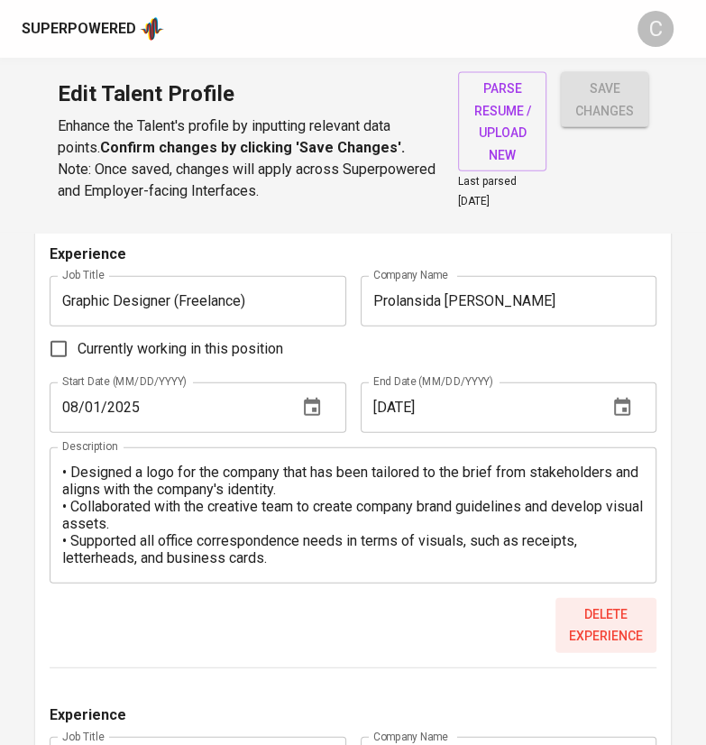
click at [606, 610] on span "Delete experience" at bounding box center [606, 625] width 87 height 44
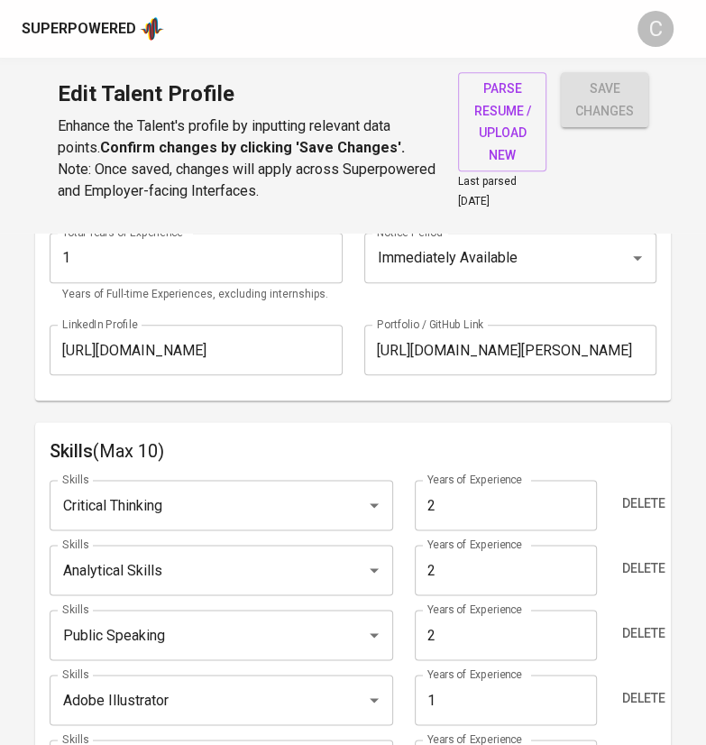
scroll to position [761, 0]
click at [131, 266] on input "1" at bounding box center [196, 259] width 292 height 50
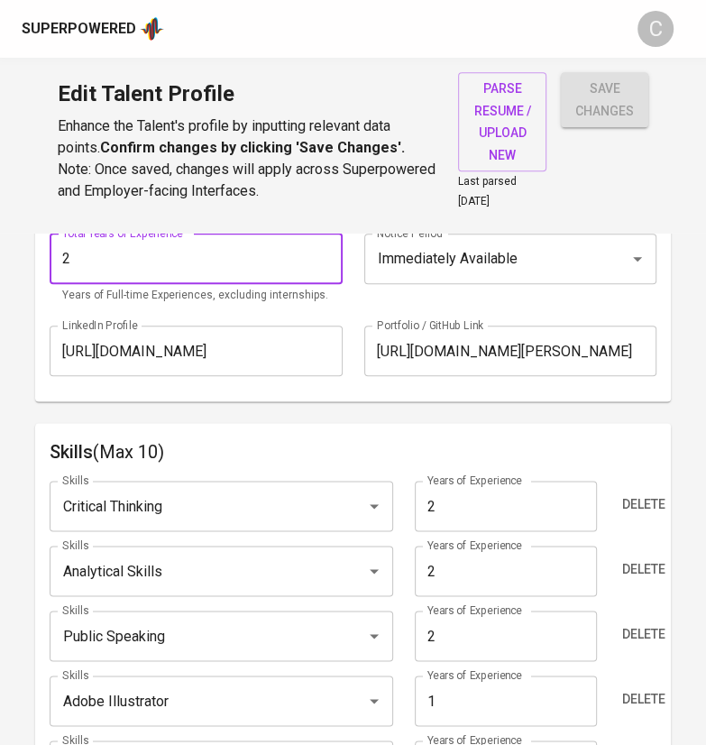
type input "2"
click at [418, 260] on input "Immediately Available" at bounding box center [484, 259] width 225 height 34
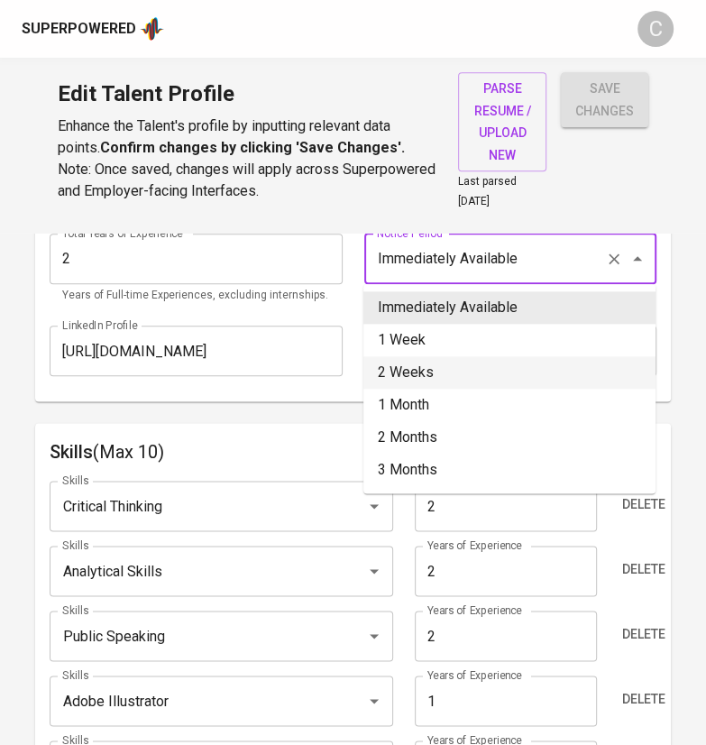
click at [412, 361] on li "2 Weeks" at bounding box center [509, 372] width 292 height 32
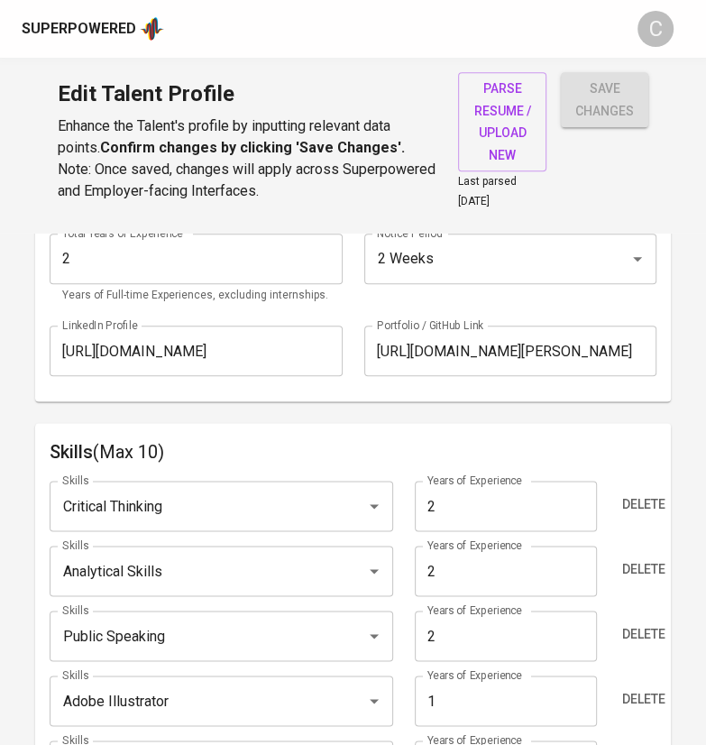
click at [440, 242] on input "2 Weeks" at bounding box center [484, 259] width 225 height 34
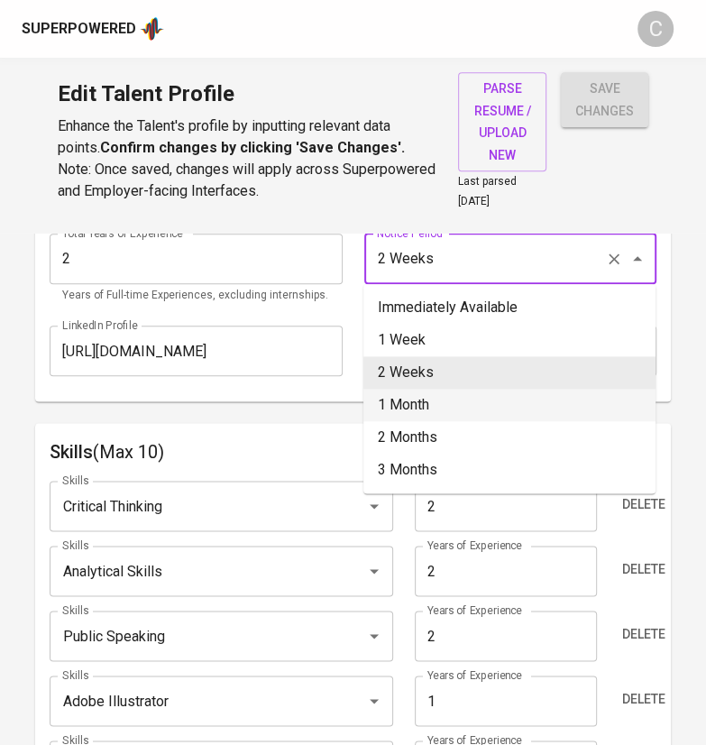
click at [420, 409] on li "1 Month" at bounding box center [509, 405] width 292 height 32
type input "1 Month"
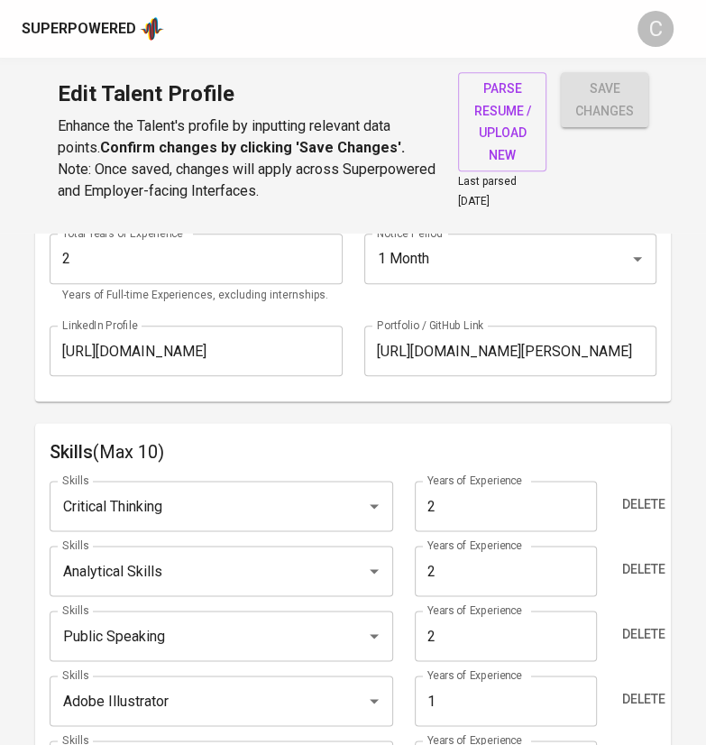
click at [523, 353] on input "https://www.behance.net/gallery/182111139/Portfolio-2023-Luthfy-Akbar" at bounding box center [510, 350] width 292 height 50
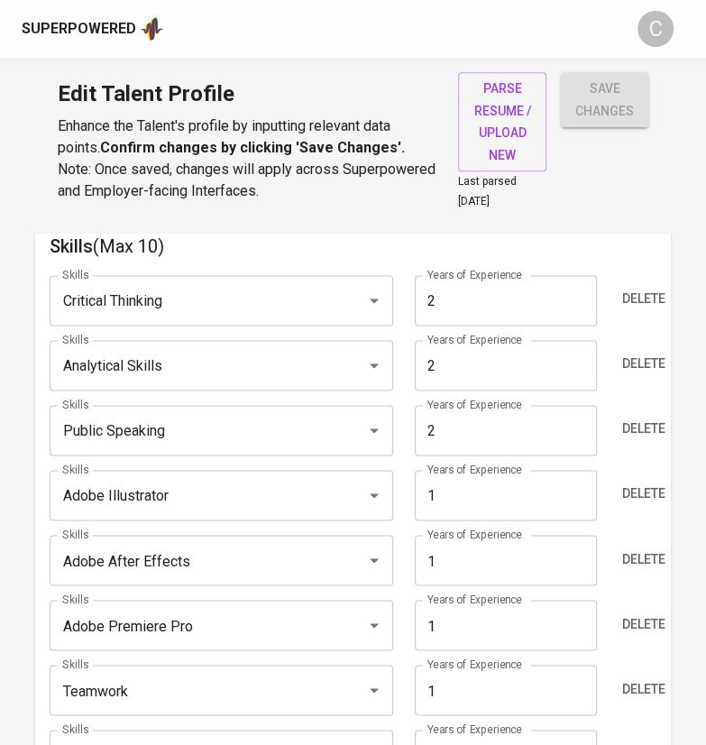
scroll to position [967, 0]
click at [266, 305] on input "Critical Thinking" at bounding box center [196, 299] width 276 height 34
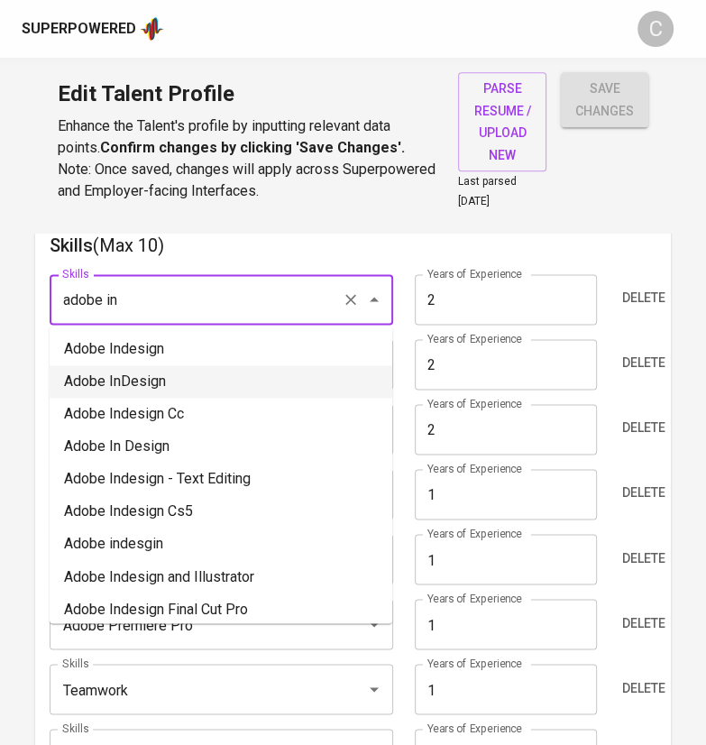
click at [190, 382] on li "Adobe InDesign" at bounding box center [221, 381] width 343 height 32
type input "Adobe InDesign"
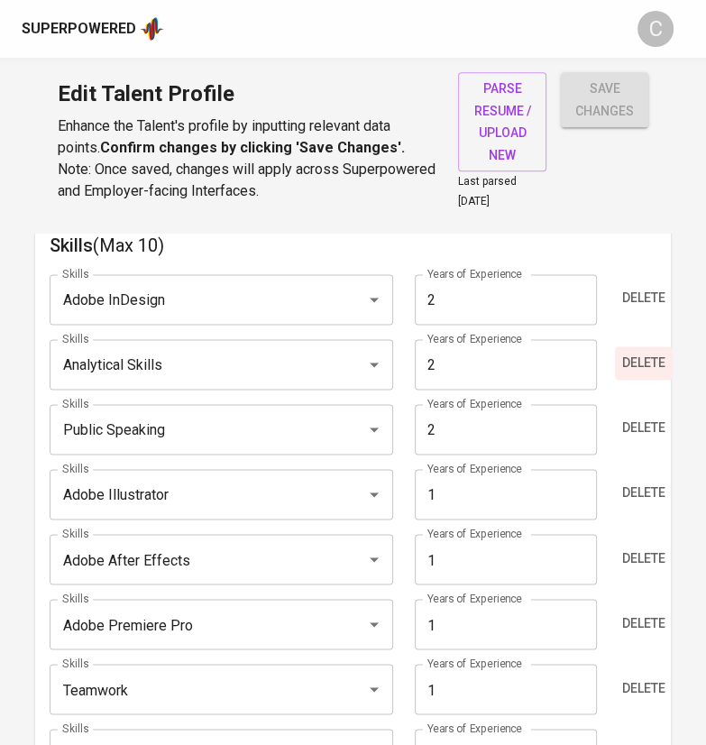
click at [640, 362] on span "Delete" at bounding box center [643, 363] width 43 height 23
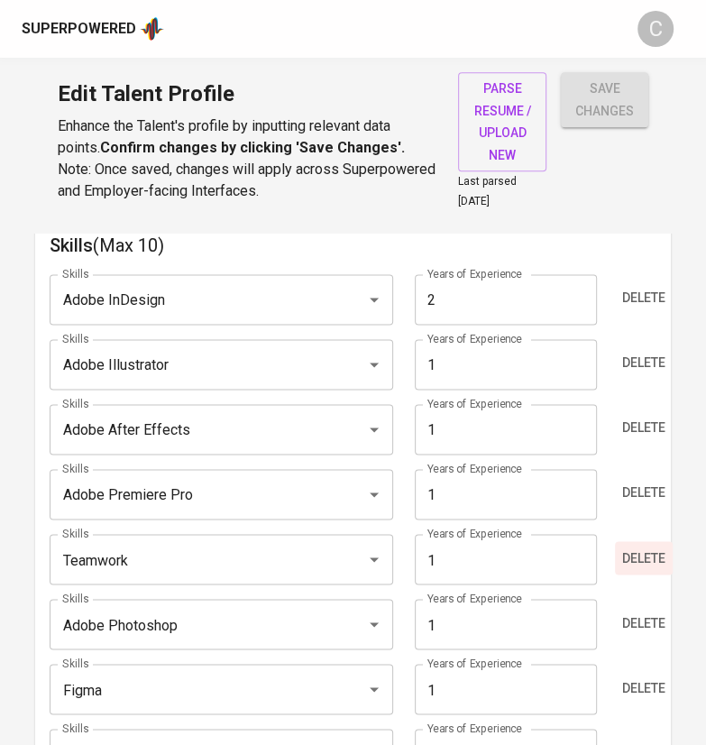
click at [637, 558] on span "Delete" at bounding box center [643, 557] width 43 height 23
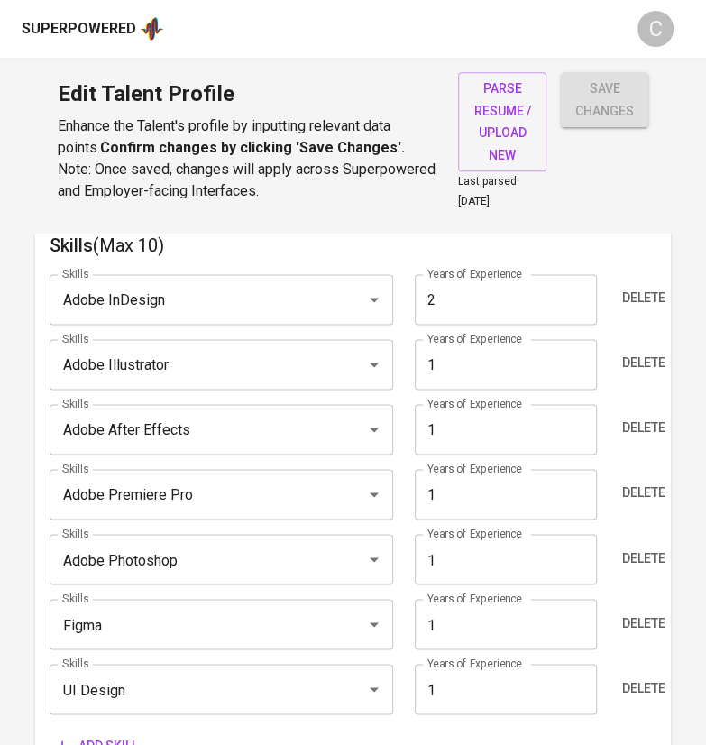
click at [465, 696] on input "1" at bounding box center [506, 689] width 182 height 50
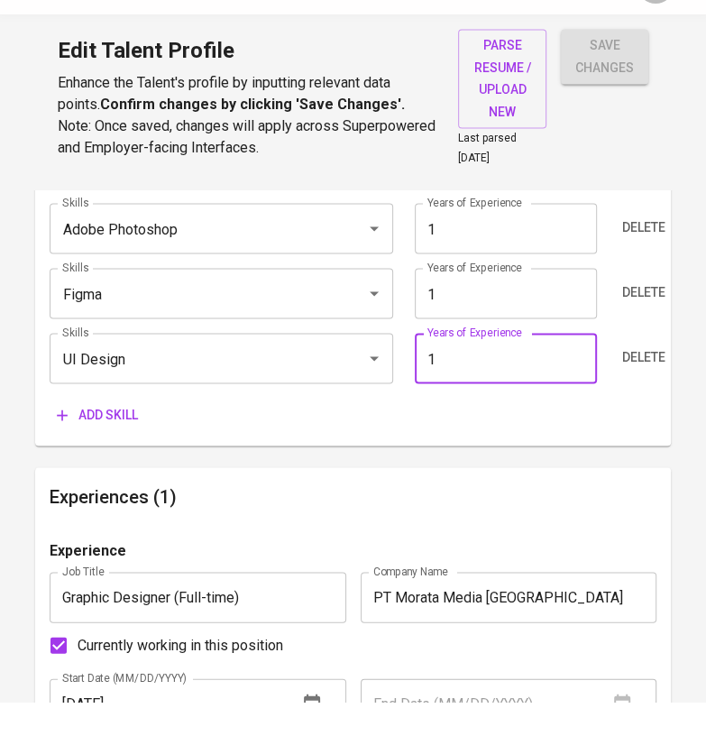
scroll to position [1259, 0]
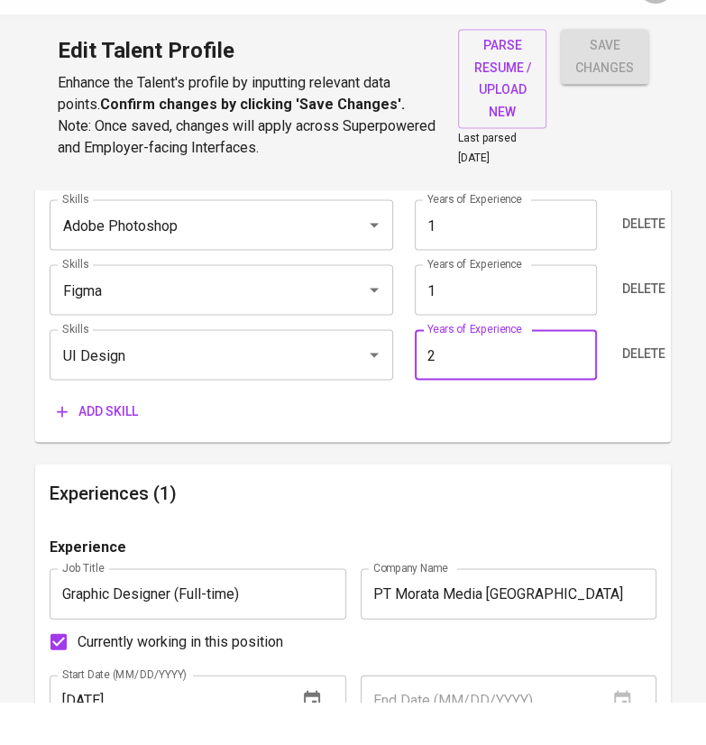
type input "2"
click at [513, 335] on input "1" at bounding box center [506, 332] width 182 height 50
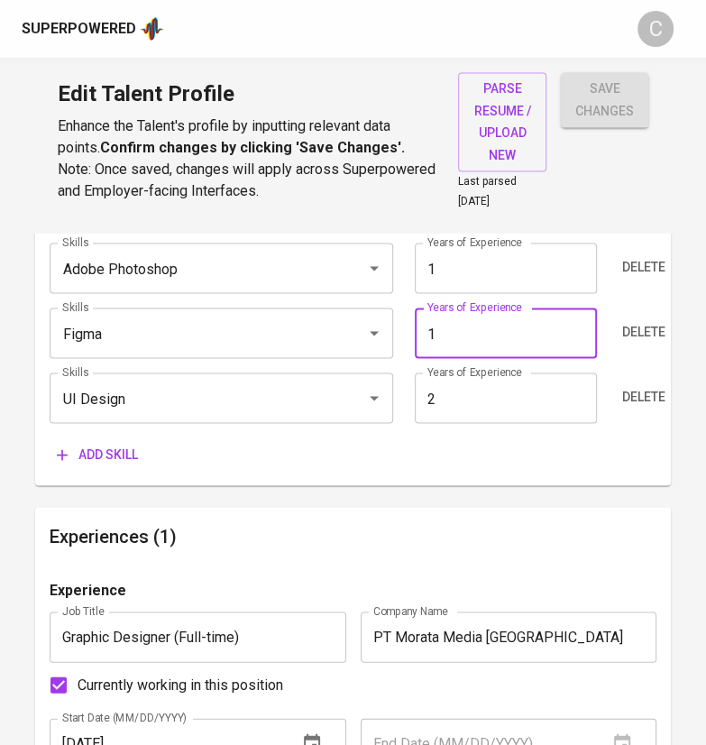
click at [518, 224] on div "Edit Talent Profile Enhance the Talent's profile by inputting relevant data poi…" at bounding box center [353, 145] width 706 height 175
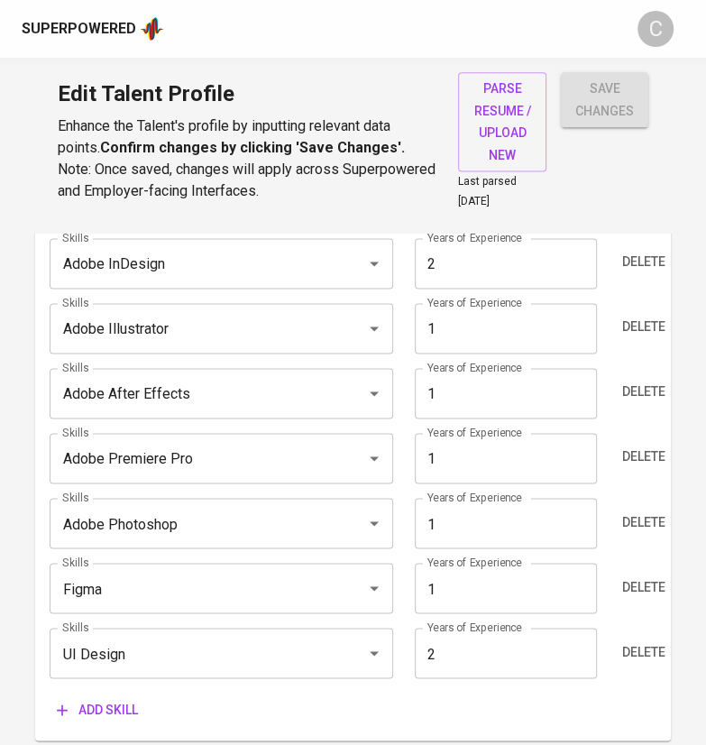
scroll to position [991, 0]
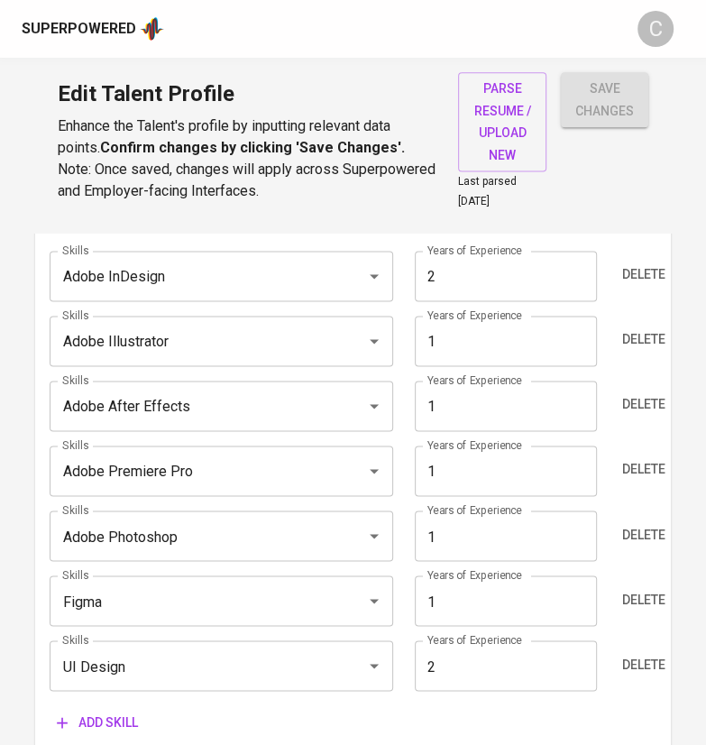
click at [476, 606] on input "1" at bounding box center [506, 600] width 182 height 50
type input "2"
click at [528, 551] on input "1" at bounding box center [506, 535] width 182 height 50
type input "2"
click at [502, 472] on input "1" at bounding box center [506, 470] width 182 height 50
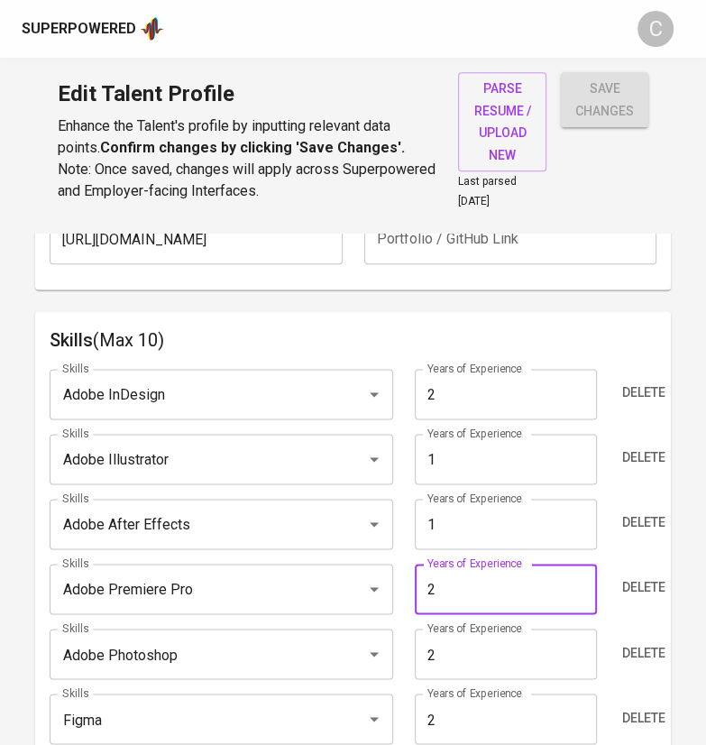
scroll to position [869, 0]
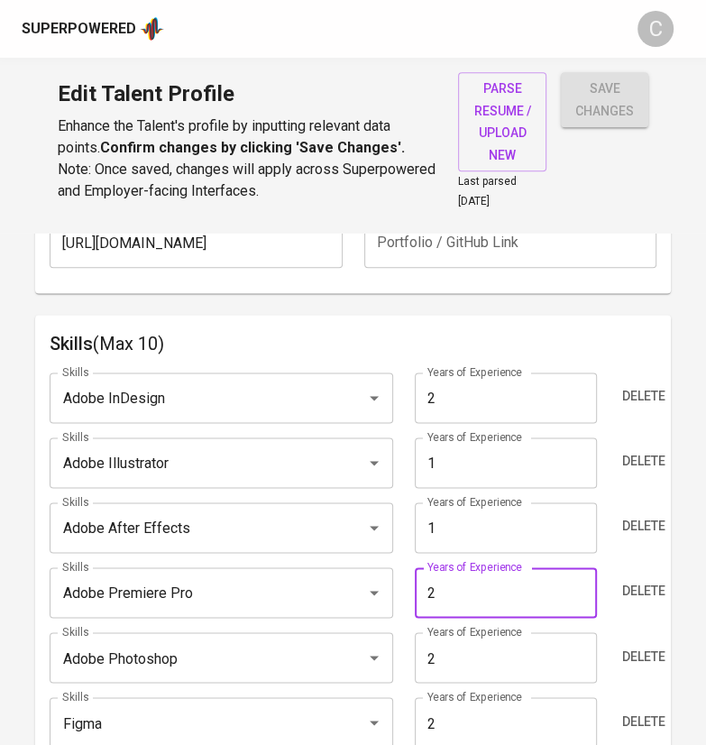
type input "2"
click at [519, 529] on input "1" at bounding box center [506, 527] width 182 height 50
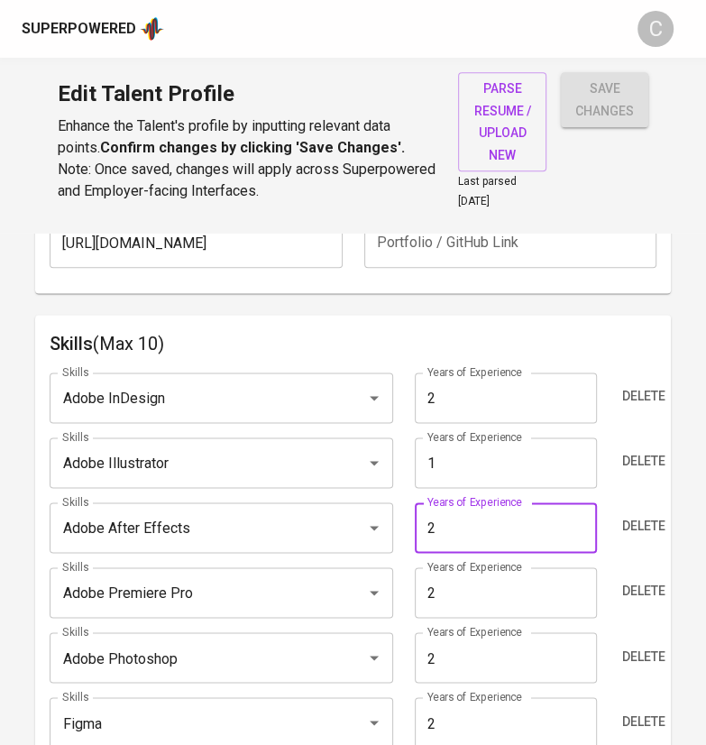
type input "2"
click at [531, 465] on input "1" at bounding box center [506, 462] width 182 height 50
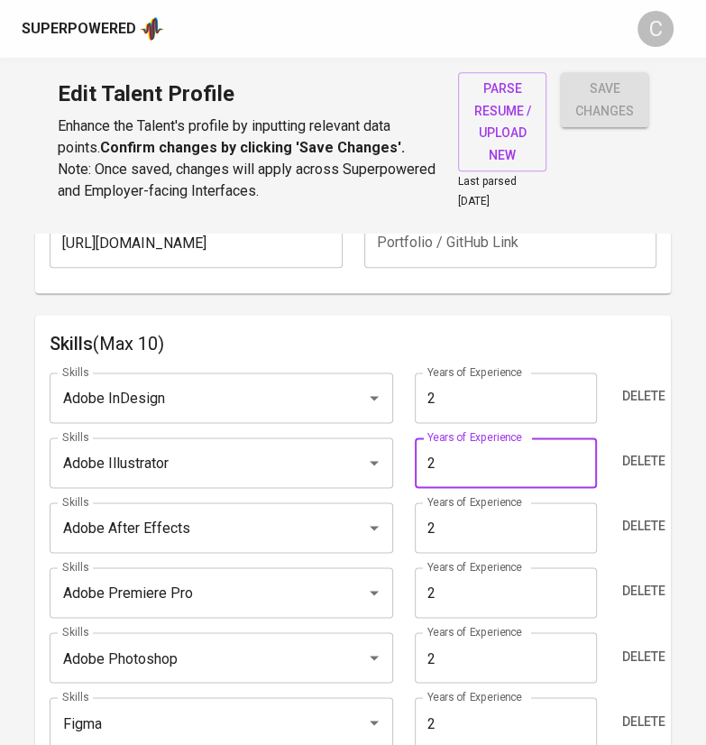
type input "2"
click at [607, 347] on h6 "Skills (Max 10)" at bounding box center [353, 343] width 607 height 29
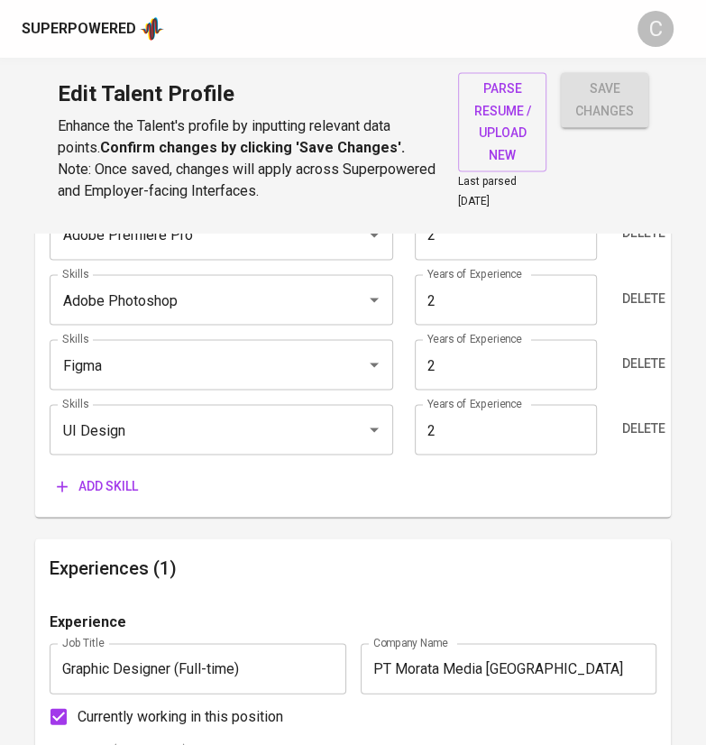
click at [611, 96] on span "save changes" at bounding box center [604, 100] width 59 height 44
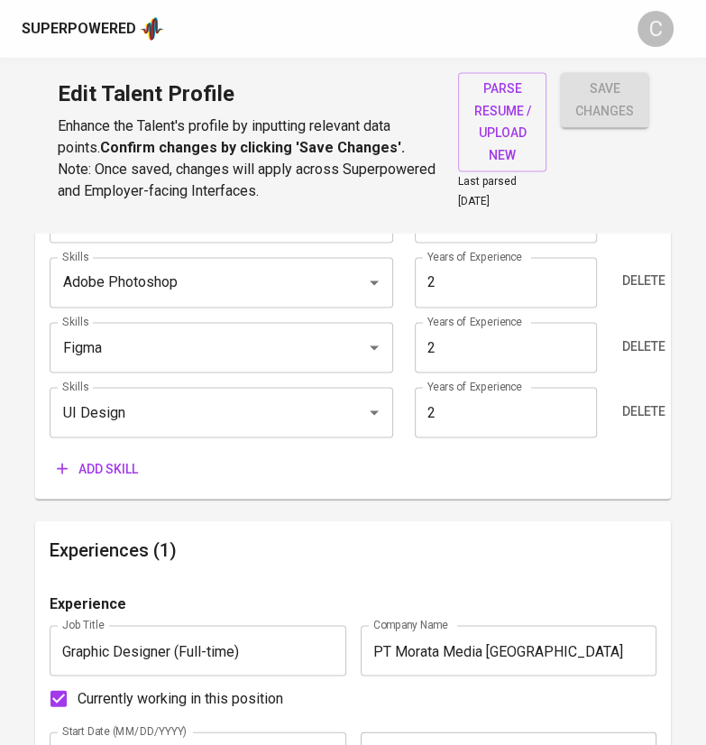
scroll to position [196, 0]
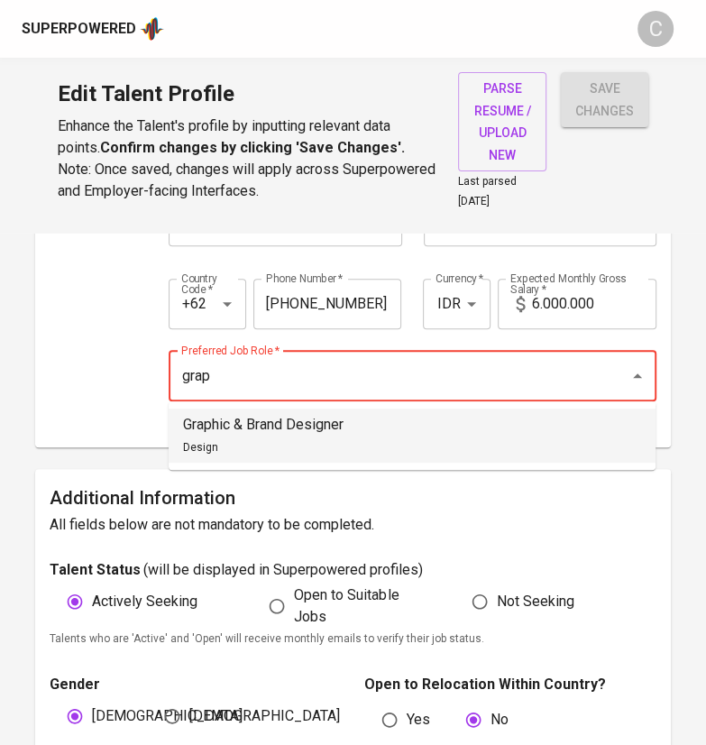
click at [355, 440] on li "Graphic & Brand Designer Design" at bounding box center [412, 435] width 487 height 54
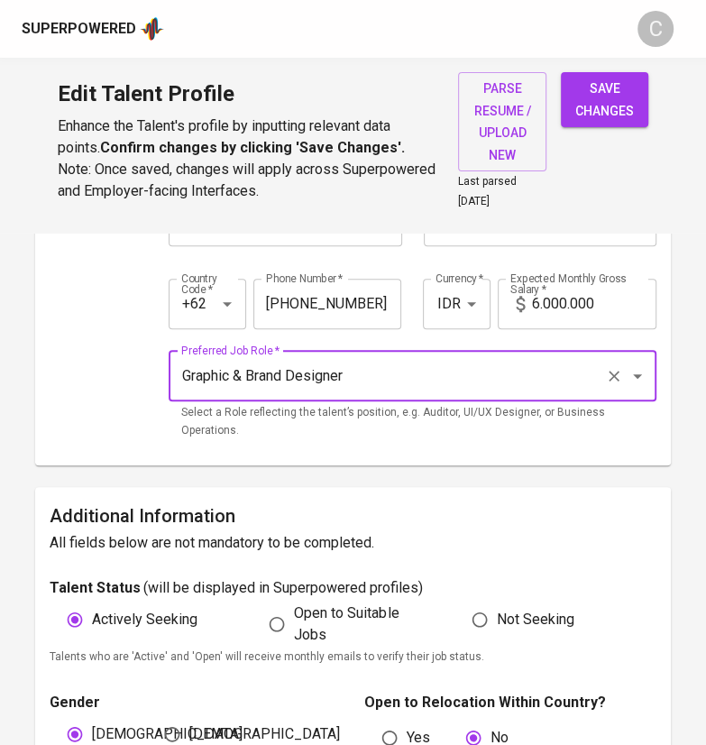
type input "Graphic & Brand Designer"
click at [615, 103] on span "save changes" at bounding box center [604, 100] width 59 height 44
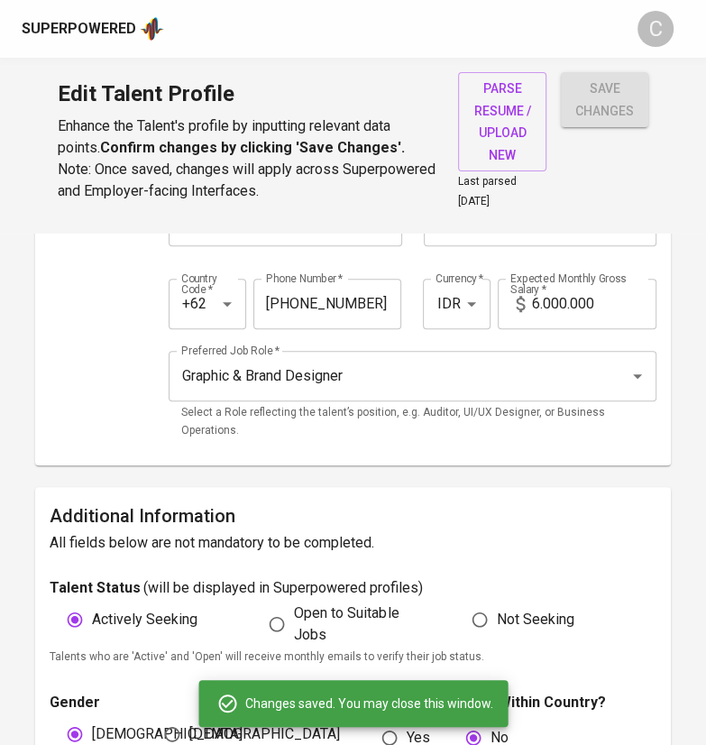
type input "UI Design"
type input "Figma"
type input "Adobe Photoshop"
type input "Adobe After Effects"
type input "Adobe Illustrator"
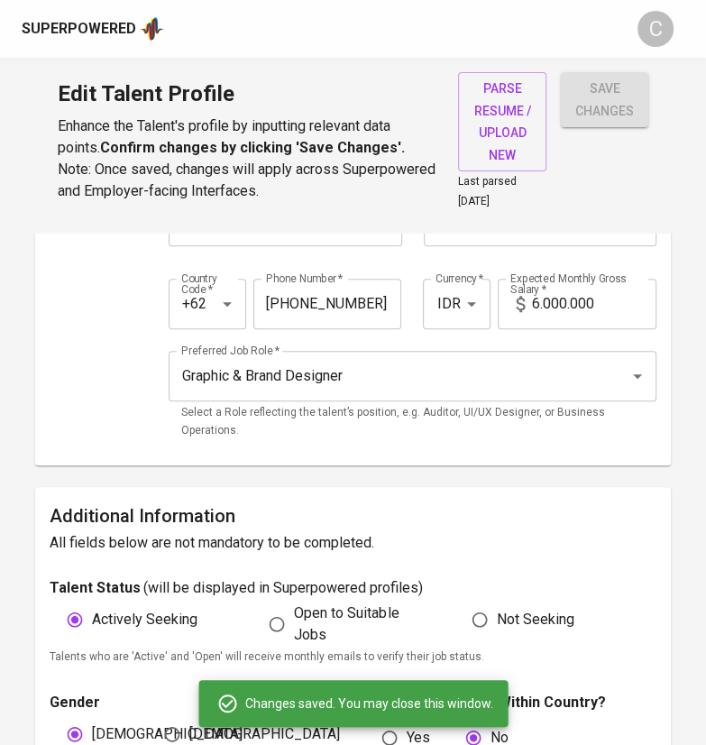
type input "Adobe InDesign"
click at [537, 304] on input "6.000.000" at bounding box center [594, 304] width 124 height 50
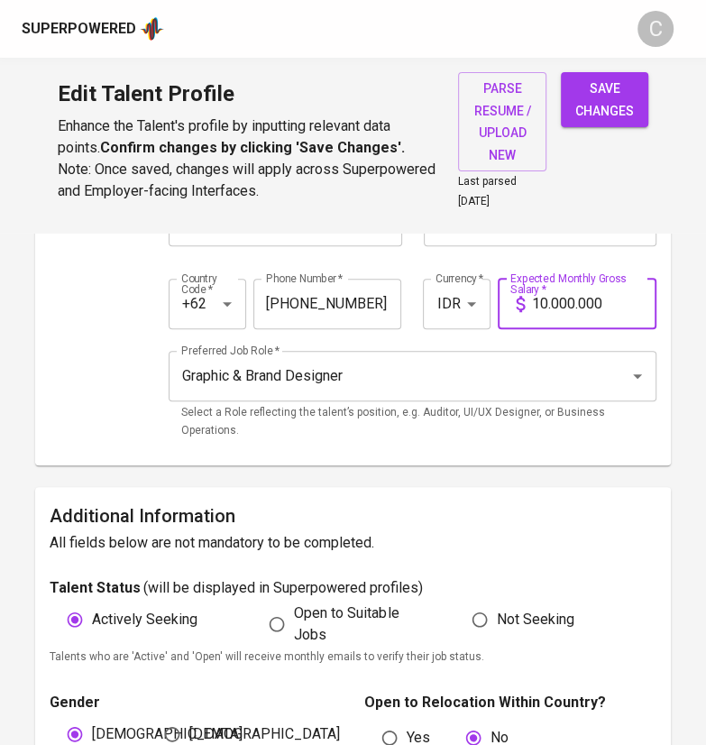
type input "10.000.000"
click at [602, 105] on span "save changes" at bounding box center [604, 100] width 59 height 44
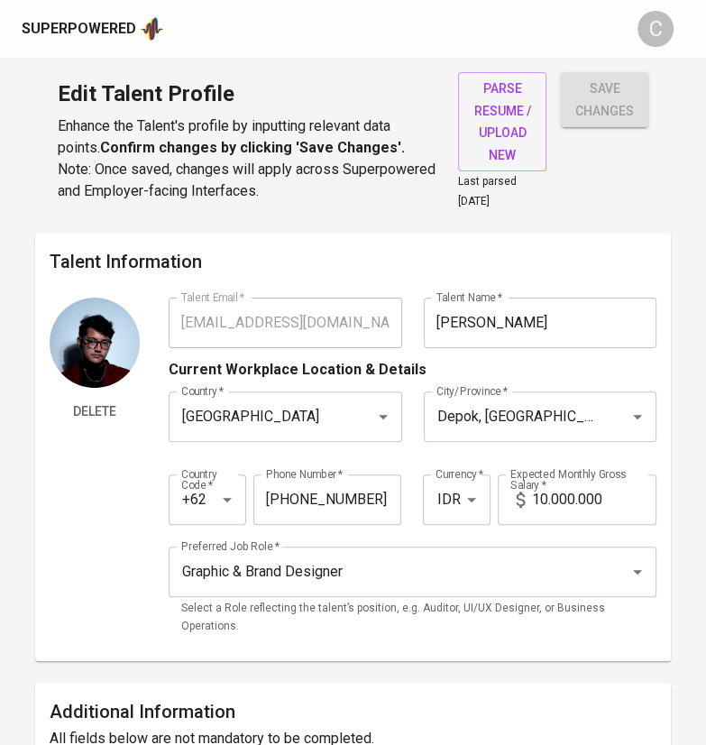
click at [553, 497] on input "10.000.000" at bounding box center [594, 499] width 124 height 50
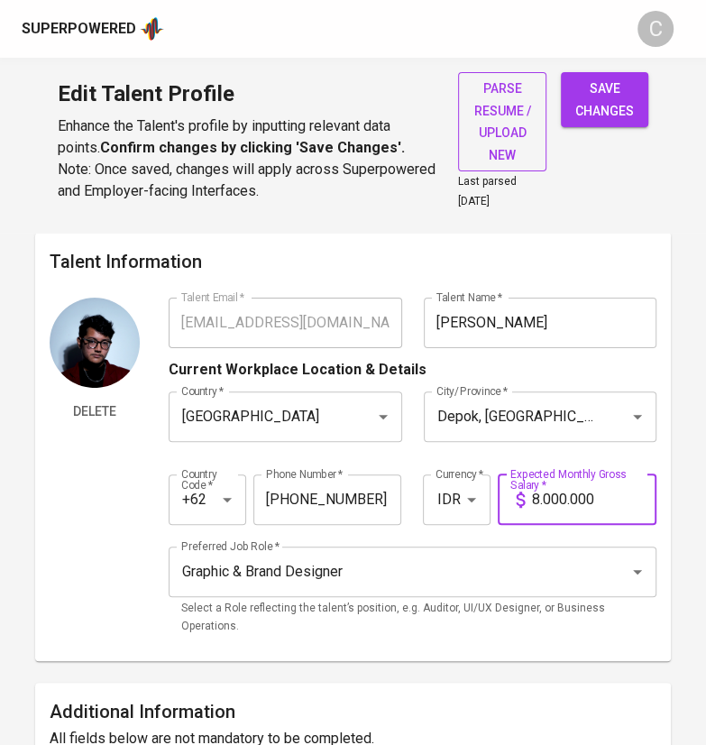
type input "8.000.000"
click at [605, 113] on span "save changes" at bounding box center [604, 100] width 59 height 44
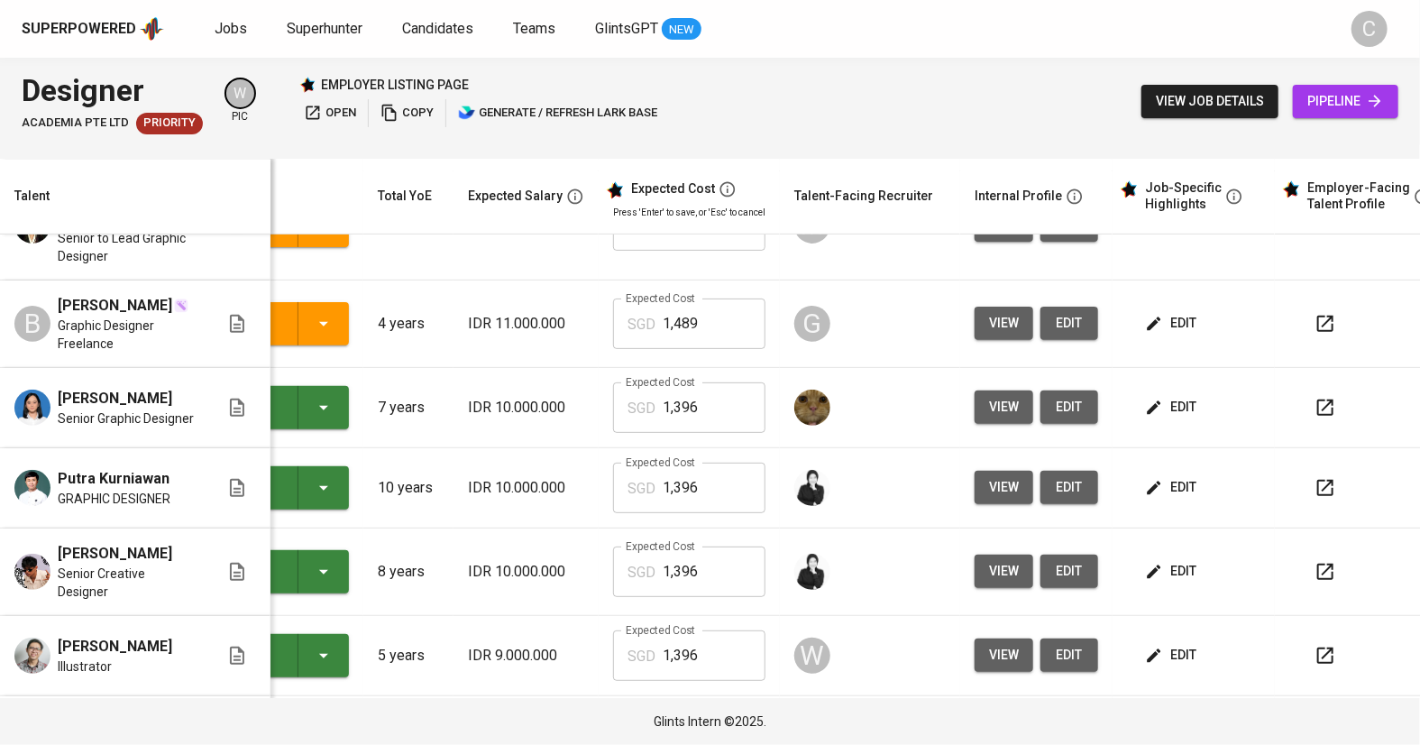
scroll to position [87, 0]
click at [1168, 560] on span "edit" at bounding box center [1173, 571] width 48 height 23
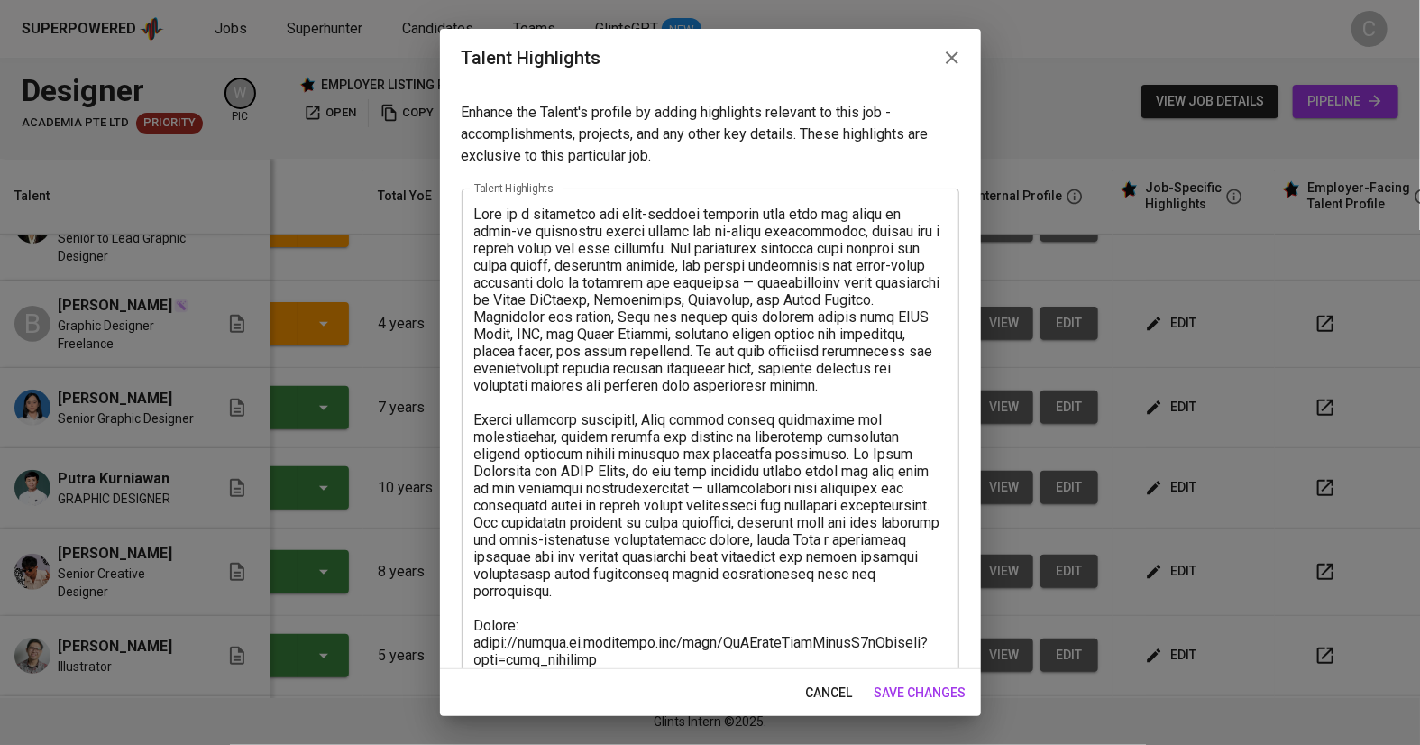
scroll to position [321, 0]
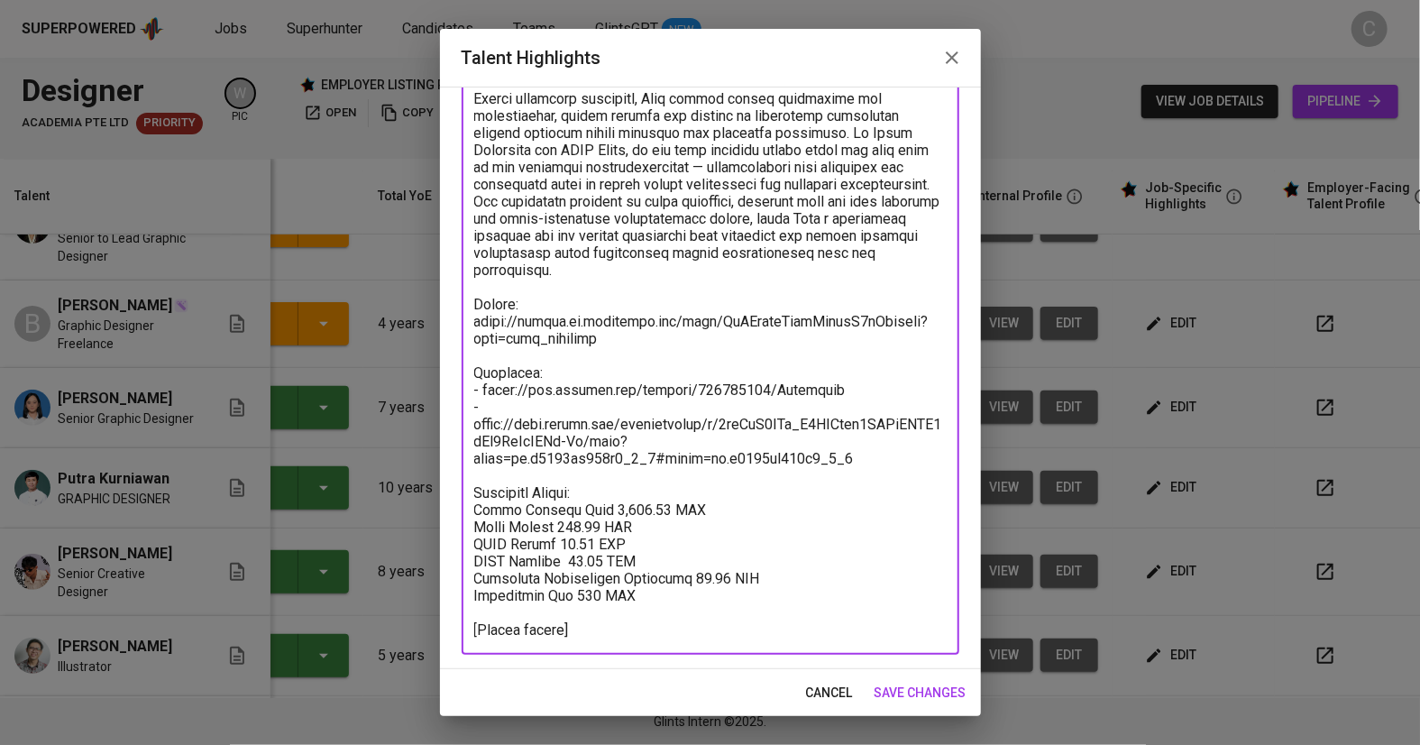
drag, startPoint x: 663, startPoint y: 578, endPoint x: 458, endPoint y: 482, distance: 225.9
click at [458, 482] on div "Enhance the Talent's profile by adding highlights relevant to this job - accomp…" at bounding box center [710, 378] width 541 height 582
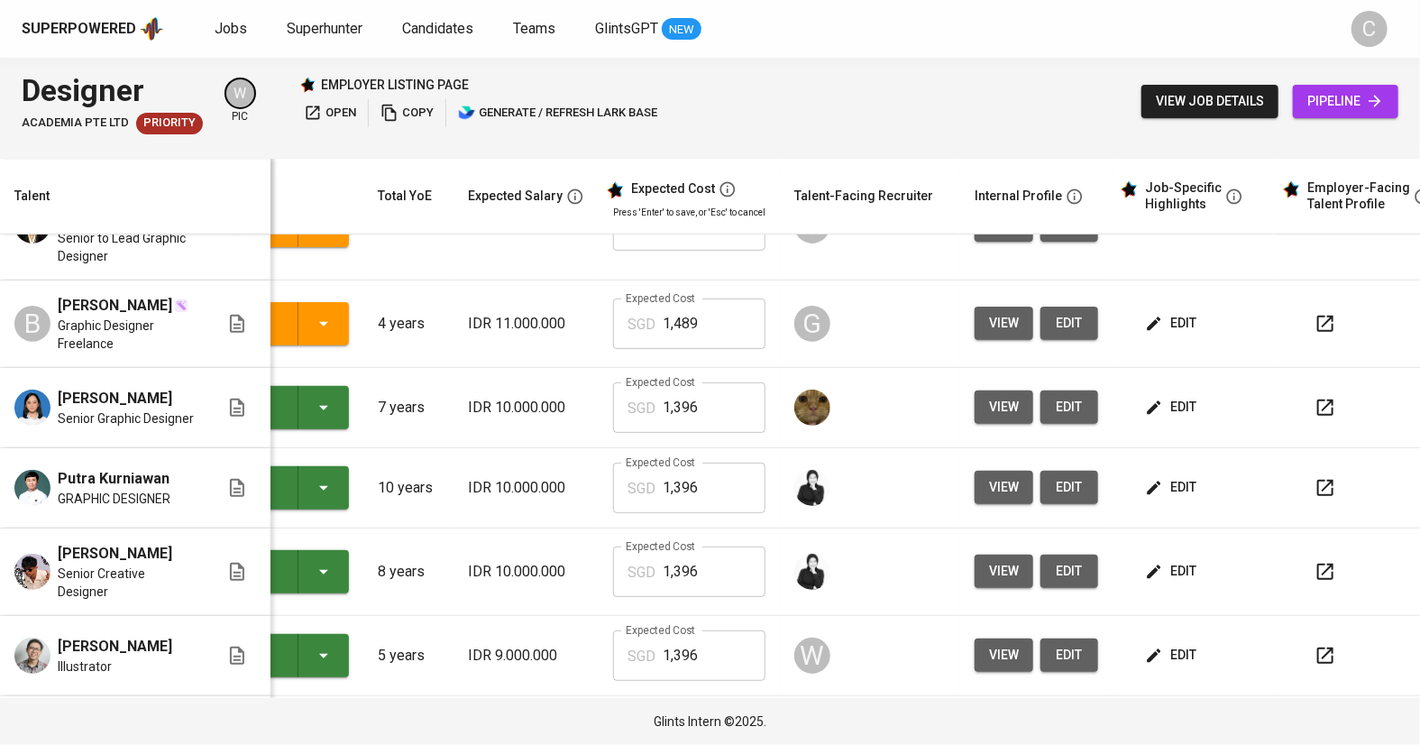
scroll to position [0, 106]
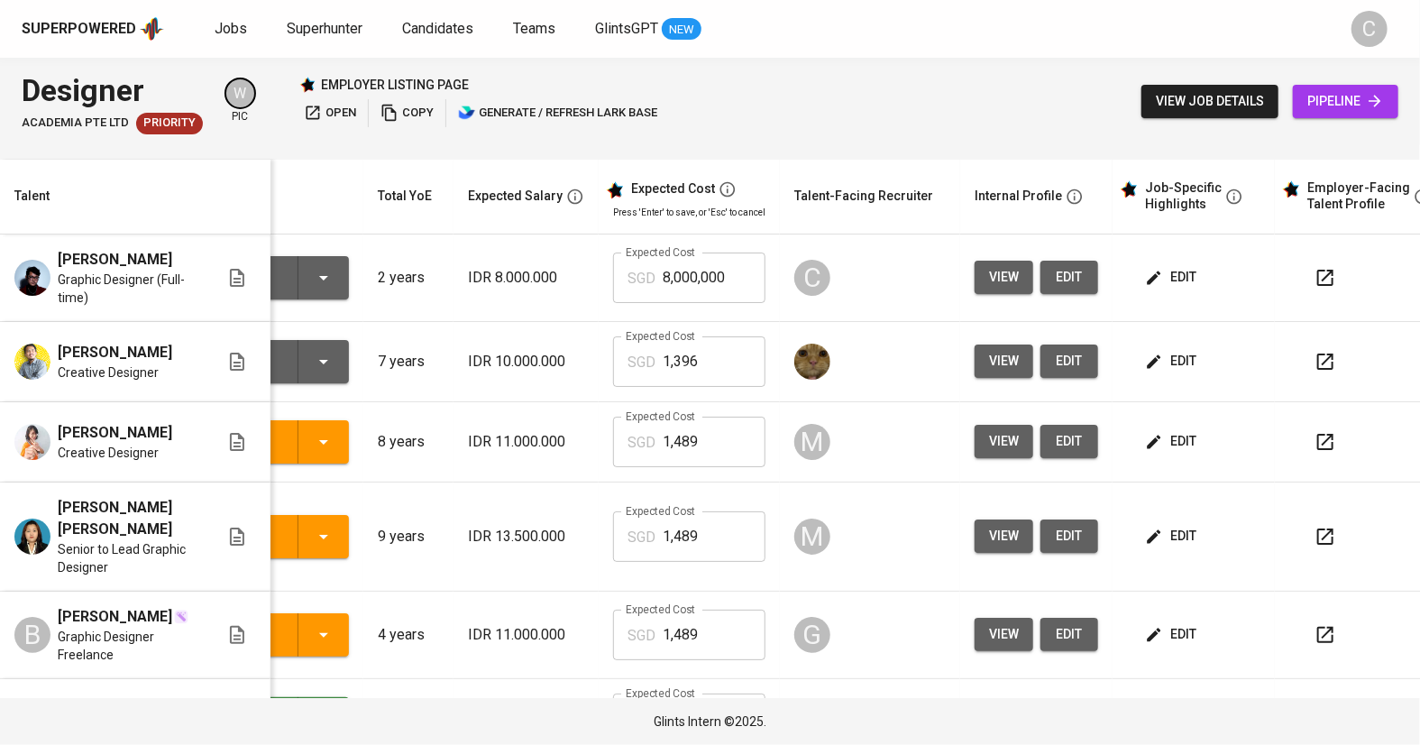
click at [1055, 266] on span "edit" at bounding box center [1069, 277] width 29 height 23
click at [1155, 266] on span "edit" at bounding box center [1173, 277] width 48 height 23
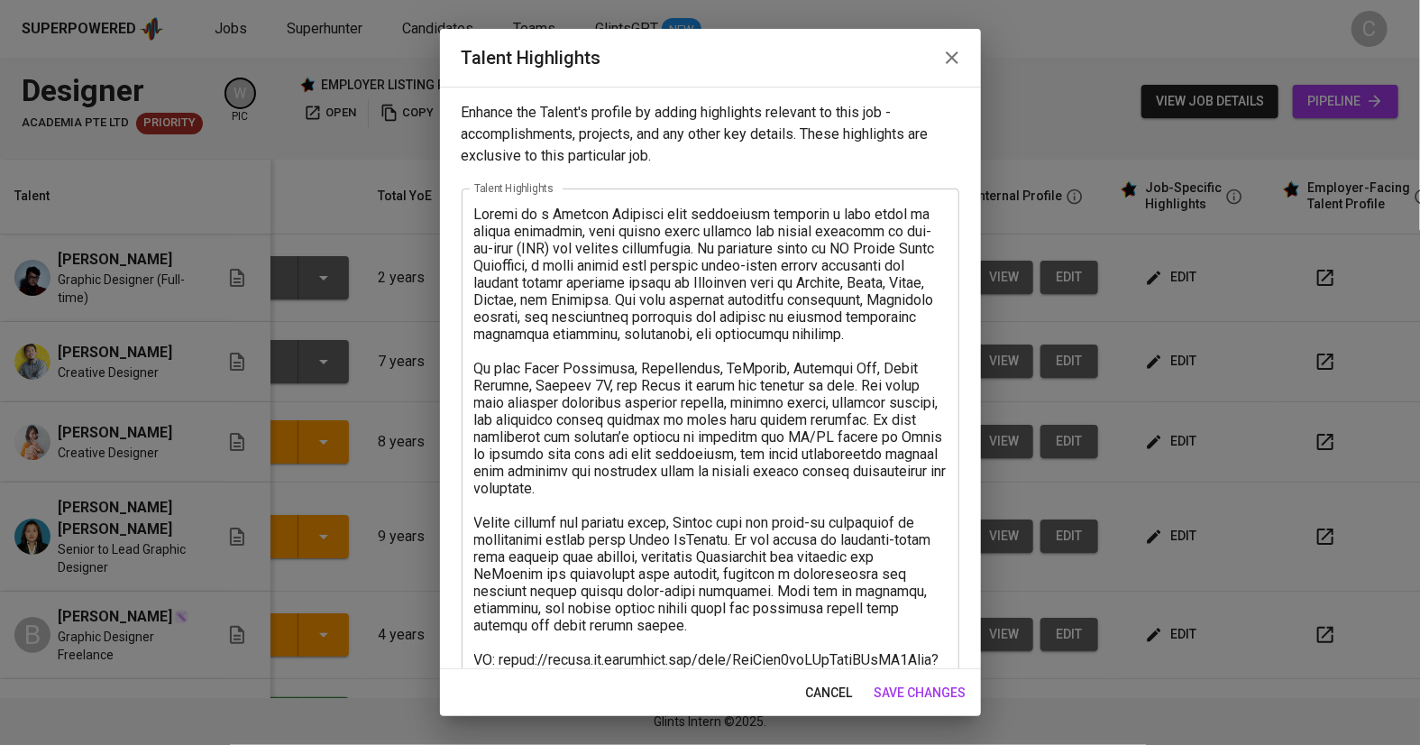
scroll to position [201, 0]
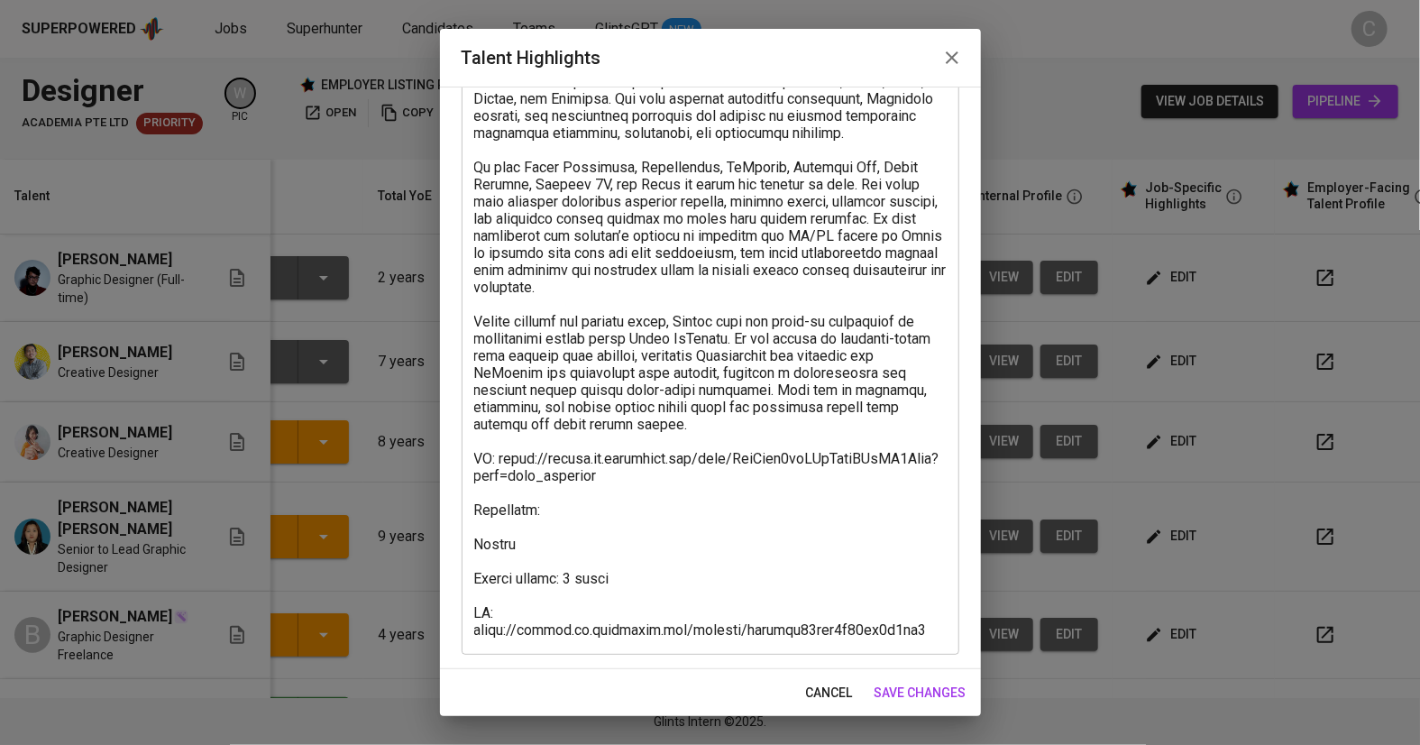
click at [527, 565] on textarea at bounding box center [710, 322] width 472 height 634
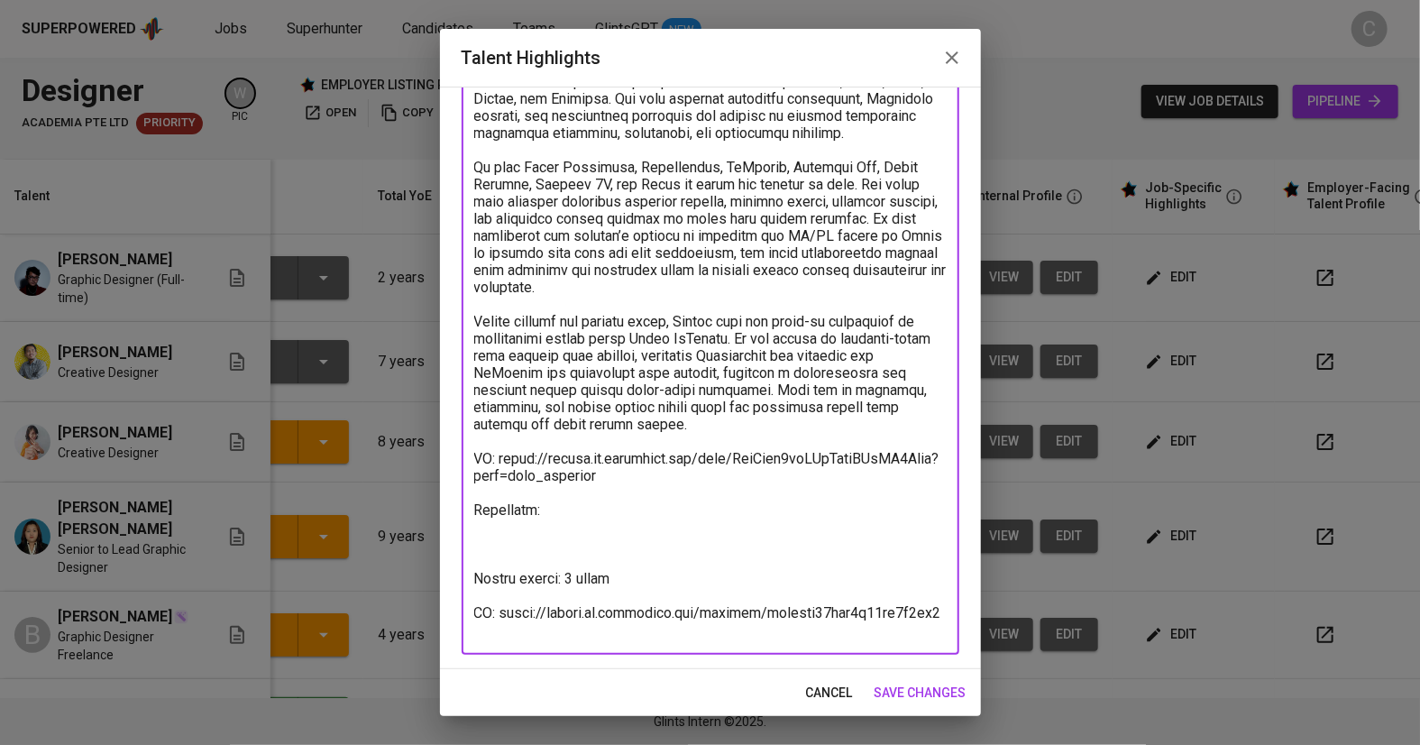
paste textarea "Breakdown Salary: Total Payroll Cost 1,395.60 SGD Basic Salary 870.74 SGD BPJS …"
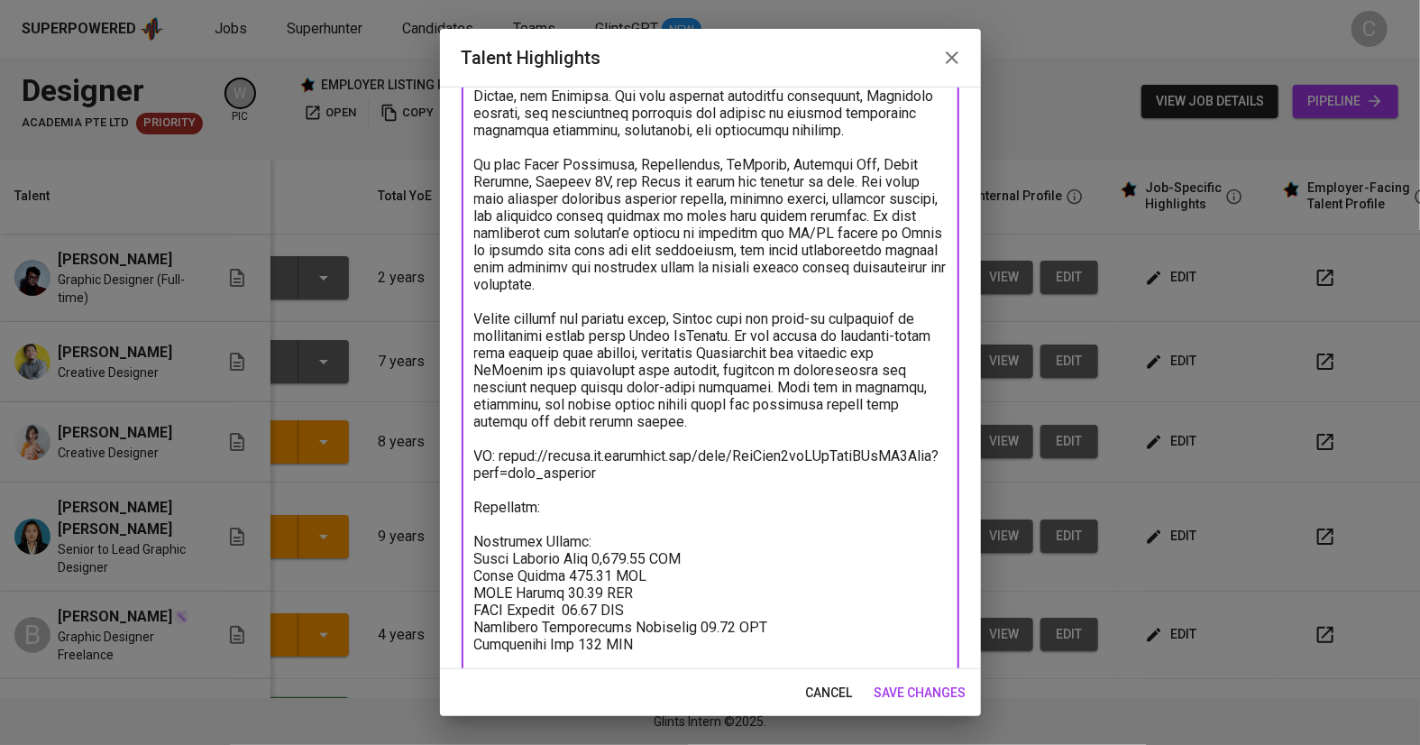
scroll to position [304, 0]
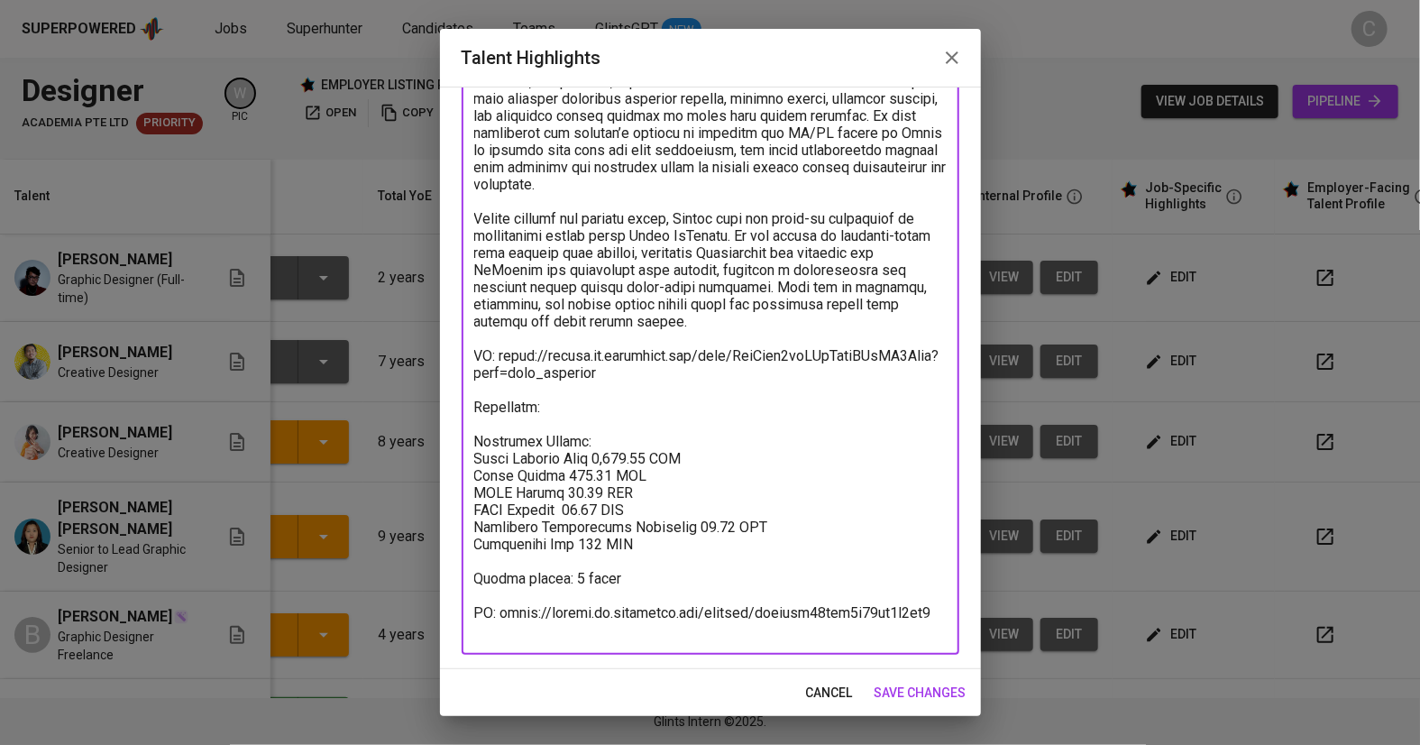
click at [544, 429] on textarea at bounding box center [710, 270] width 472 height 737
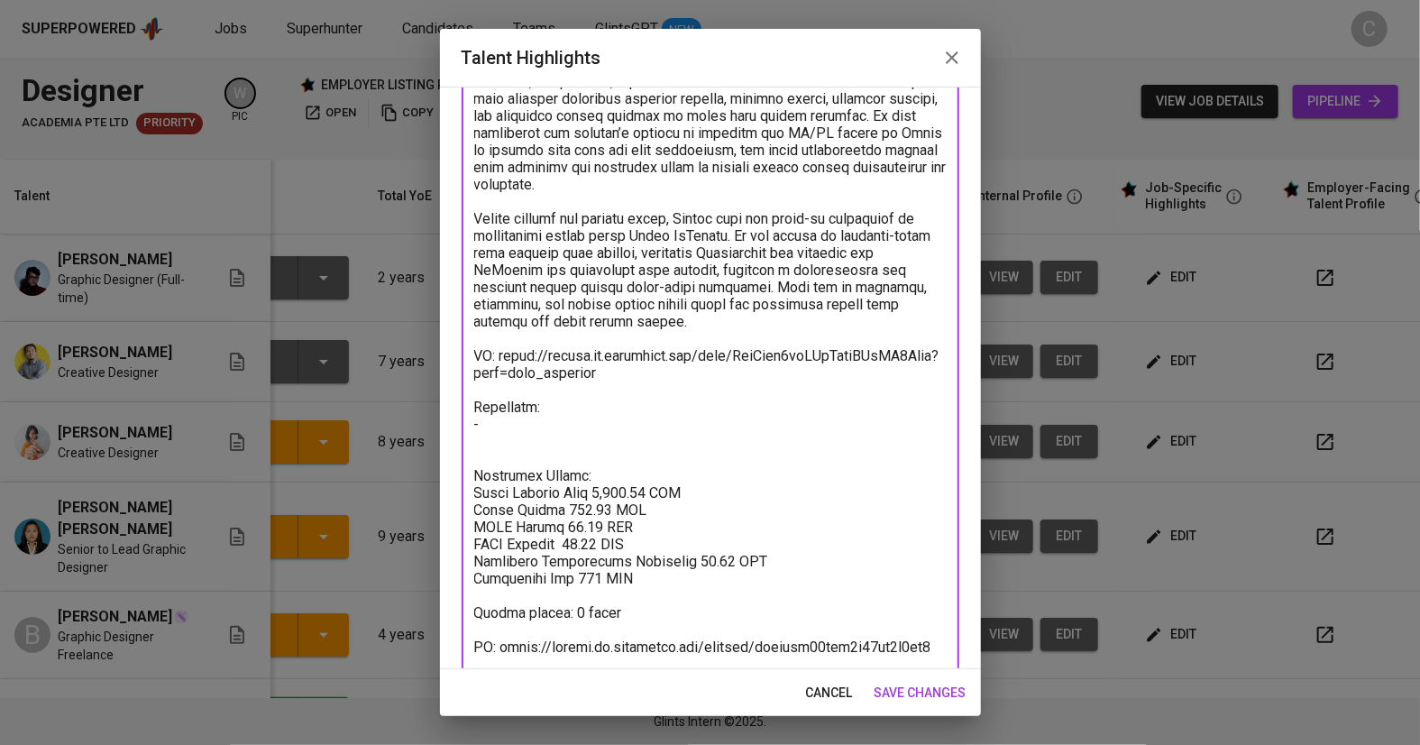
paste textarea "[URL][DOMAIN_NAME]"
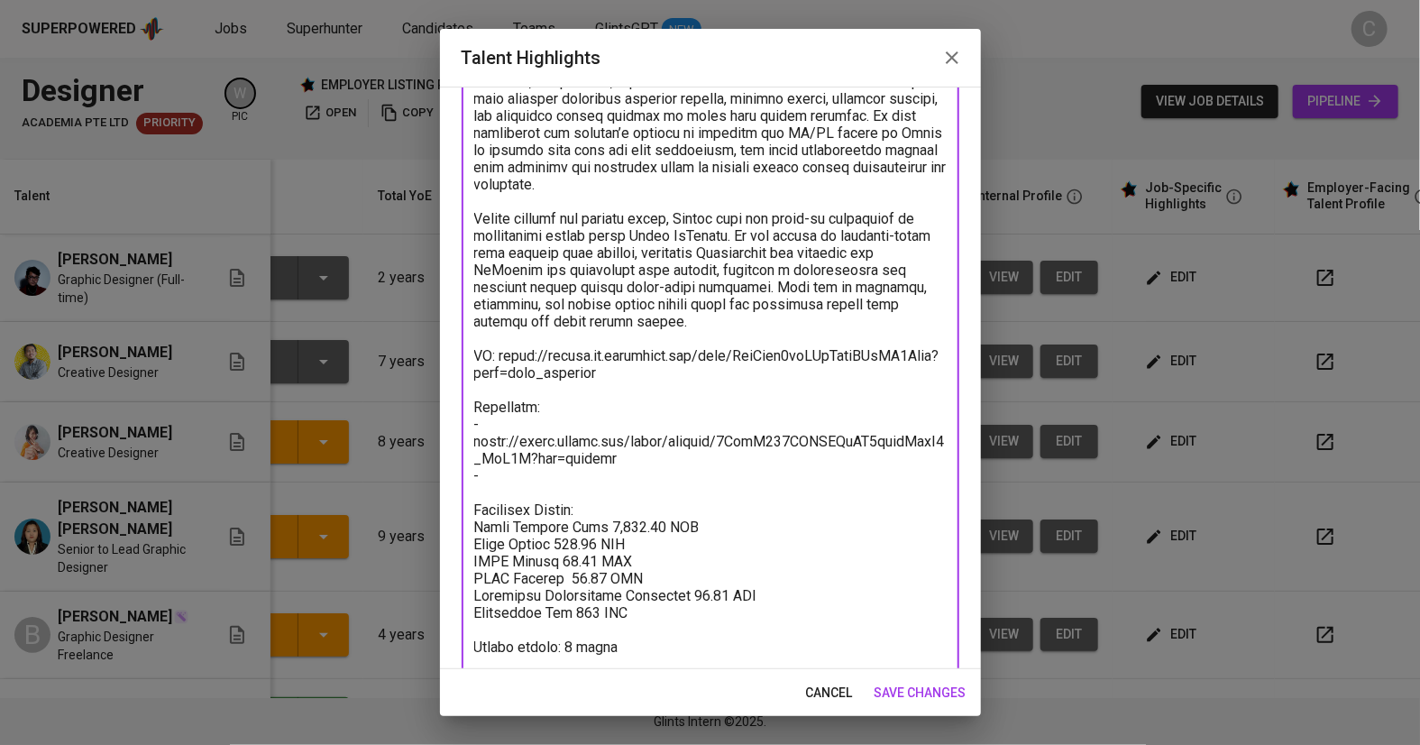
paste textarea "[URL][DOMAIN_NAME][PERSON_NAME]"
type textarea "Loremi do s Ametcon Adipisci elit seddoeiusm temporin u labo etdol ma aliqua en…"
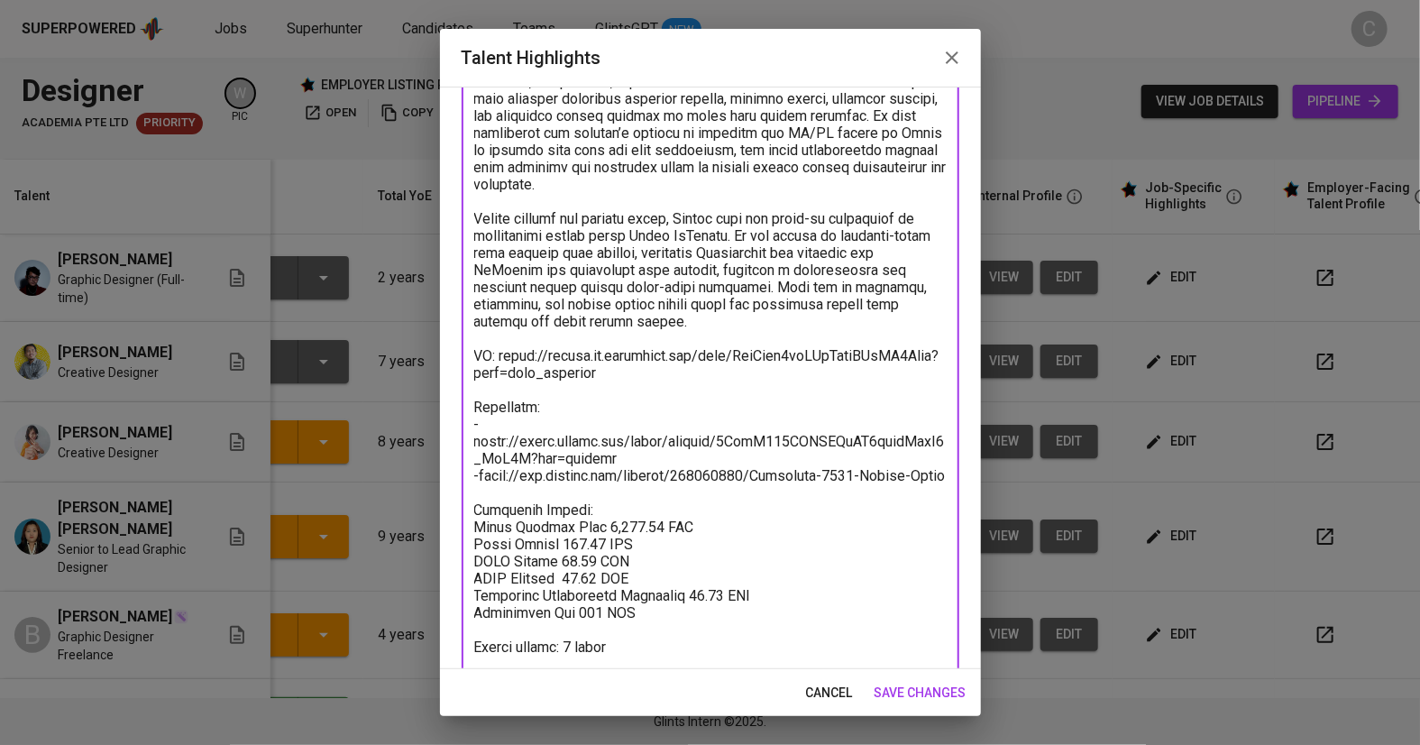
scroll to position [389, 0]
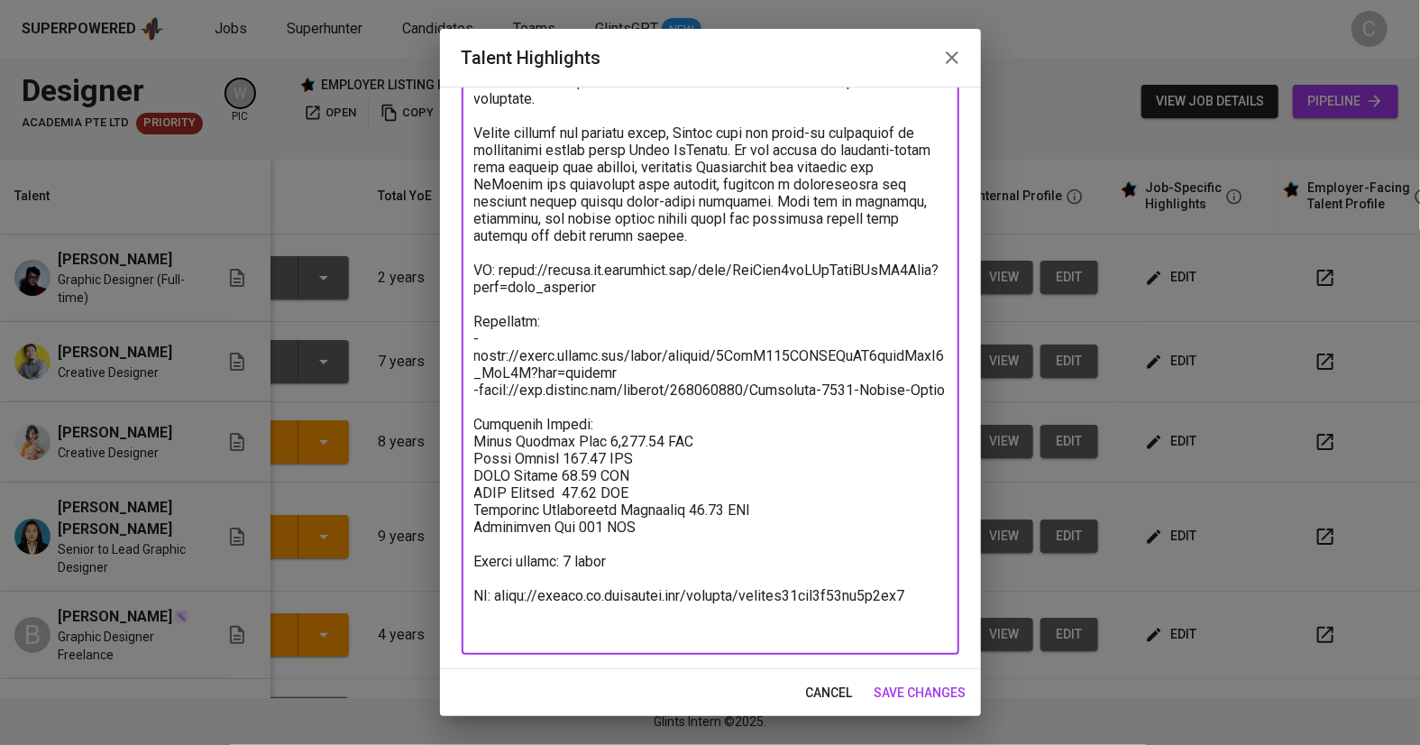
click at [917, 680] on button "save changes" at bounding box center [920, 692] width 106 height 33
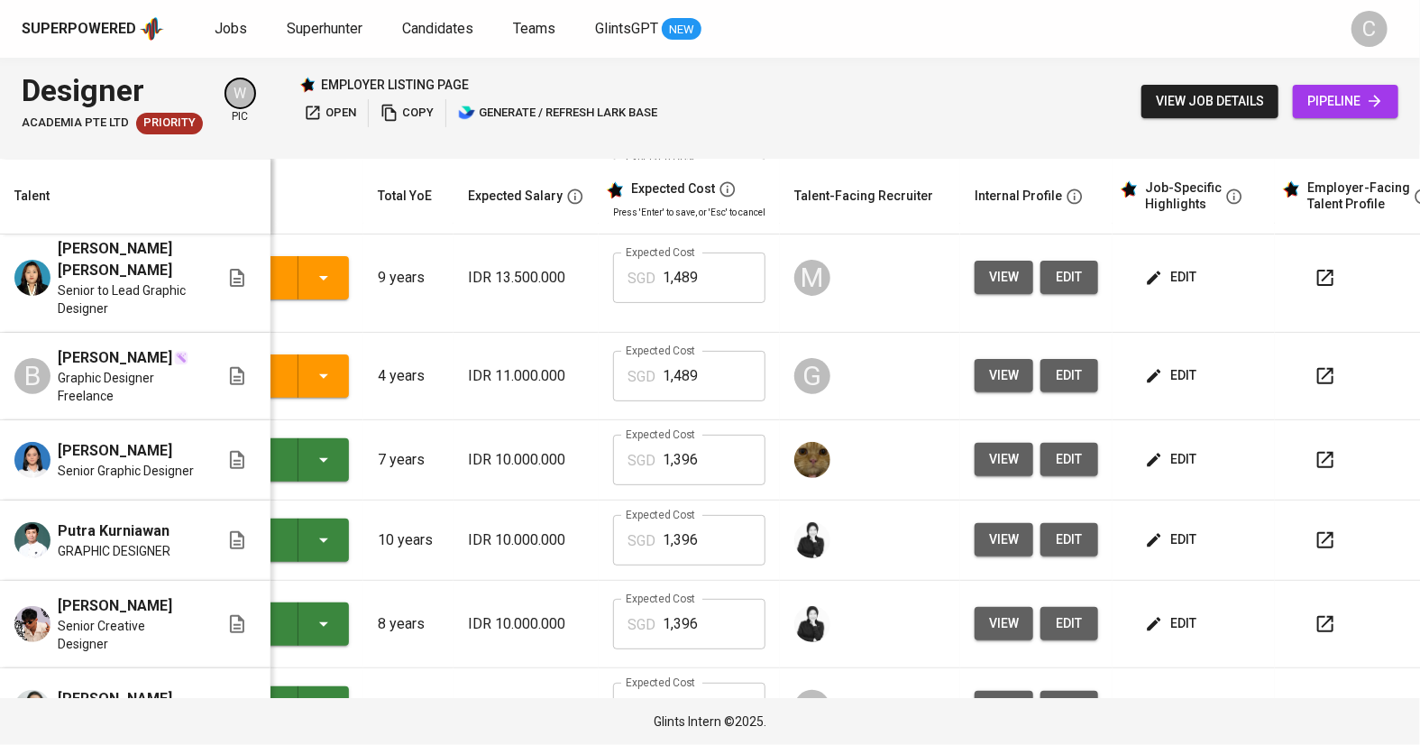
scroll to position [260, 106]
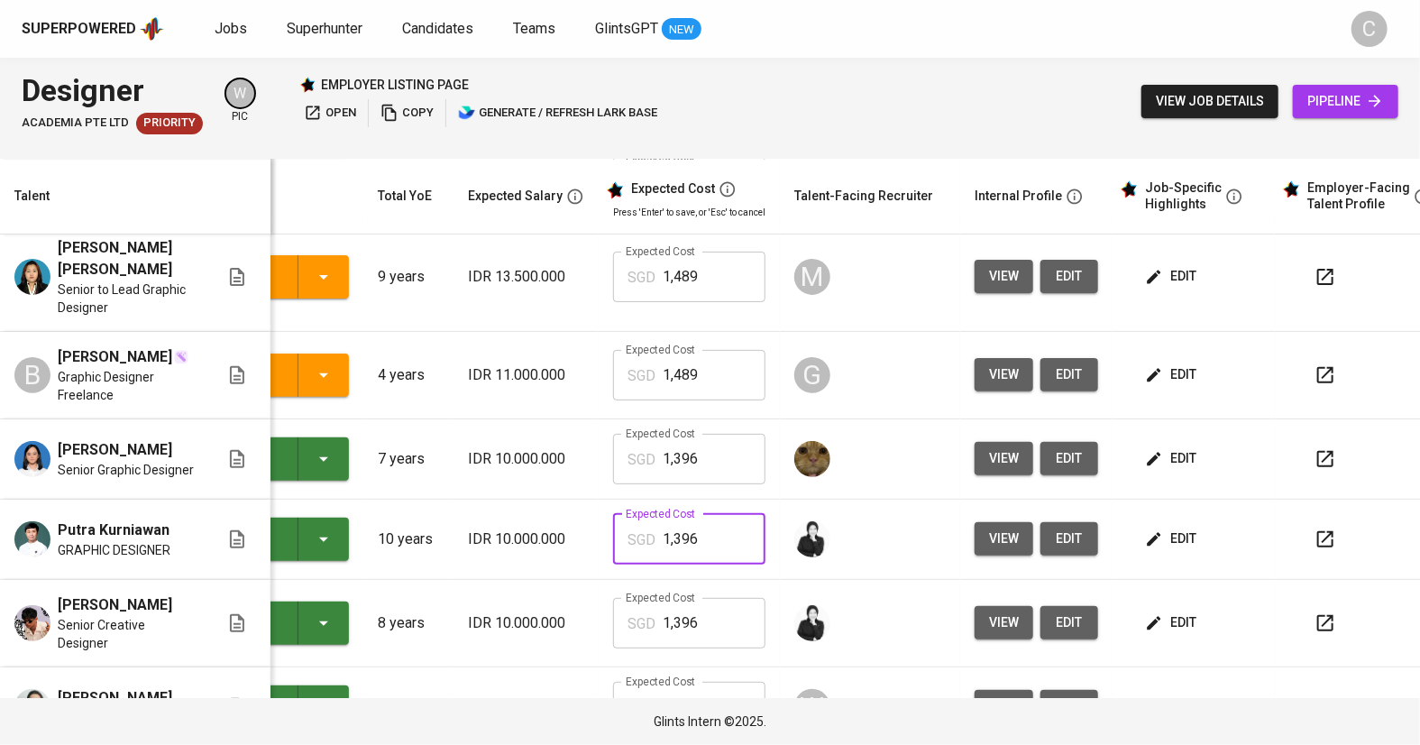
drag, startPoint x: 726, startPoint y: 460, endPoint x: 515, endPoint y: 477, distance: 211.7
click at [516, 499] on tr "Putra Kurniawan GRAPHIC DESIGNER Presented to Employer 10 years IDR 10.000.000 …" at bounding box center [675, 539] width 1562 height 80
click at [516, 528] on p "IDR 10.000.000" at bounding box center [526, 539] width 116 height 22
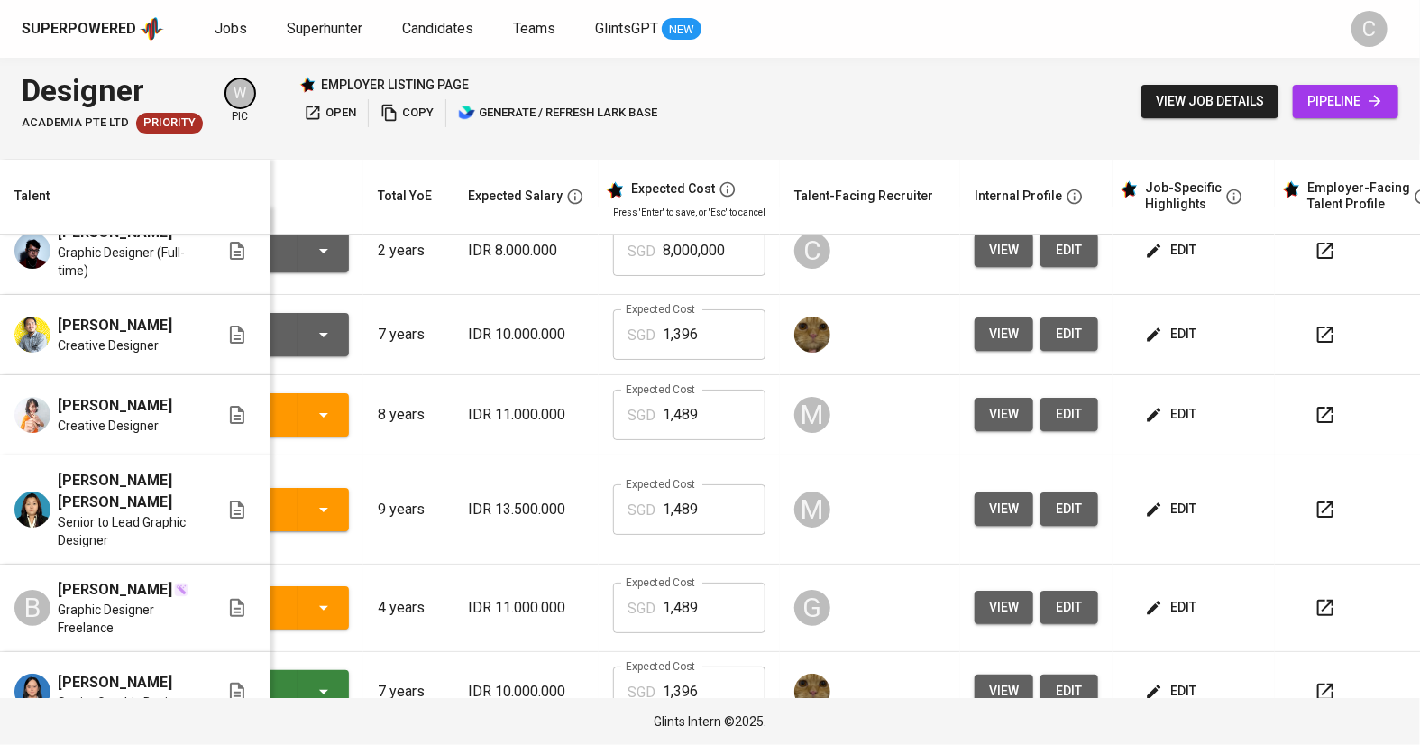
scroll to position [0, 106]
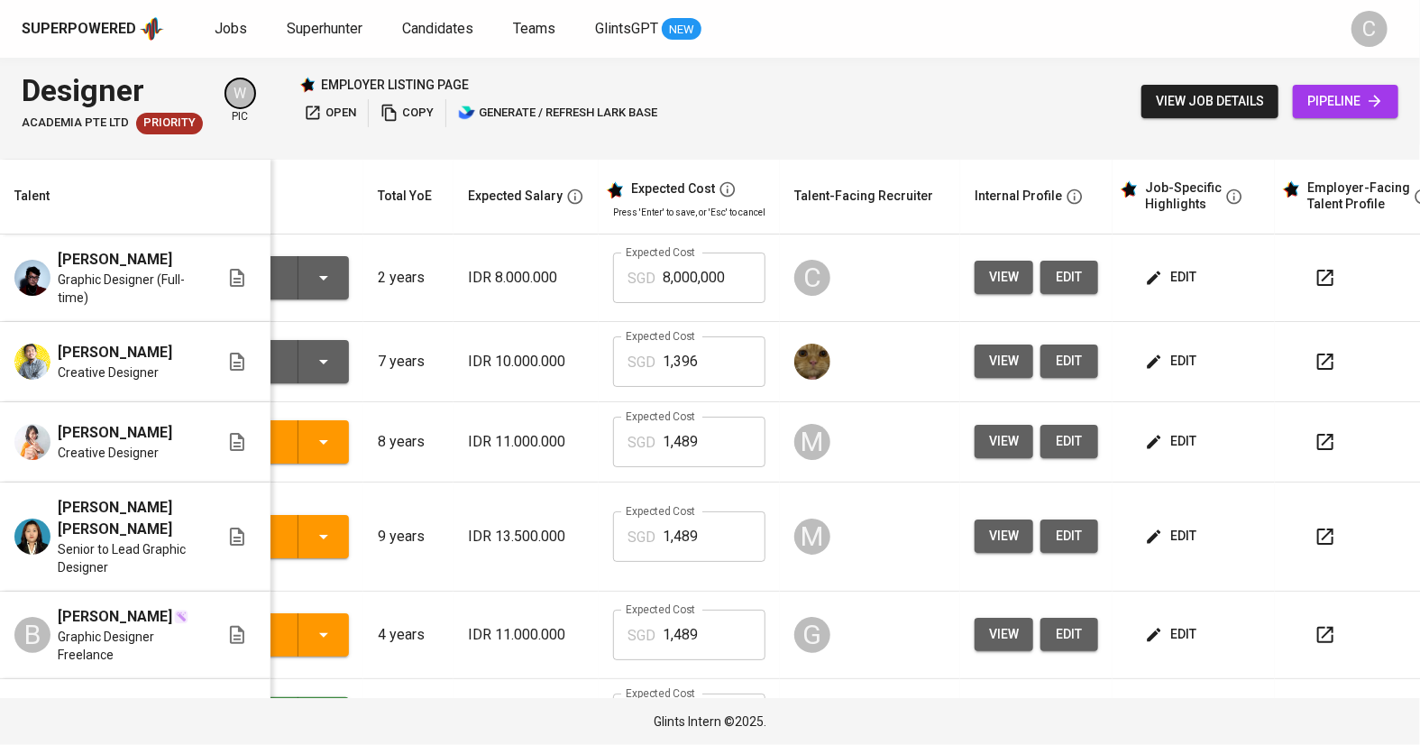
click at [734, 252] on input "8,000,000" at bounding box center [714, 277] width 103 height 50
type input "8"
paste input "1,396"
type input "1,396"
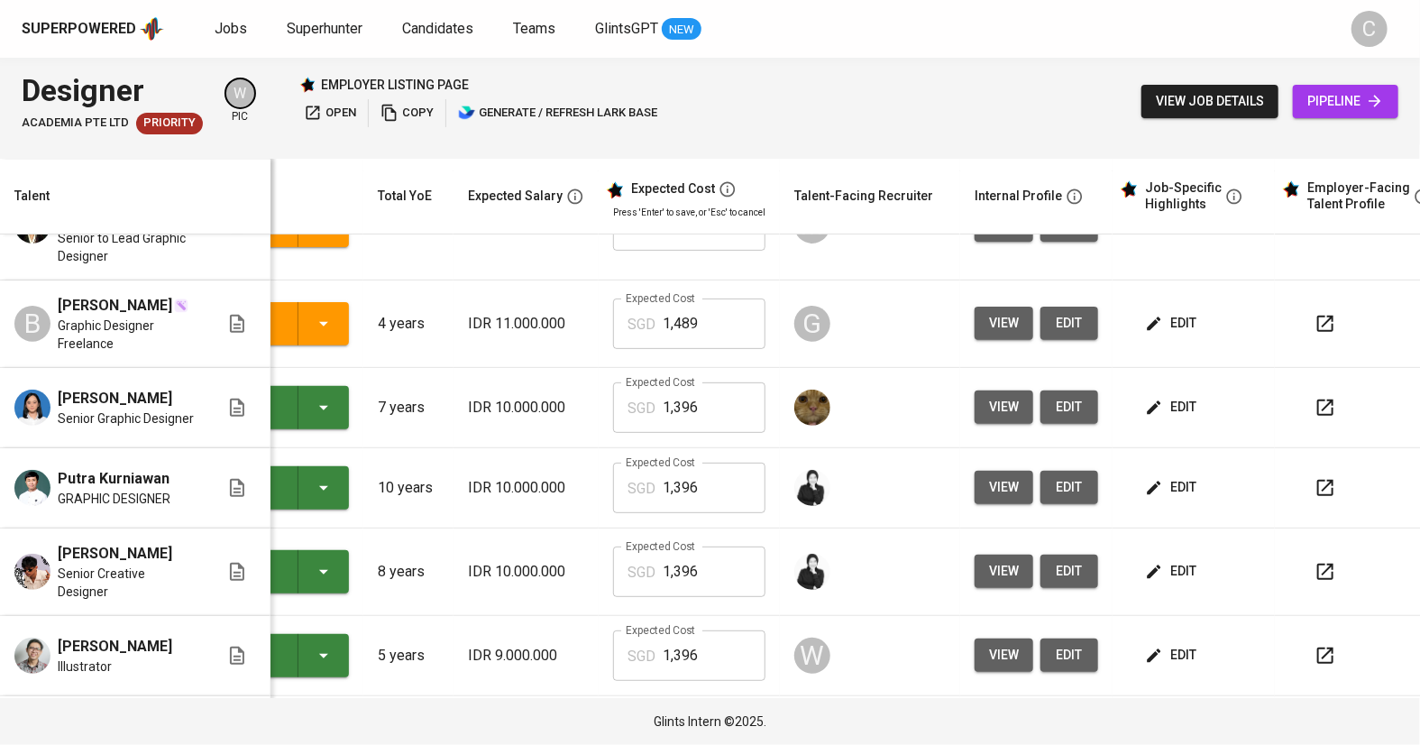
scroll to position [0, 135]
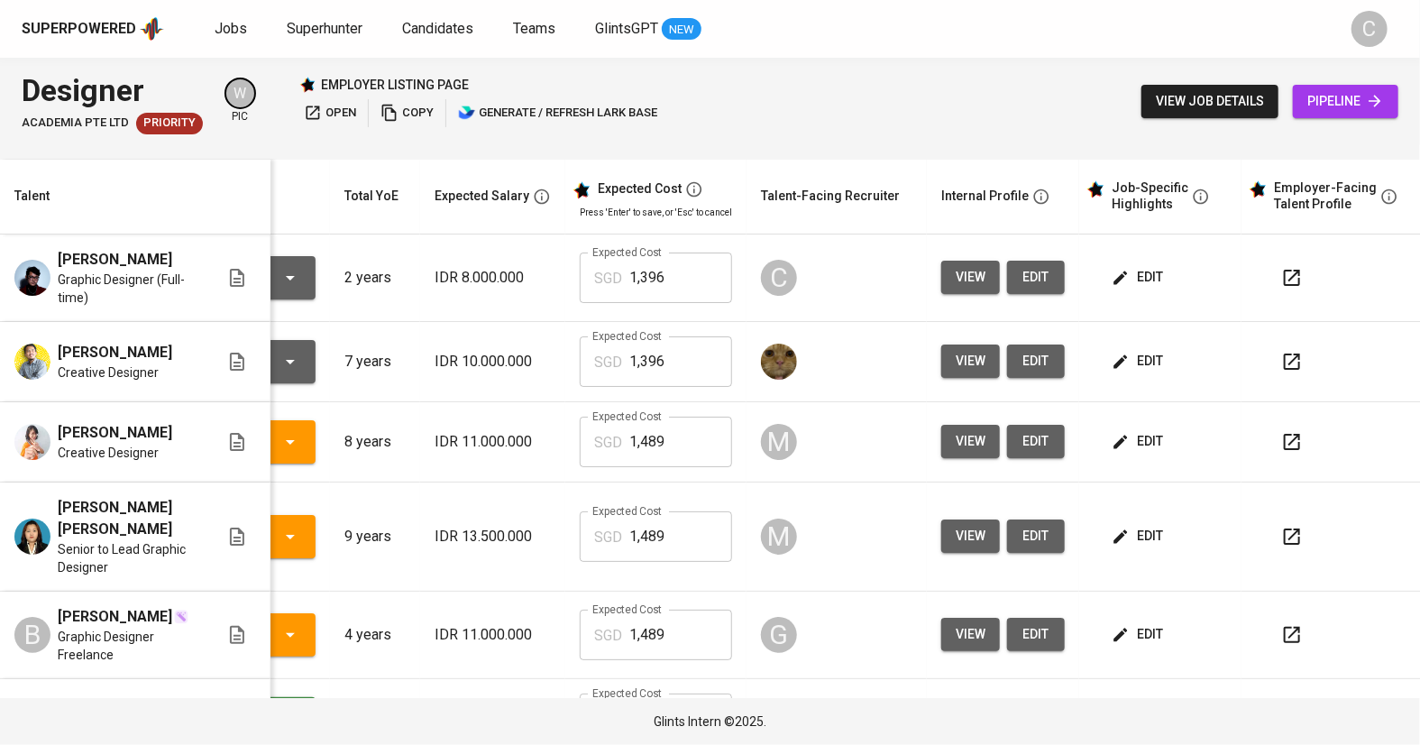
click at [1291, 267] on icon "button" at bounding box center [1292, 278] width 22 height 22
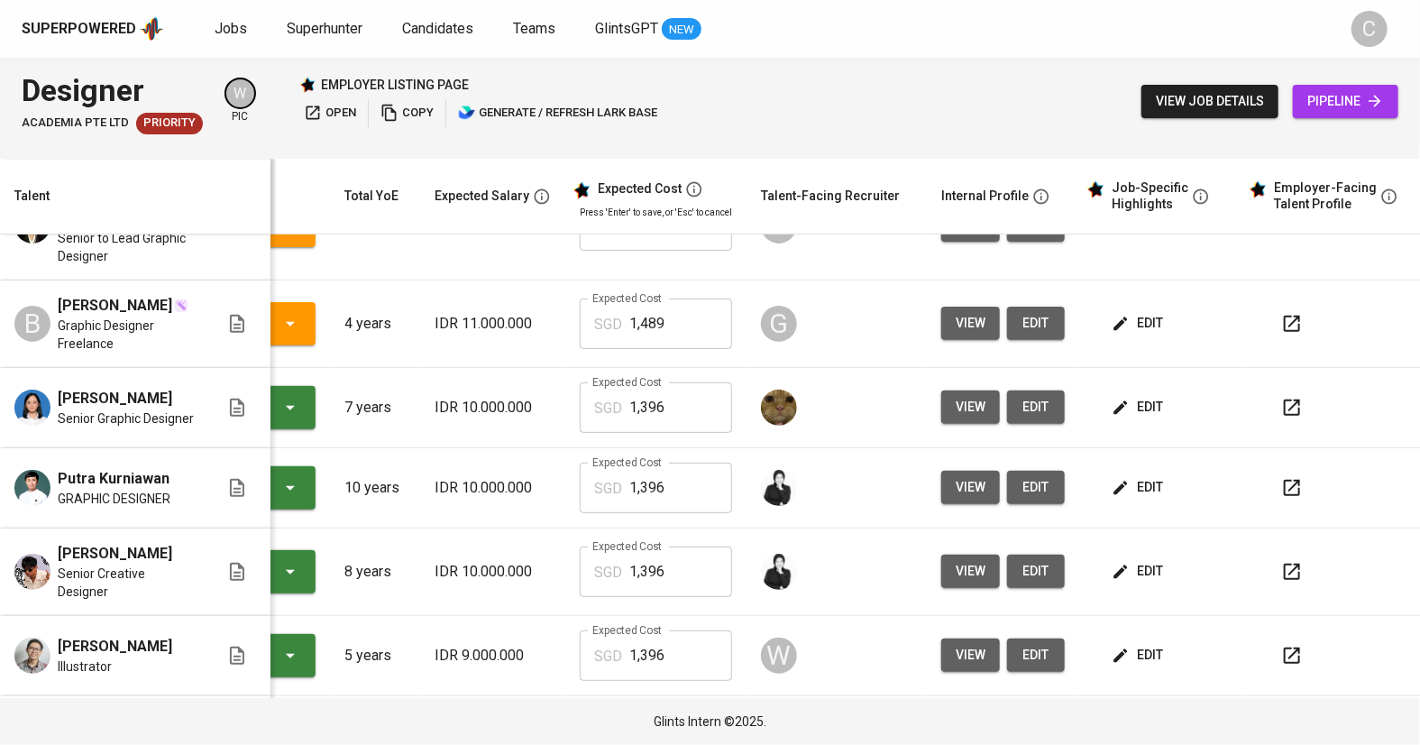
click at [1287, 725] on icon "button" at bounding box center [1292, 736] width 22 height 22
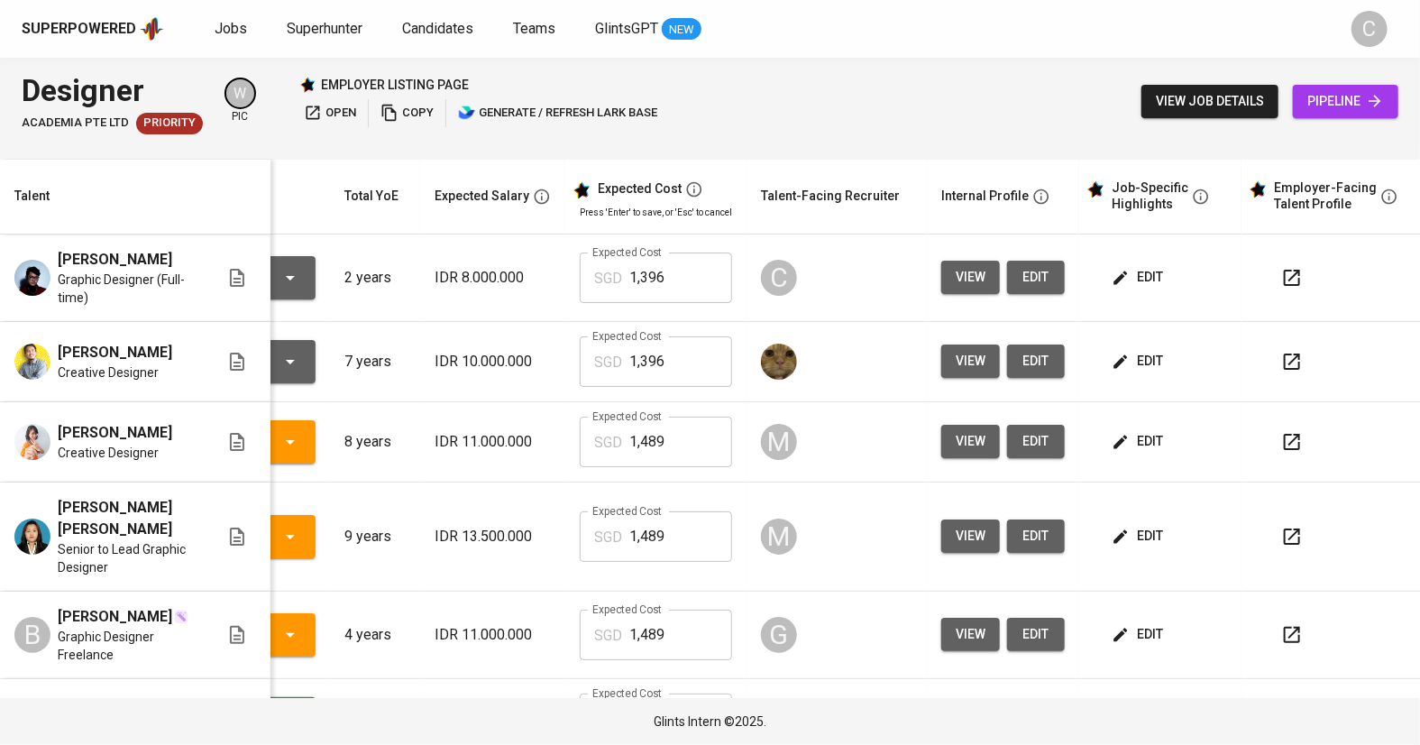
click at [1154, 266] on span "edit" at bounding box center [1139, 277] width 48 height 23
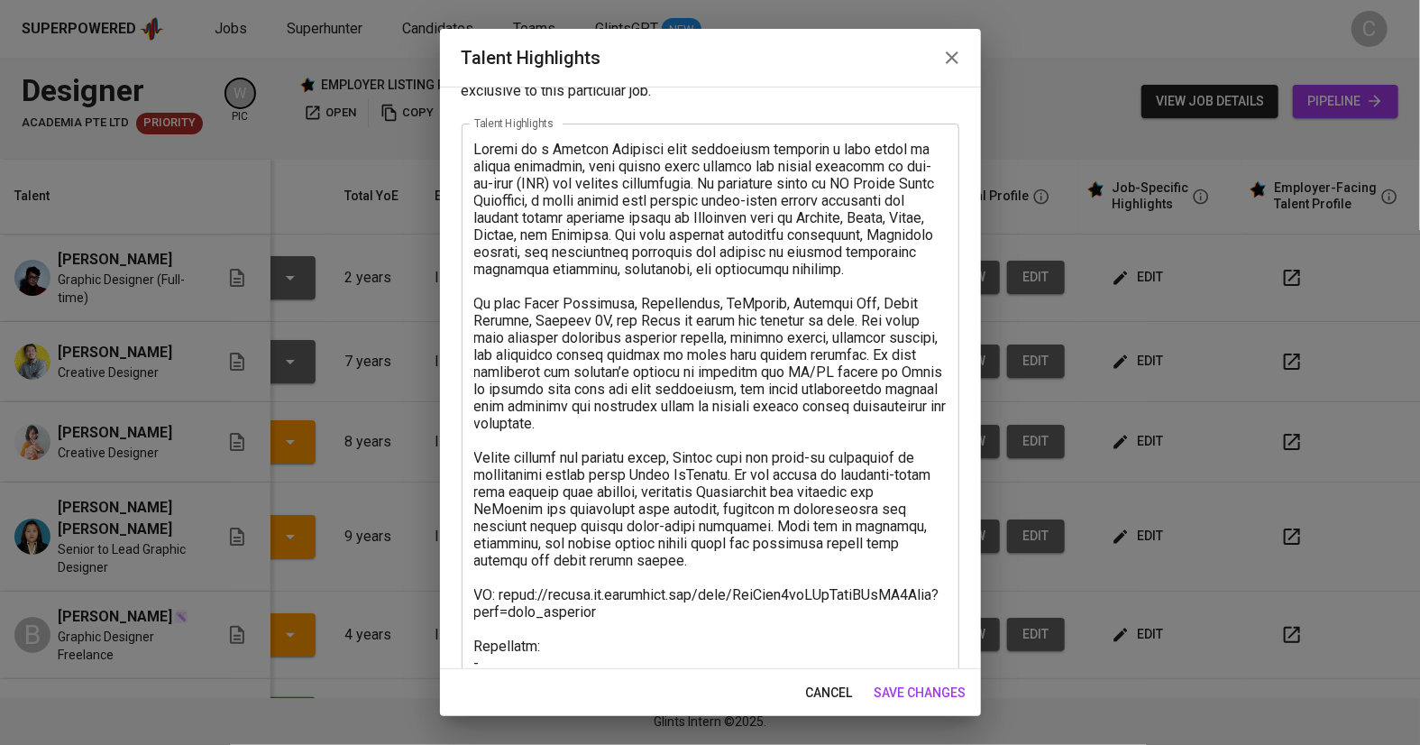
scroll to position [59, 0]
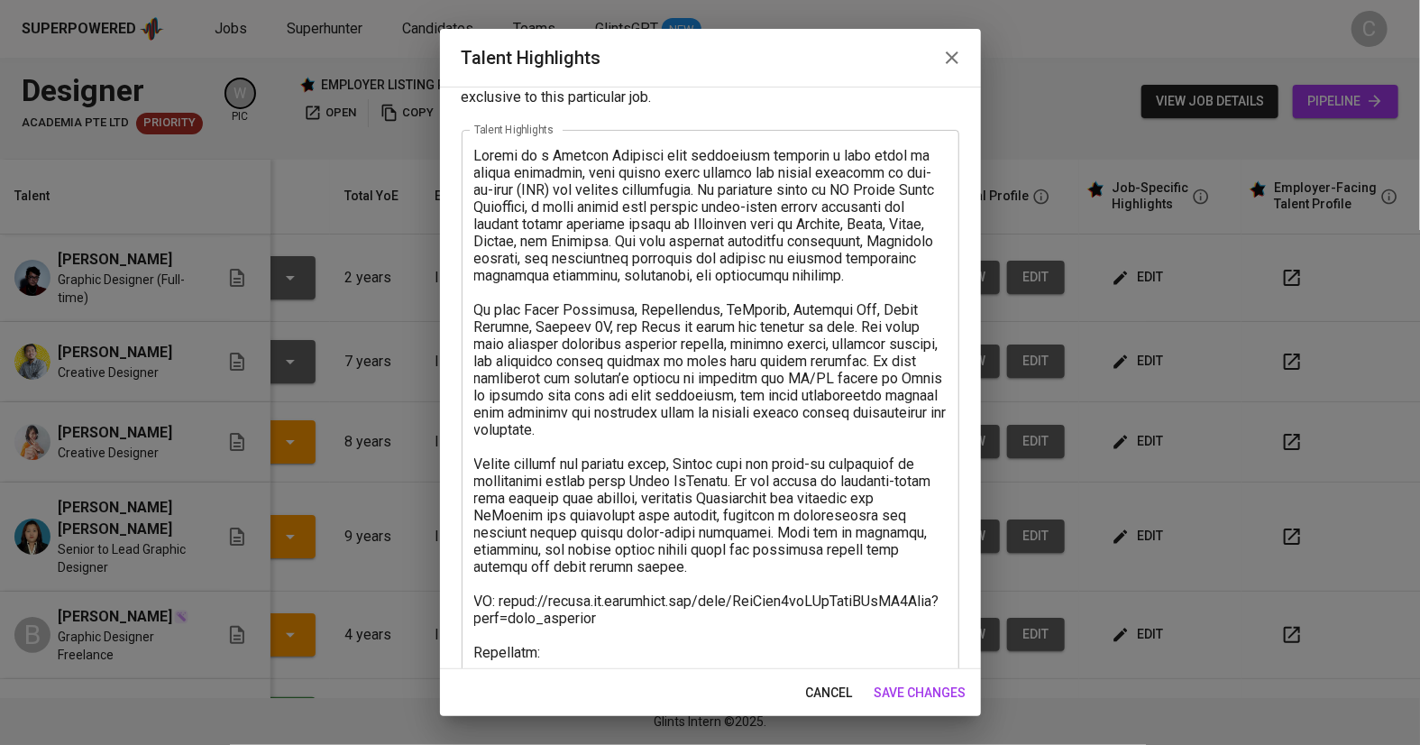
click at [490, 599] on textarea at bounding box center [710, 558] width 472 height 822
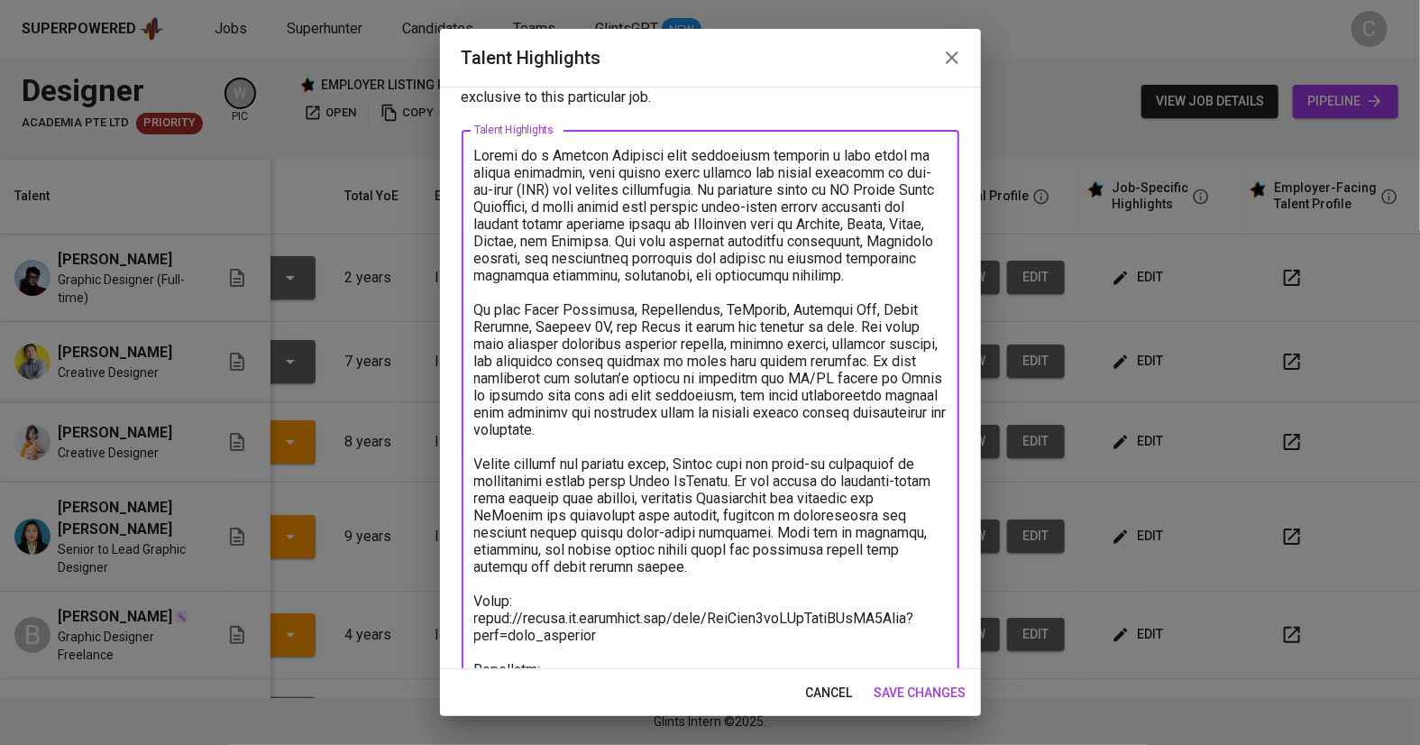
type textarea "Luthfy is a Graphic Designer with experience creating a wide range of visual ma…"
click at [930, 701] on span "save changes" at bounding box center [921, 693] width 92 height 23
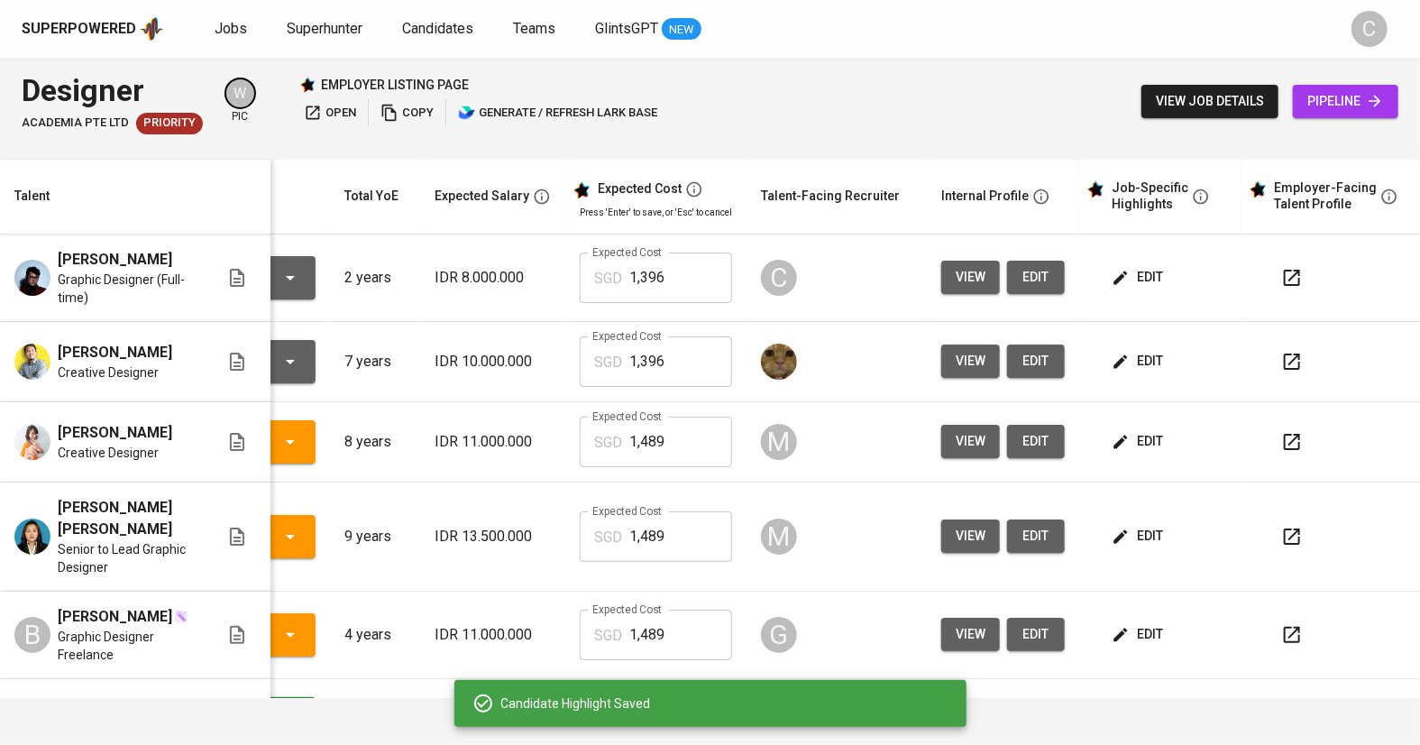
click at [1272, 256] on button "button" at bounding box center [1291, 277] width 43 height 43
click at [1132, 261] on button "edit" at bounding box center [1139, 277] width 62 height 33
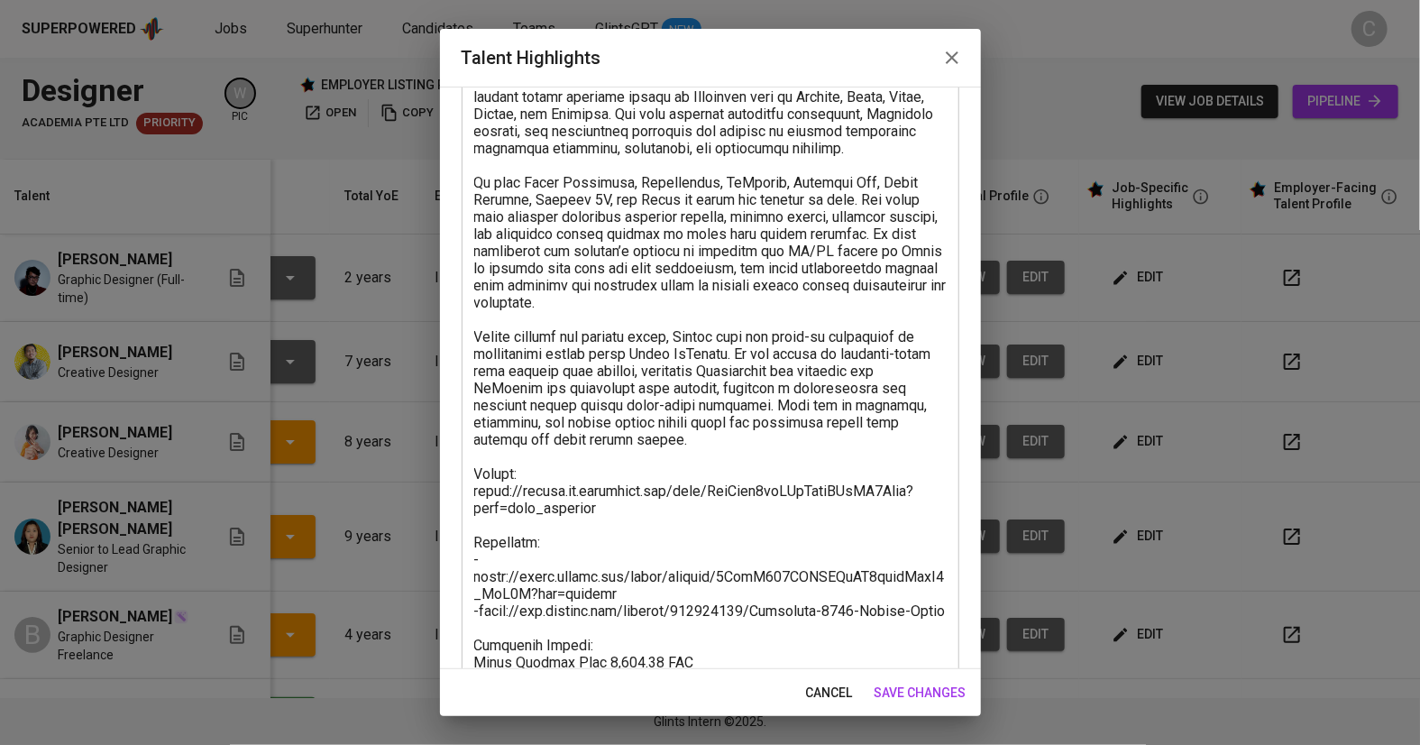
scroll to position [188, 0]
click at [478, 583] on textarea at bounding box center [710, 429] width 472 height 822
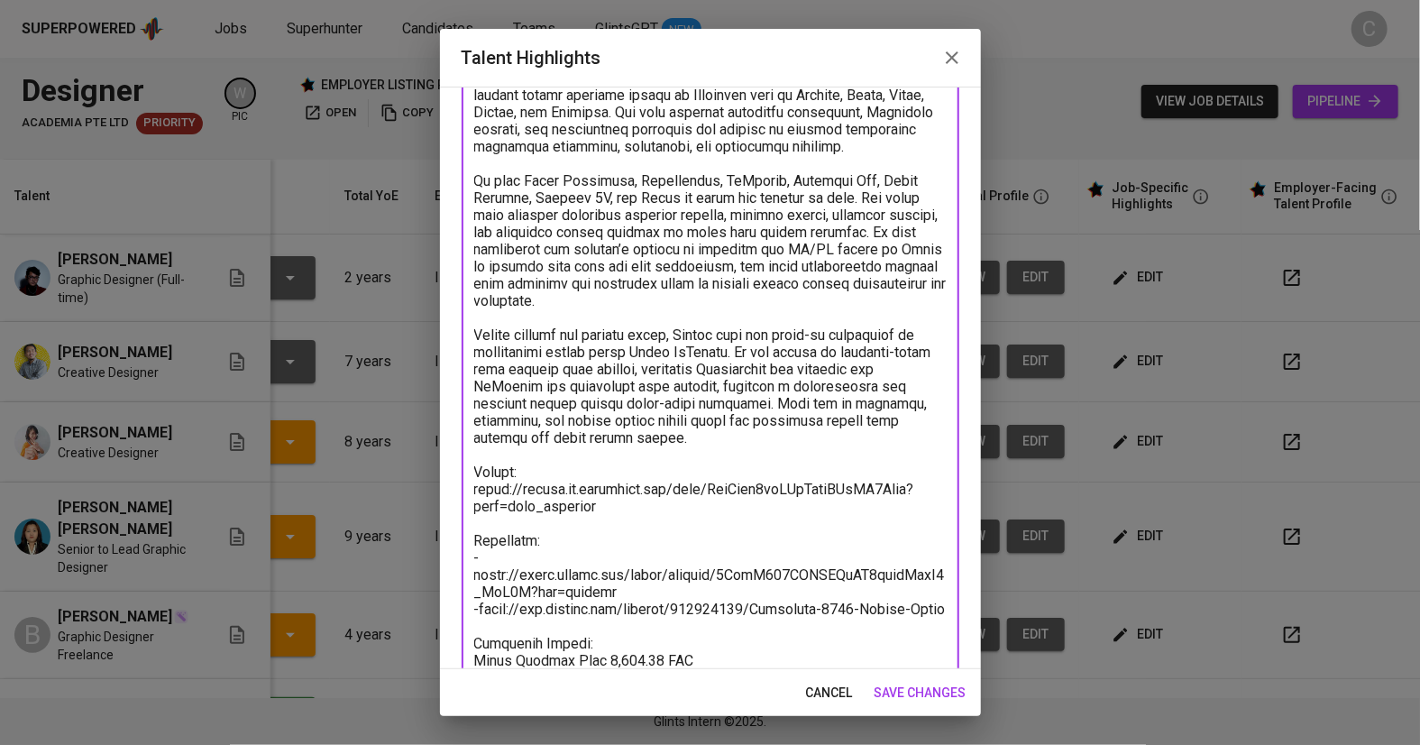
click at [475, 569] on textarea at bounding box center [710, 429] width 472 height 822
click at [479, 603] on textarea at bounding box center [710, 429] width 472 height 822
type textarea "Luthfy is a Graphic Designer with experience creating a wide range of visual ma…"
click at [912, 690] on span "save changes" at bounding box center [921, 693] width 92 height 23
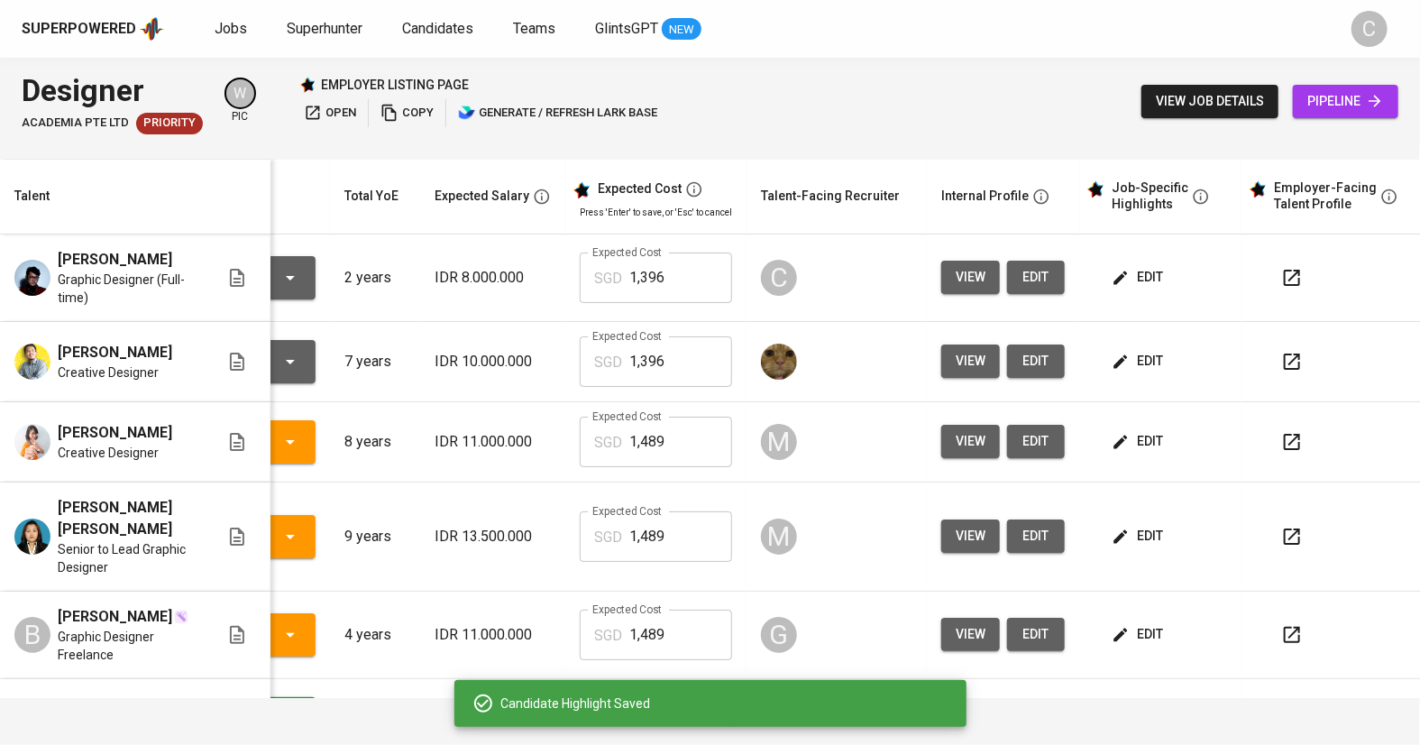
click at [1281, 267] on icon "button" at bounding box center [1292, 278] width 22 height 22
click at [1304, 697] on button "button" at bounding box center [1291, 718] width 43 height 43
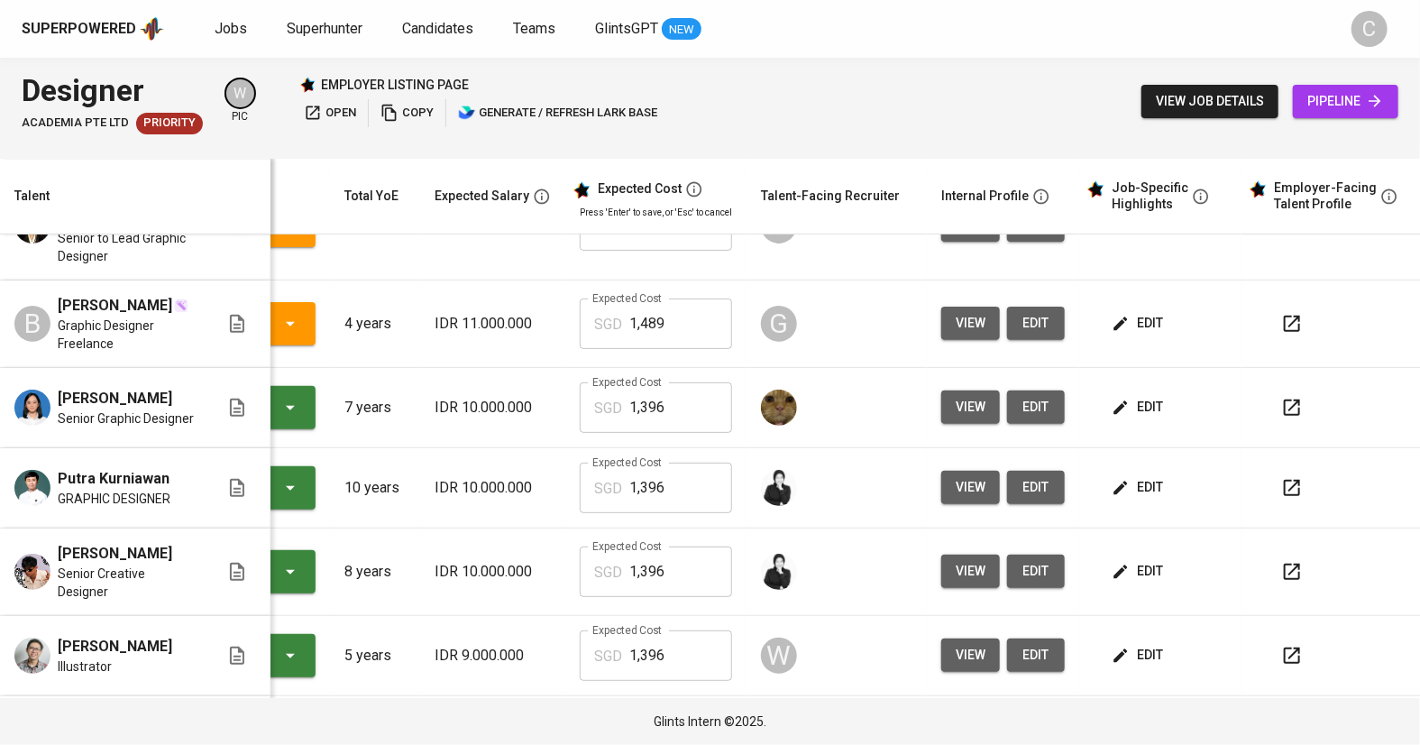
click at [1307, 714] on button "button" at bounding box center [1291, 735] width 43 height 43
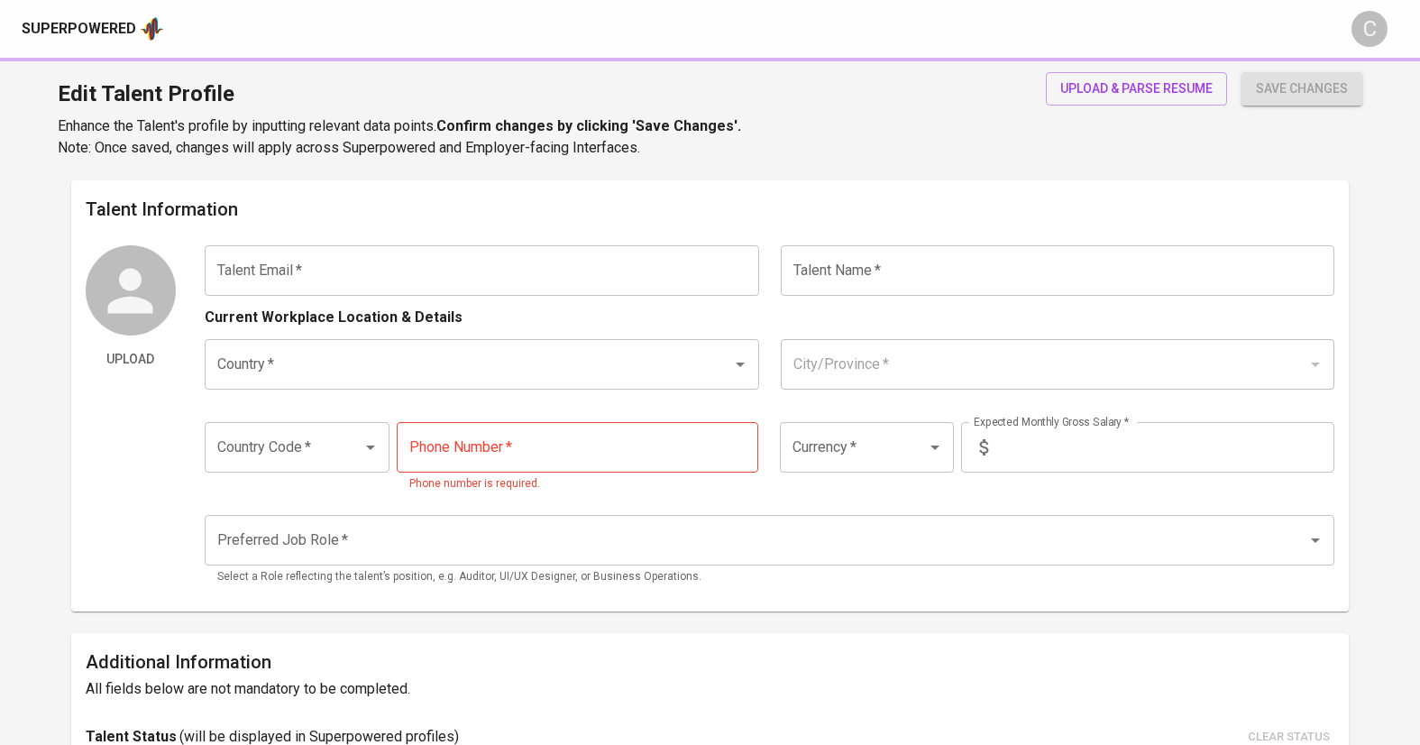
type input "[EMAIL_ADDRESS][DOMAIN_NAME]"
type input "[PERSON_NAME]"
type input "[GEOGRAPHIC_DATA]"
type input "Depok, [GEOGRAPHIC_DATA]"
type input "+62"
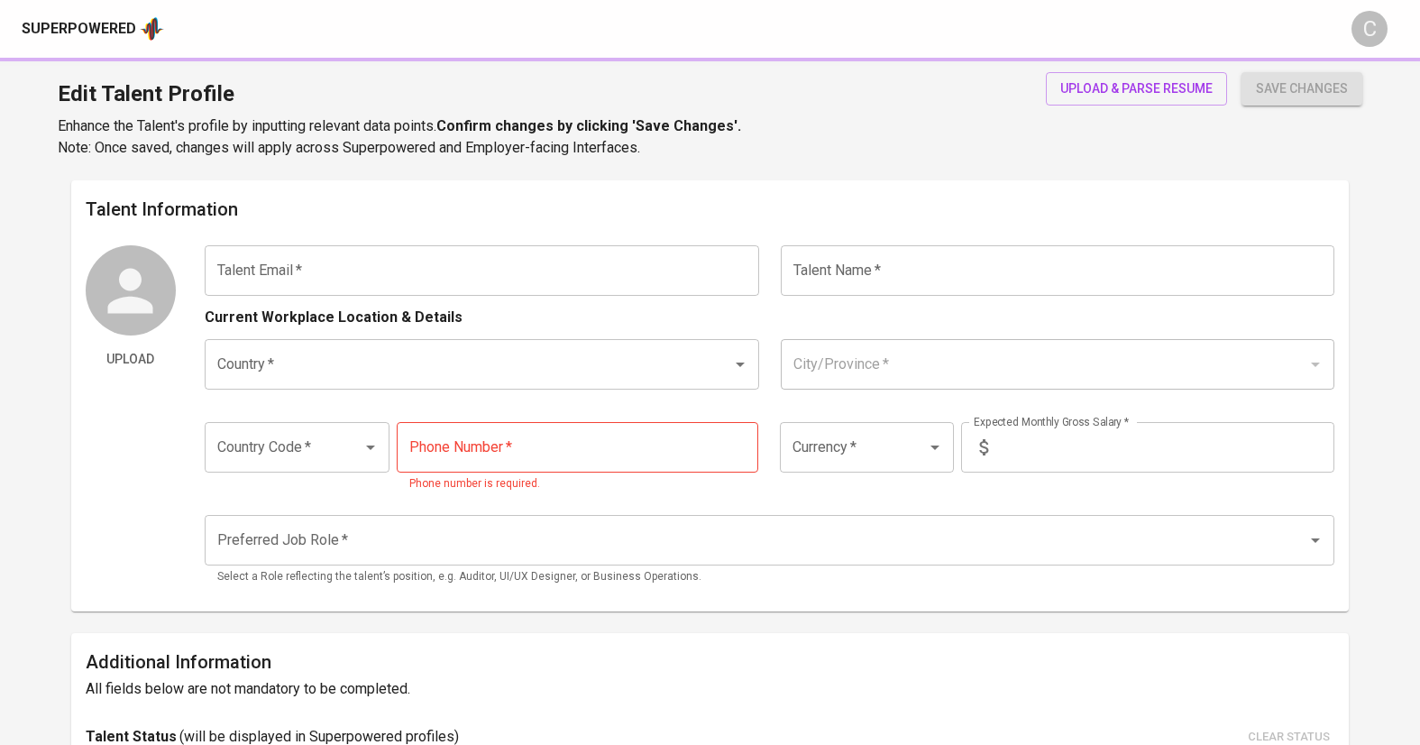
type input "[PHONE_NUMBER]"
type input "IDR"
type input "Graphic & Brand Designer"
radio input "true"
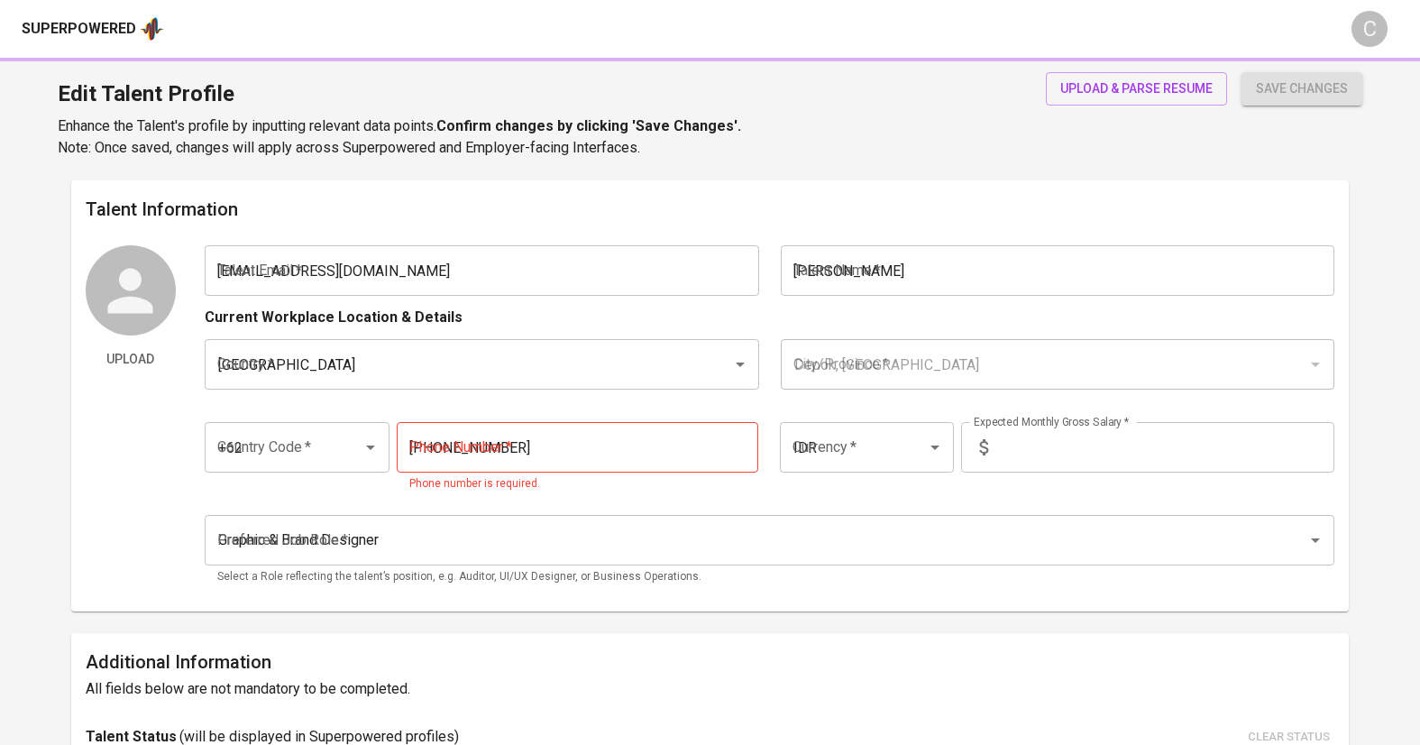
radio input "true"
type input "2"
type input "1 Month"
type input "[URL][DOMAIN_NAME]"
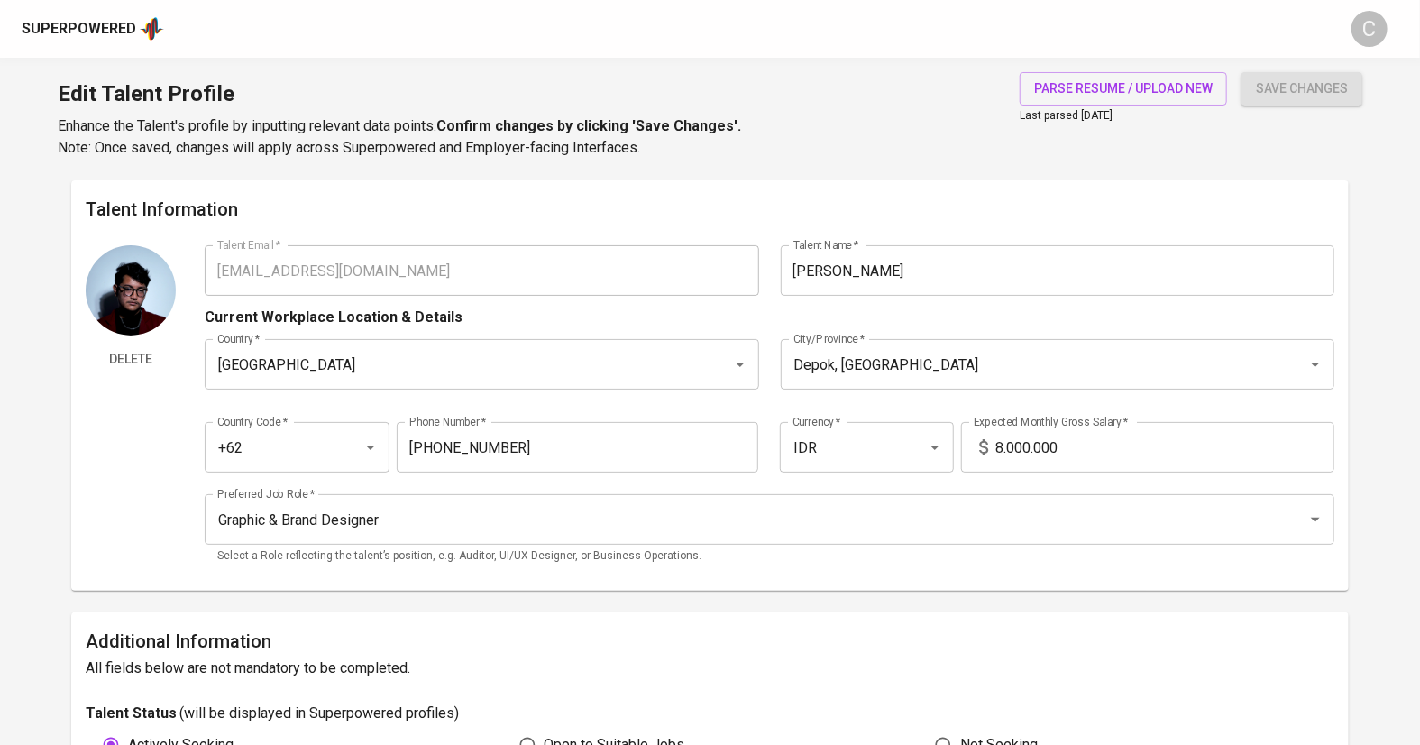
click at [1002, 444] on input "8.000.000" at bounding box center [1164, 447] width 339 height 50
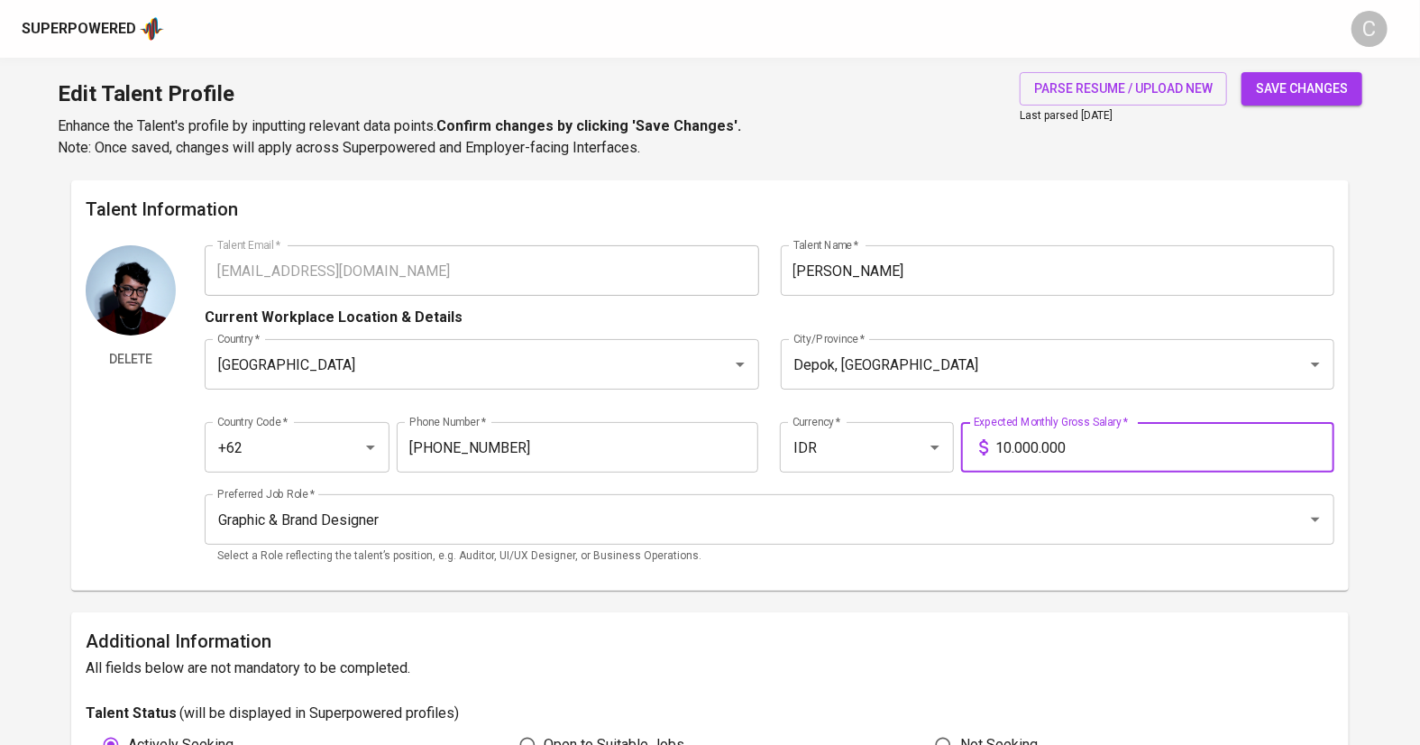
type input "10.000.000"
click at [1274, 89] on span "save changes" at bounding box center [1302, 89] width 92 height 23
